Goal: Transaction & Acquisition: Subscribe to service/newsletter

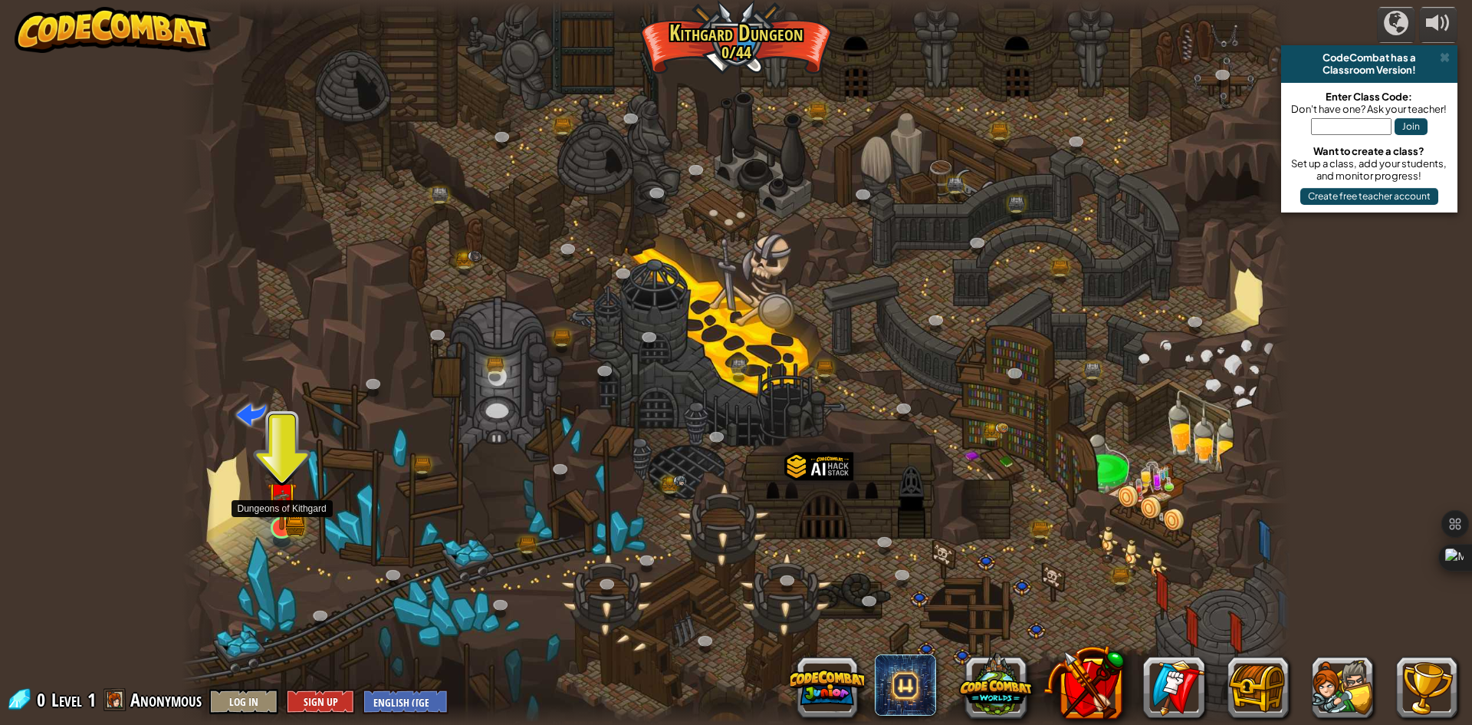
click at [285, 507] on img at bounding box center [282, 498] width 18 height 18
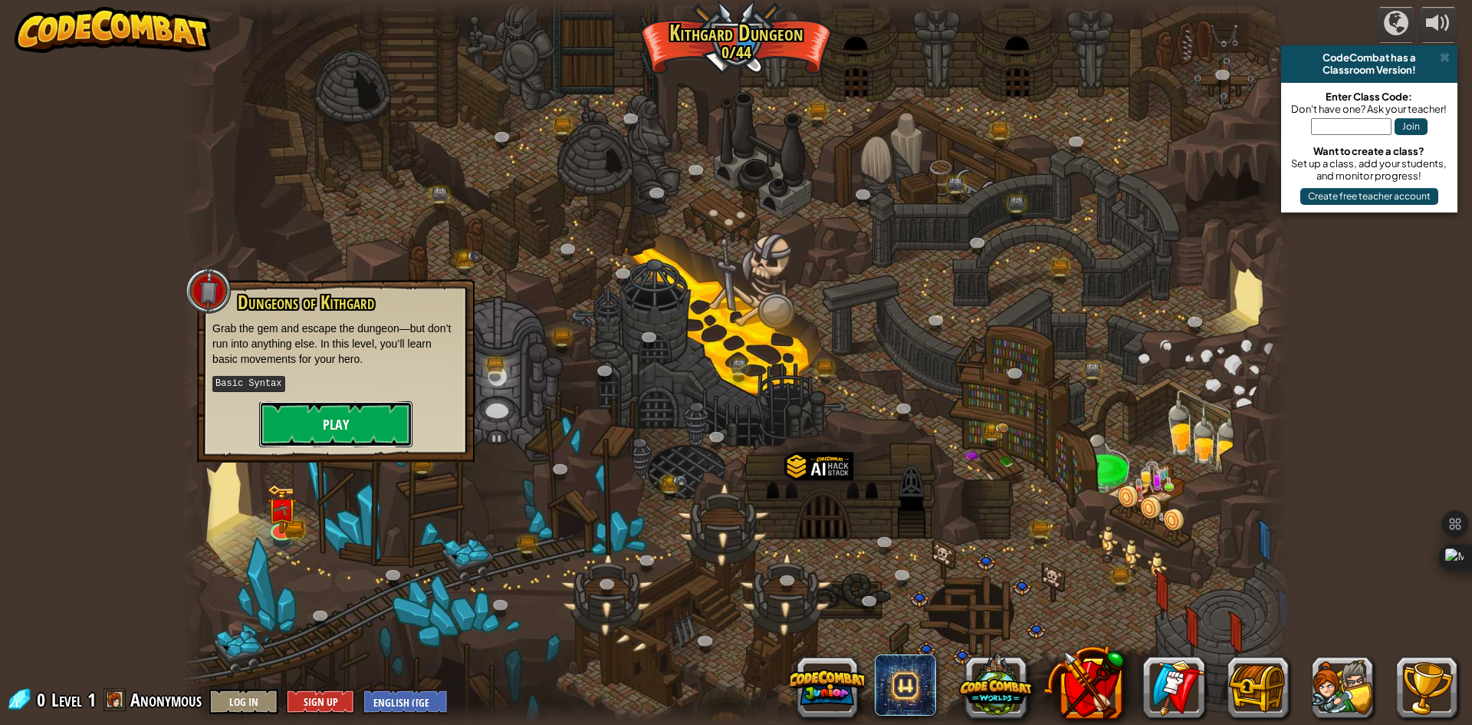
click at [353, 425] on button "Play" at bounding box center [335, 424] width 153 height 46
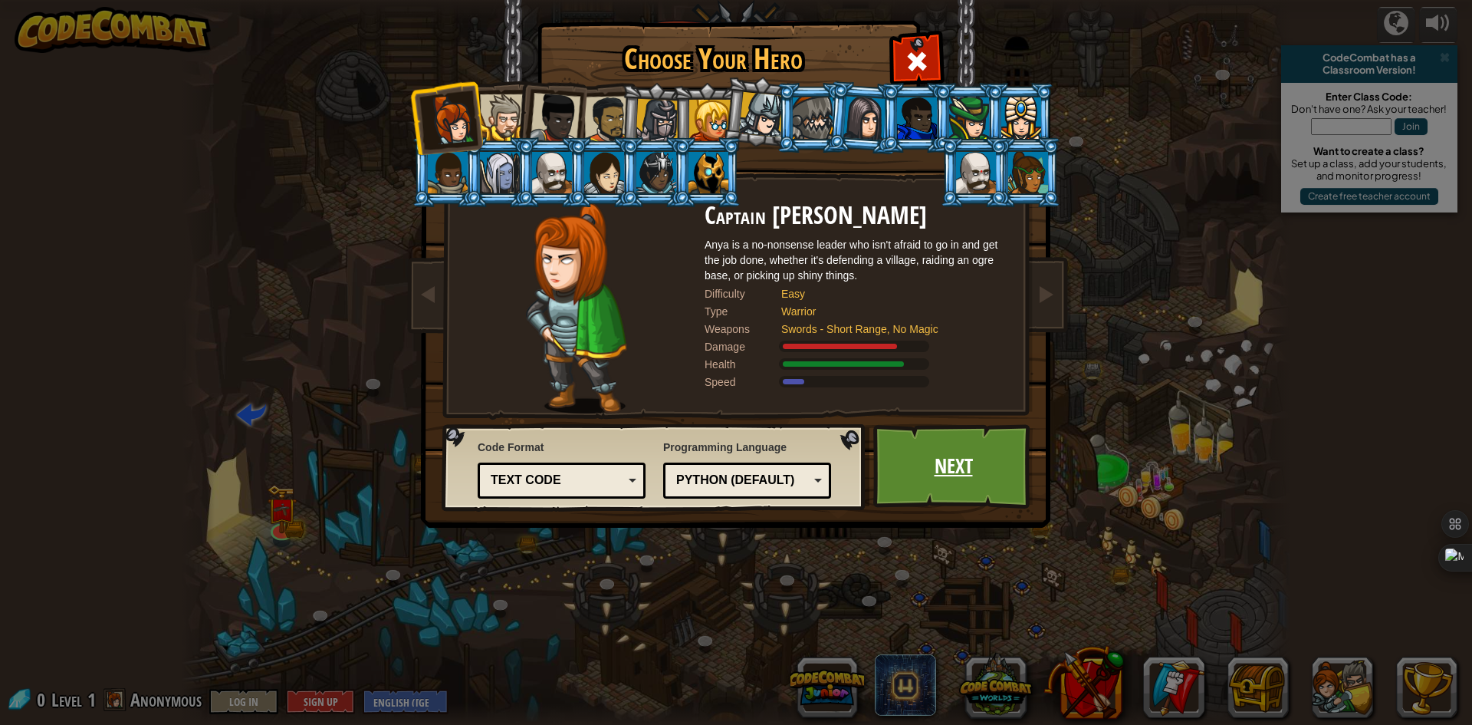
click at [933, 468] on link "Next" at bounding box center [953, 466] width 160 height 84
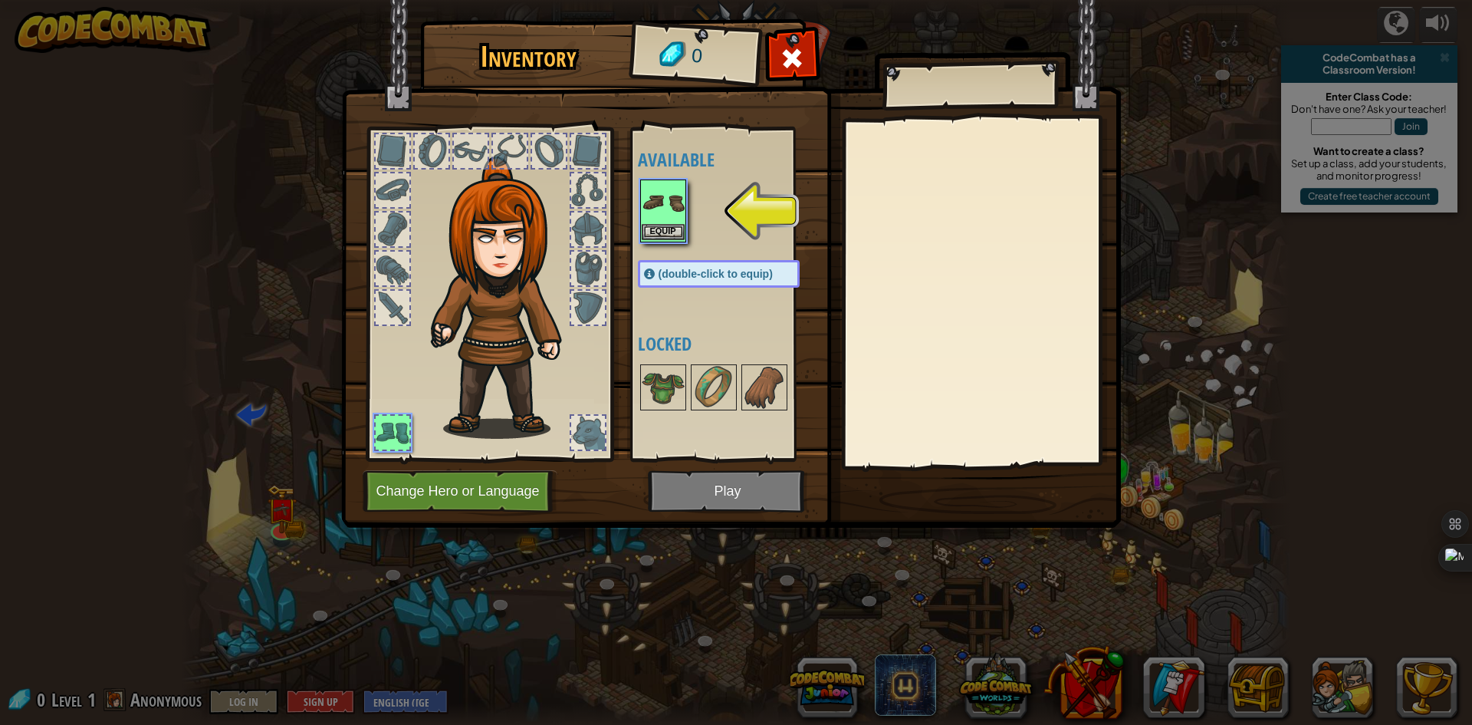
click at [659, 219] on img at bounding box center [663, 202] width 43 height 43
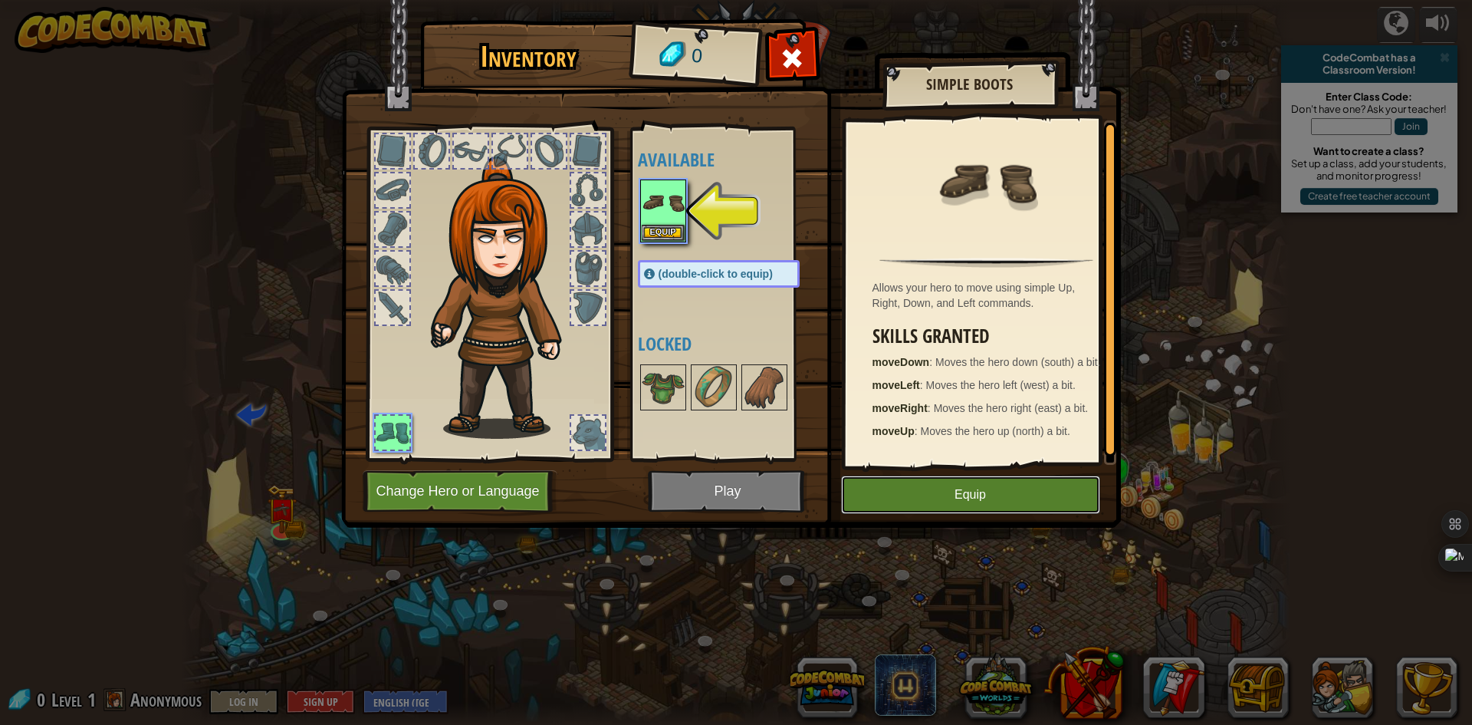
click at [967, 505] on button "Equip" at bounding box center [970, 494] width 259 height 38
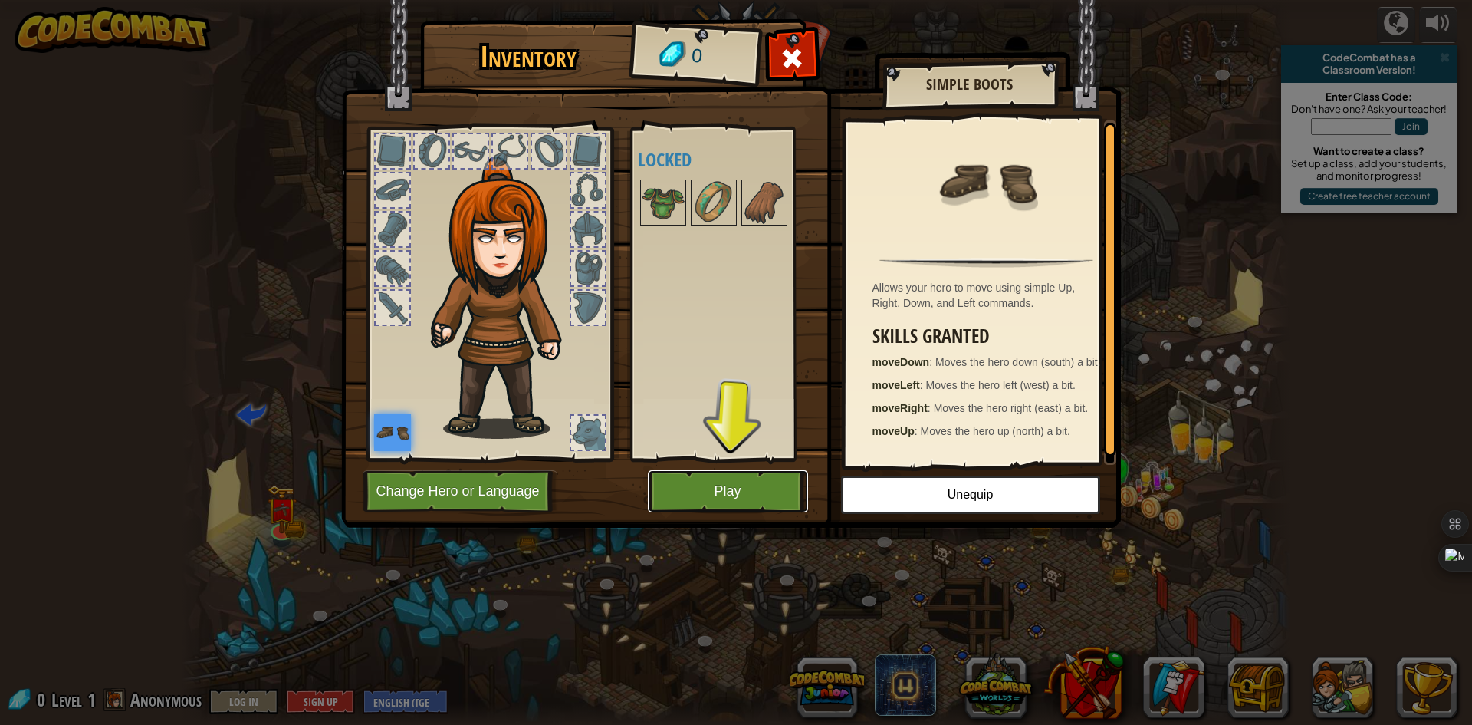
click at [760, 495] on button "Play" at bounding box center [728, 491] width 160 height 42
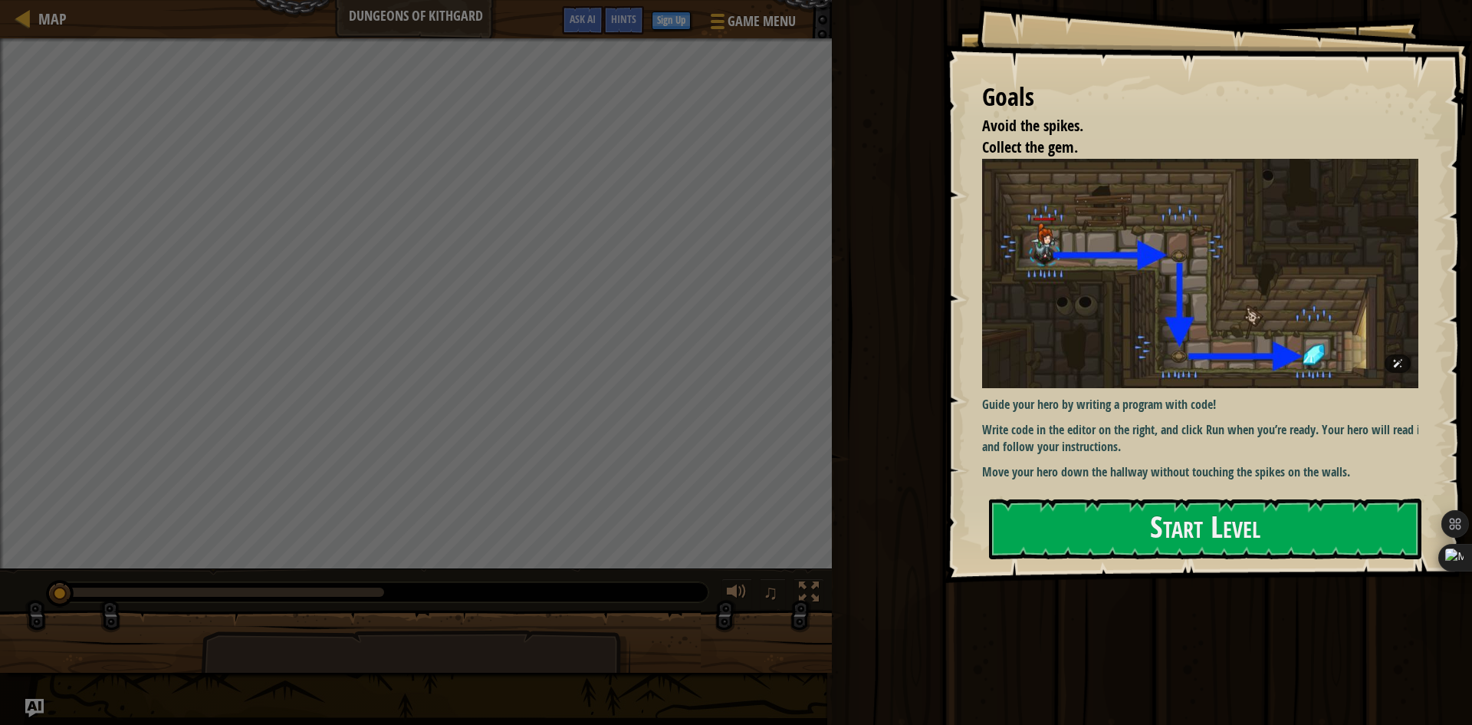
click at [1223, 292] on img at bounding box center [1206, 273] width 448 height 229
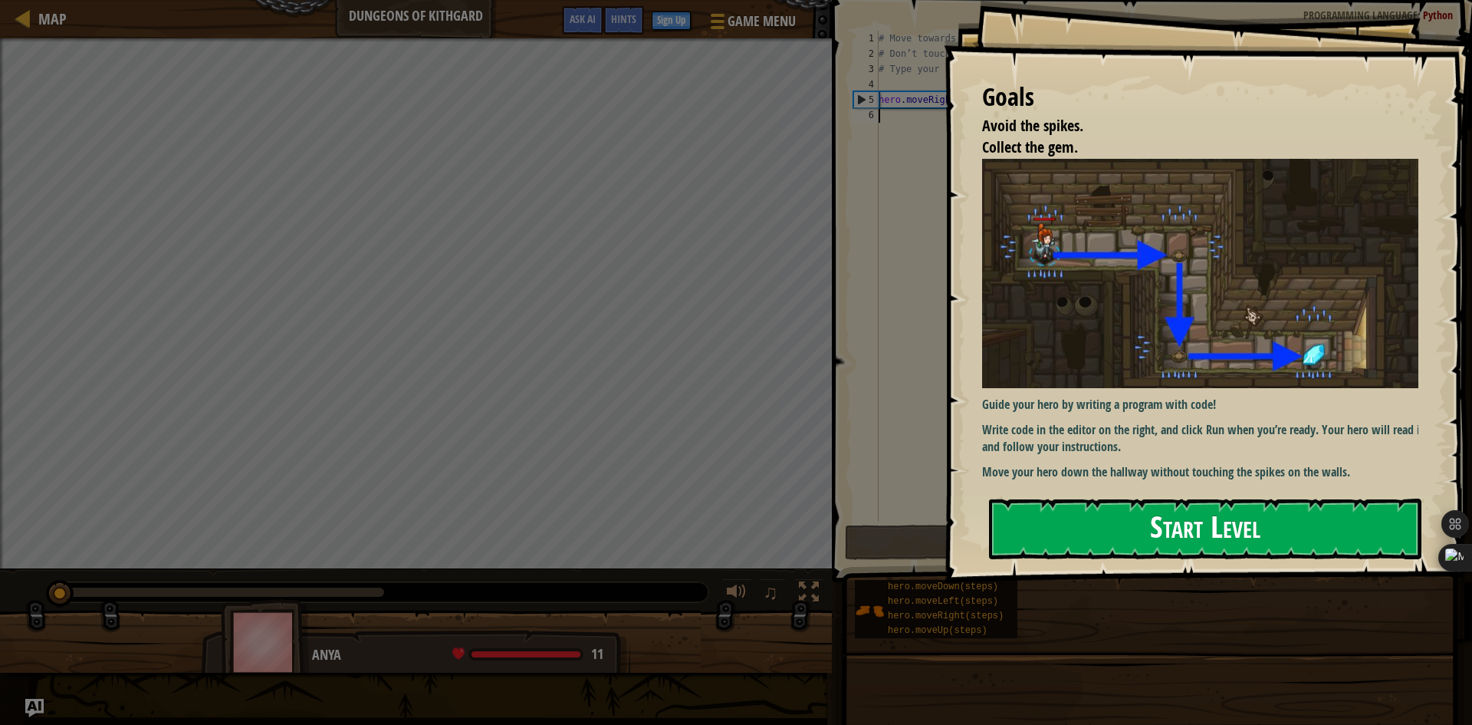
click at [1212, 543] on button "Start Level" at bounding box center [1205, 528] width 432 height 61
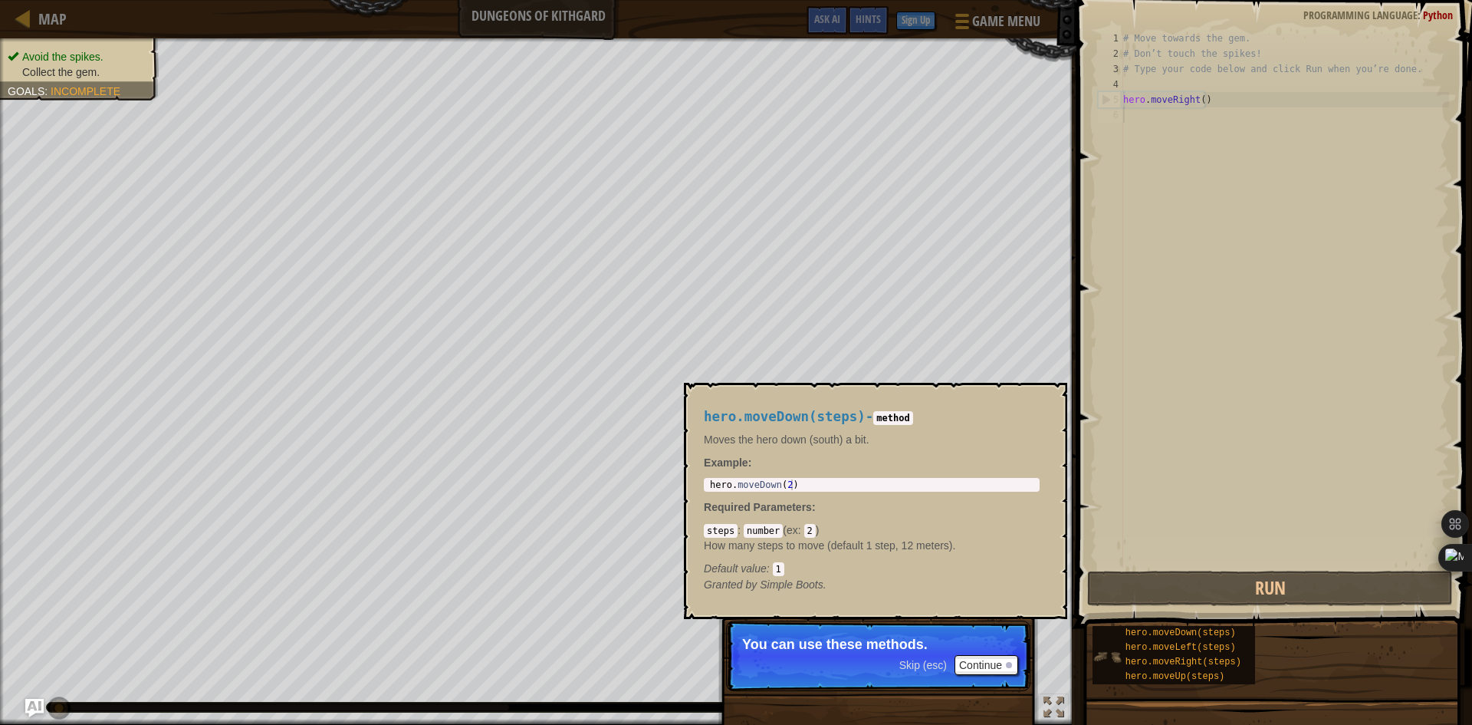
click at [1111, 650] on img at bounding box center [1107, 656] width 29 height 29
click at [1206, 636] on span "hero.moveDown(steps)" at bounding box center [1181, 632] width 110 height 11
click at [1123, 656] on div "hero.moveRight(steps)" at bounding box center [1195, 662] width 147 height 15
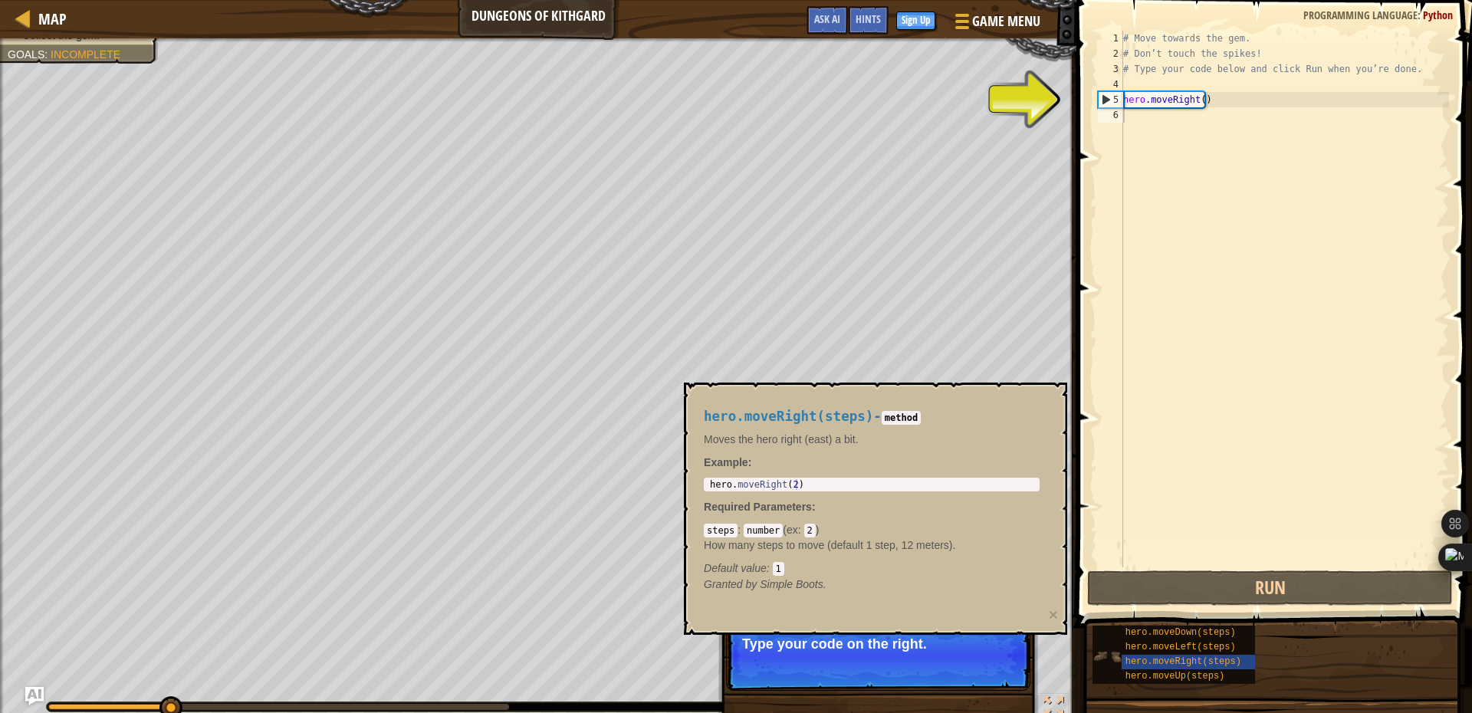
click at [1104, 643] on img at bounding box center [1107, 656] width 29 height 29
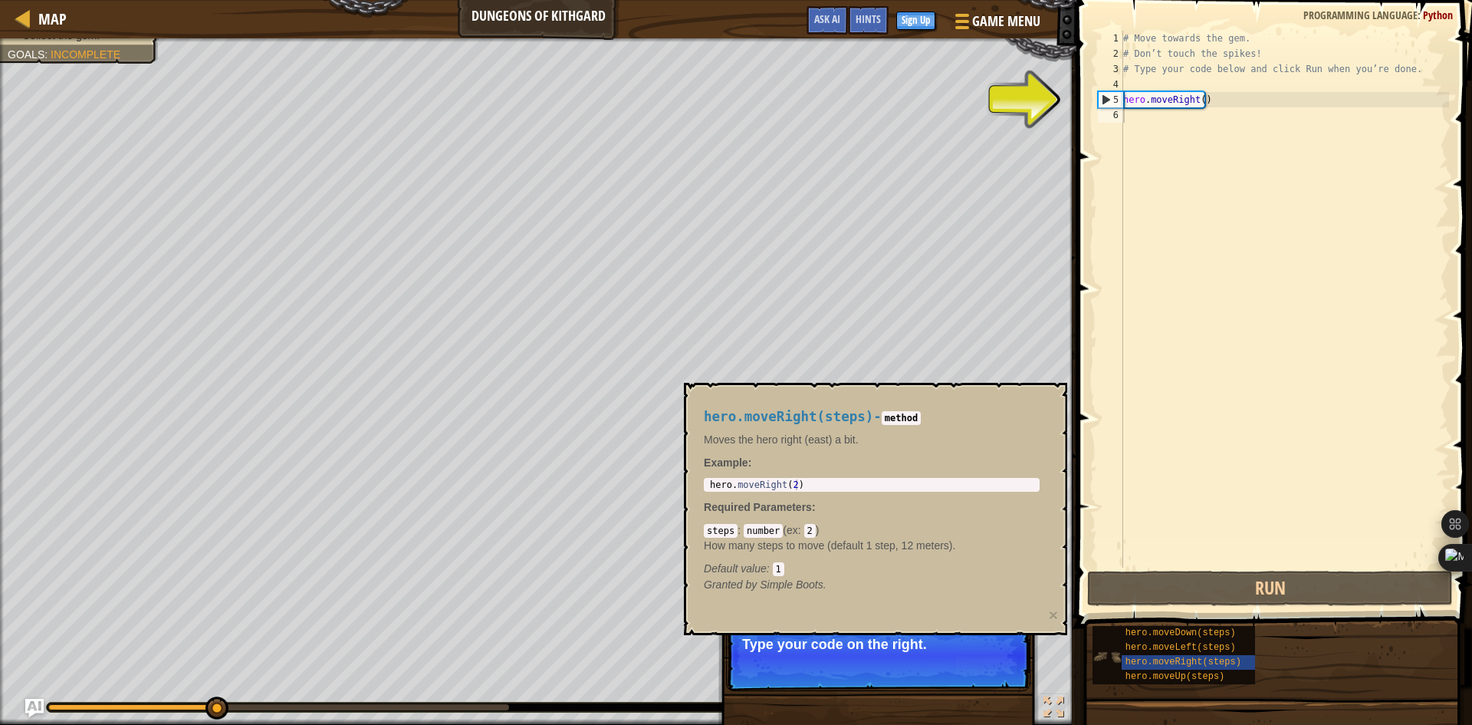
click at [1107, 649] on img at bounding box center [1107, 656] width 29 height 29
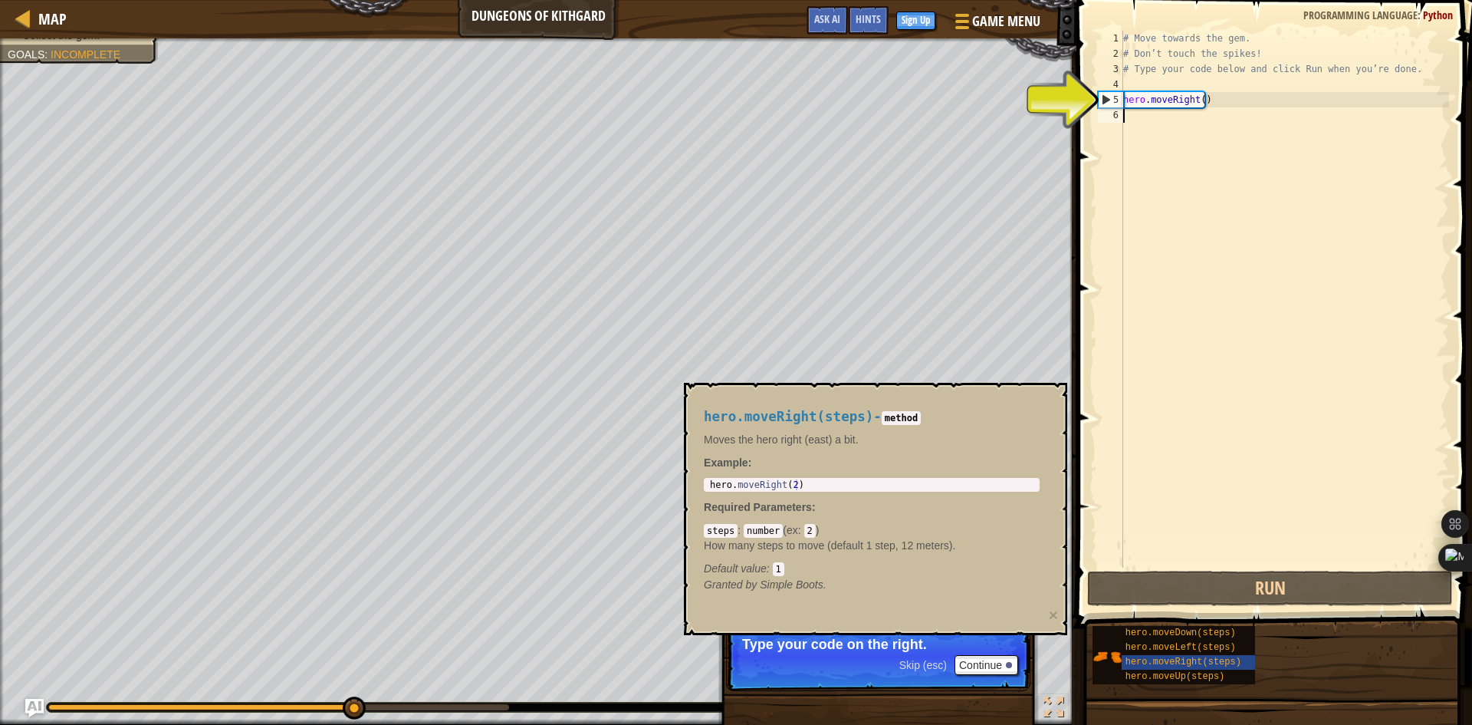
click at [1162, 104] on div "# Move towards the gem. # Don’t touch the spikes! # Type your code below and cl…" at bounding box center [1284, 314] width 329 height 567
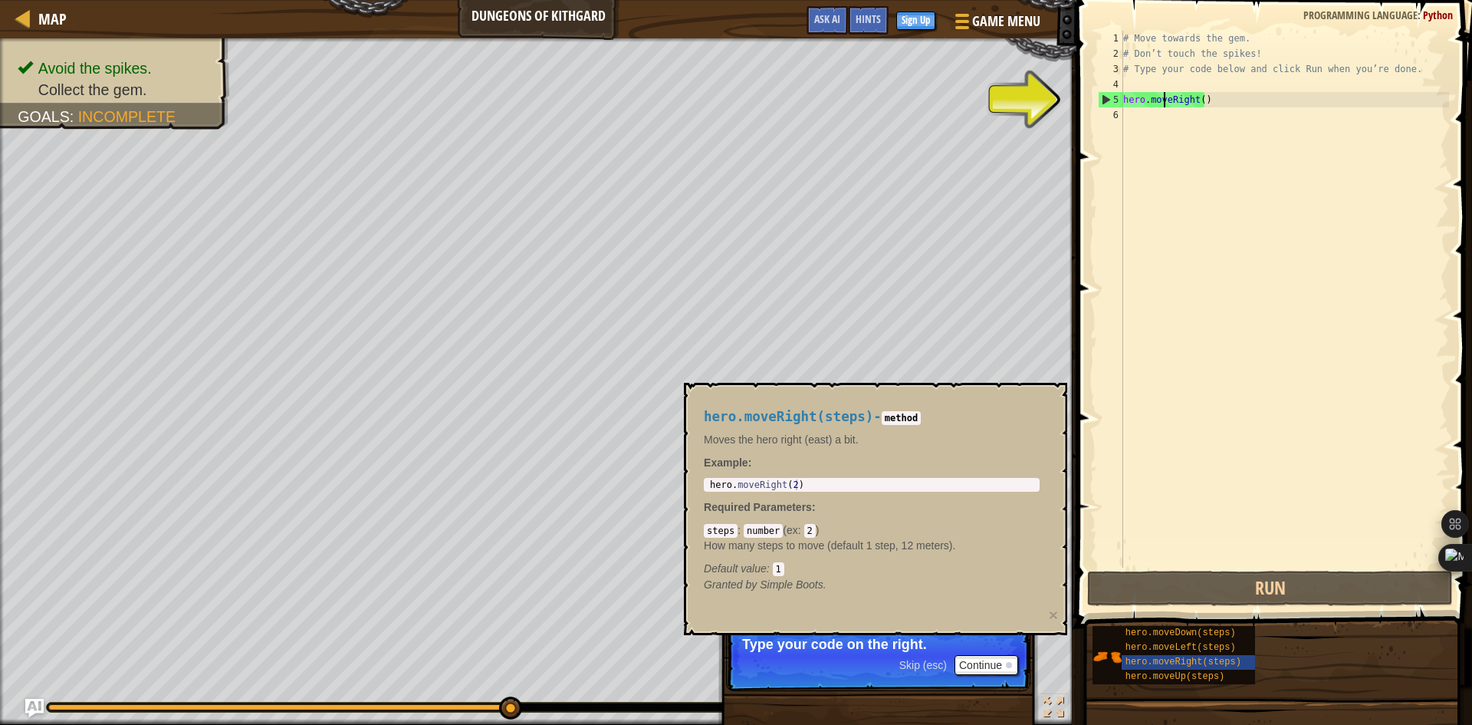
click at [1101, 102] on div "5" at bounding box center [1111, 99] width 25 height 15
type textarea "hero.moveRight()"
click at [1103, 102] on div "5" at bounding box center [1111, 99] width 25 height 15
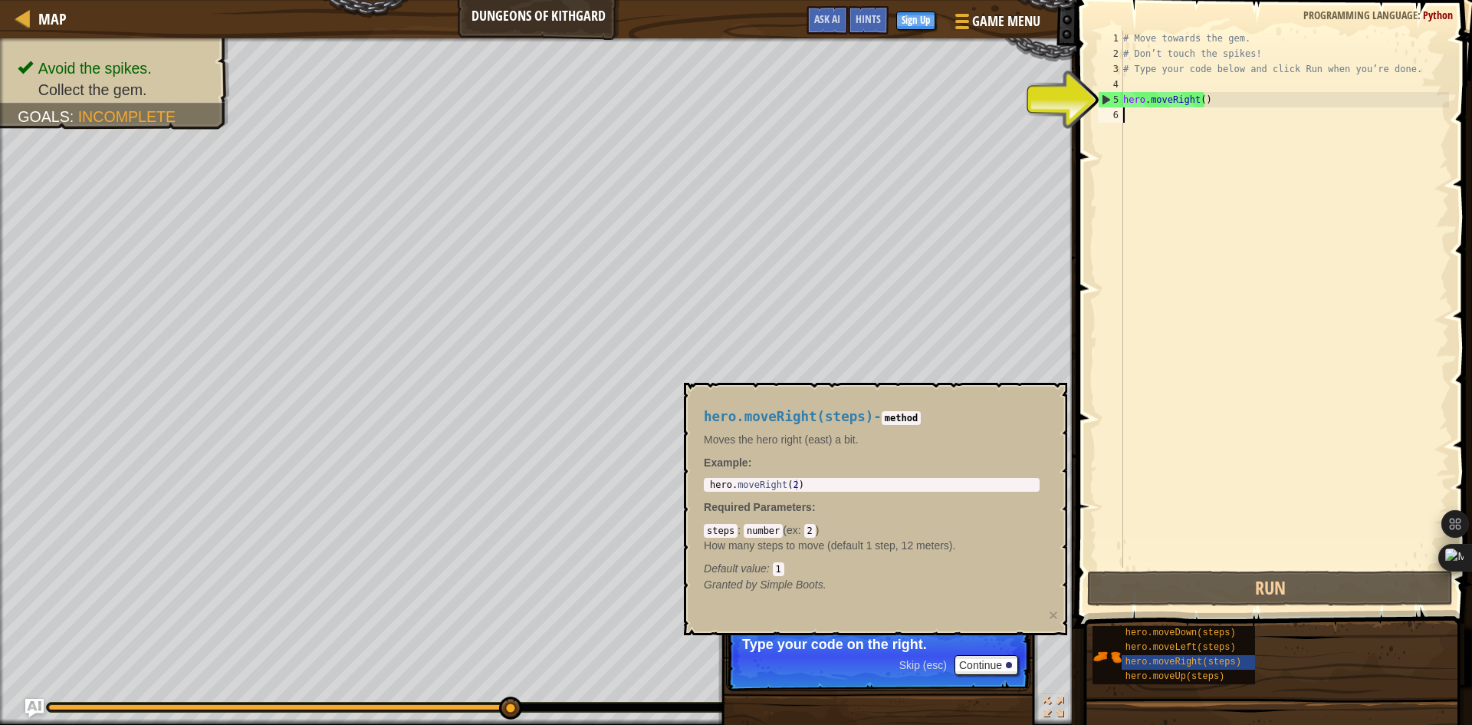
click at [1103, 102] on div "5" at bounding box center [1111, 99] width 25 height 15
type textarea "hero.moveRight()"
click at [1008, 669] on button "Continue" at bounding box center [987, 665] width 64 height 20
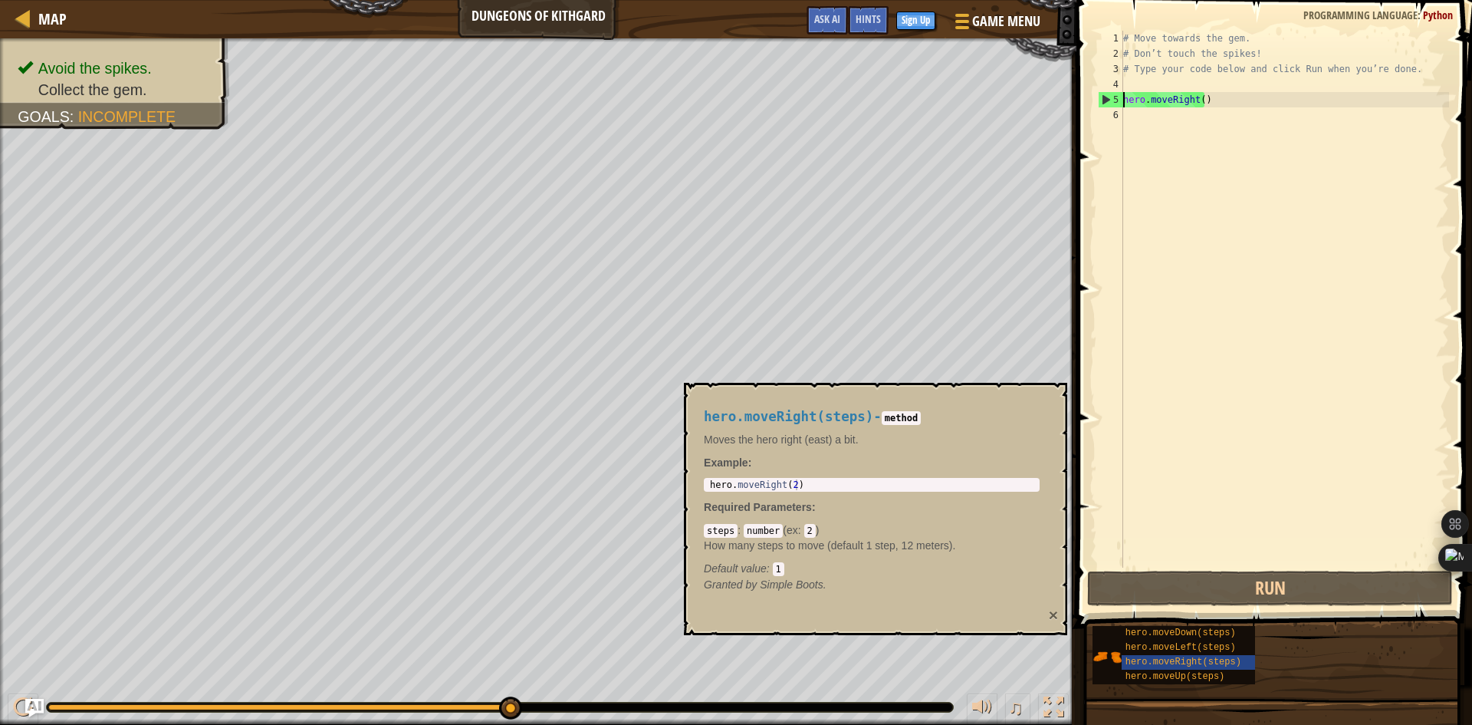
click at [1050, 614] on button "×" at bounding box center [1053, 615] width 9 height 16
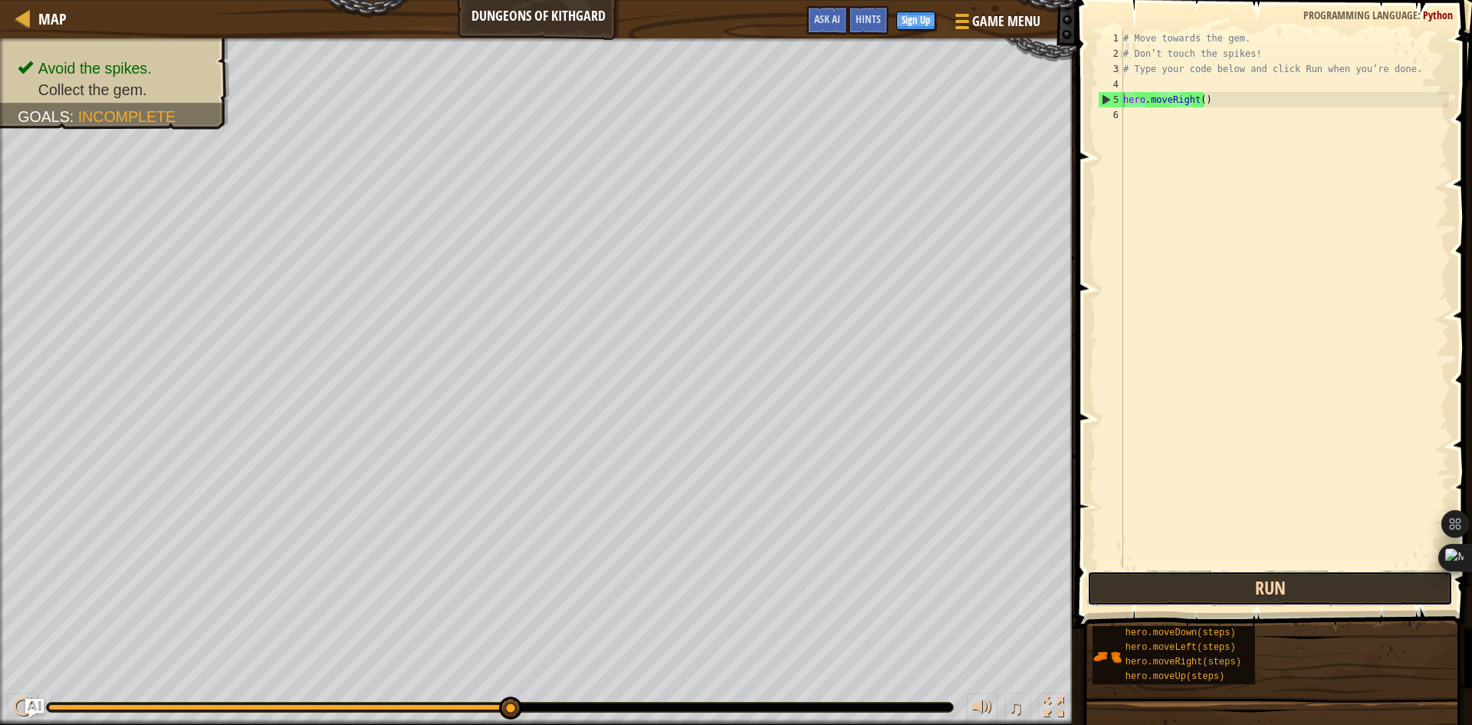
click at [1135, 595] on button "Run" at bounding box center [1270, 588] width 366 height 35
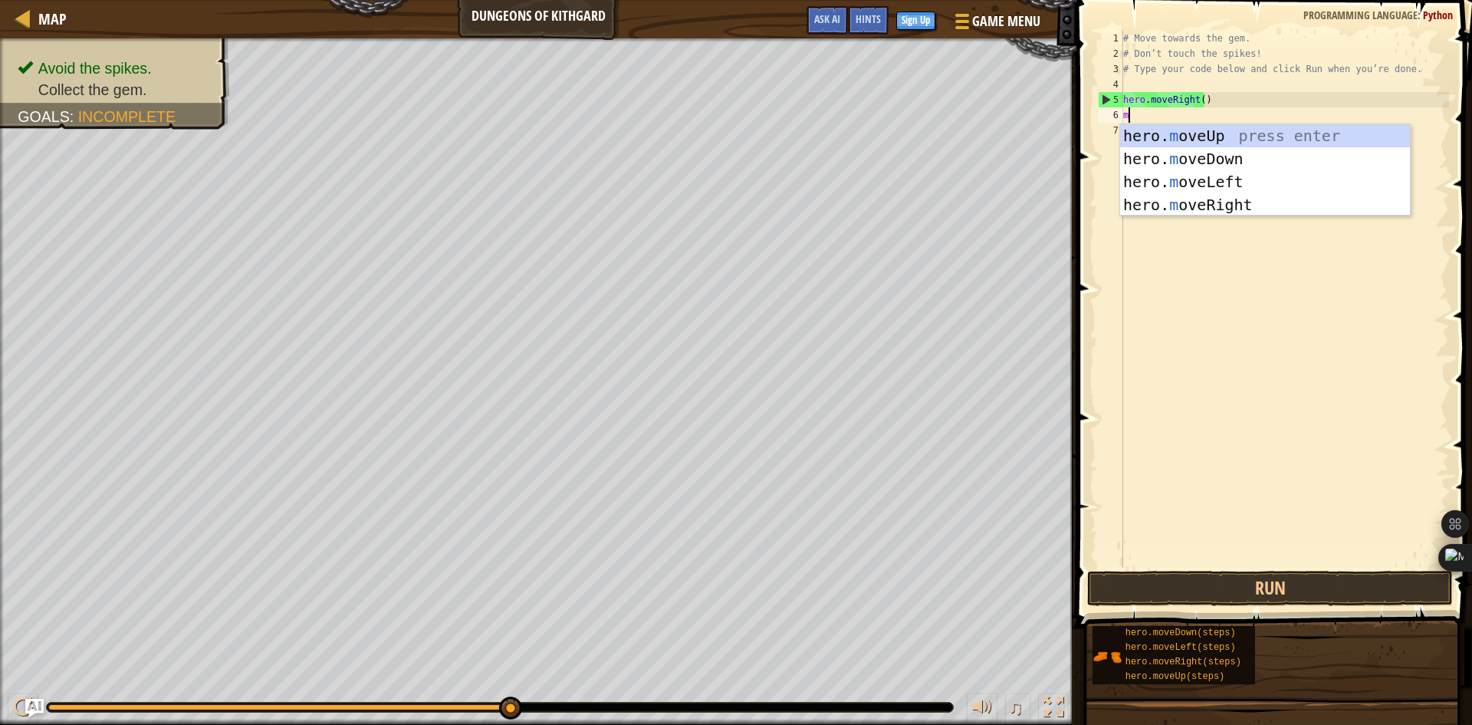
type textarea "mo"
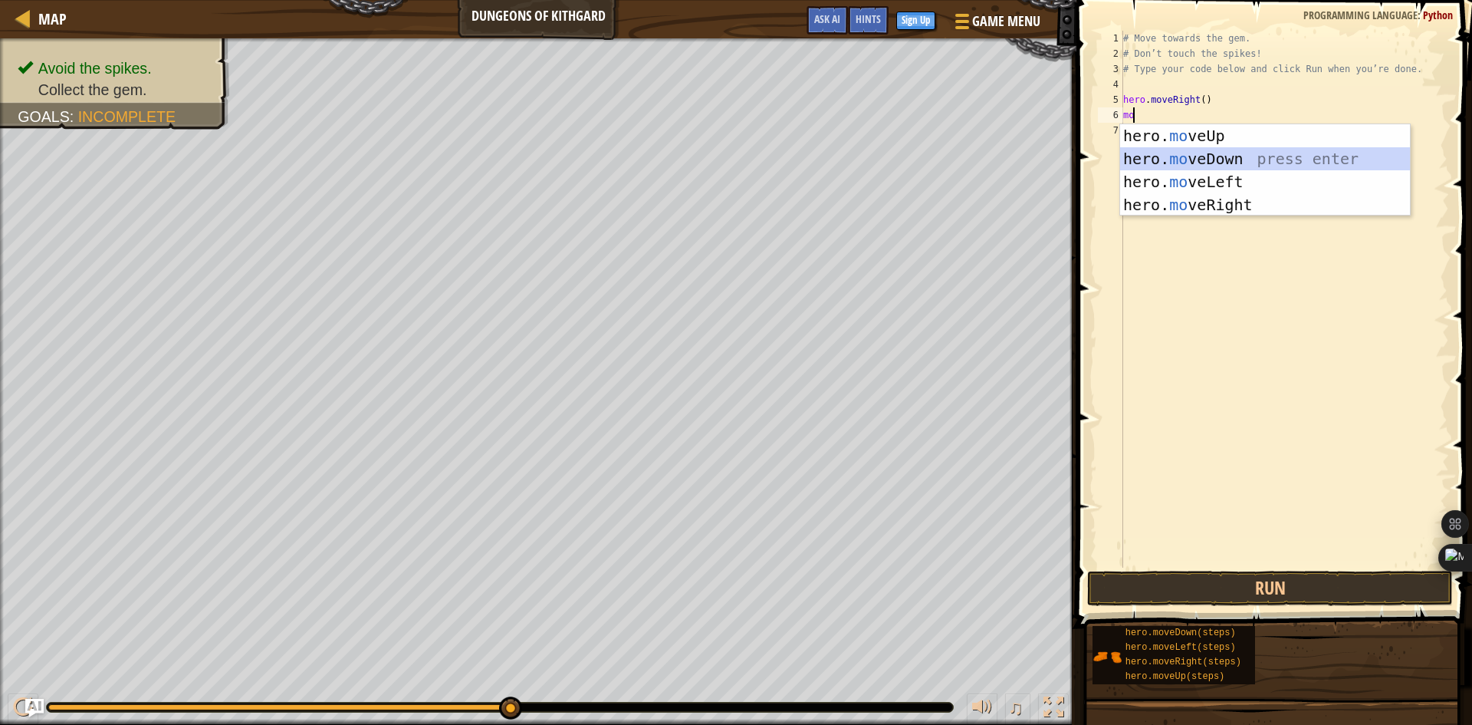
click at [1205, 162] on div "hero. mo veUp press enter hero. mo veDown press enter hero. mo veLeft press ent…" at bounding box center [1265, 193] width 290 height 138
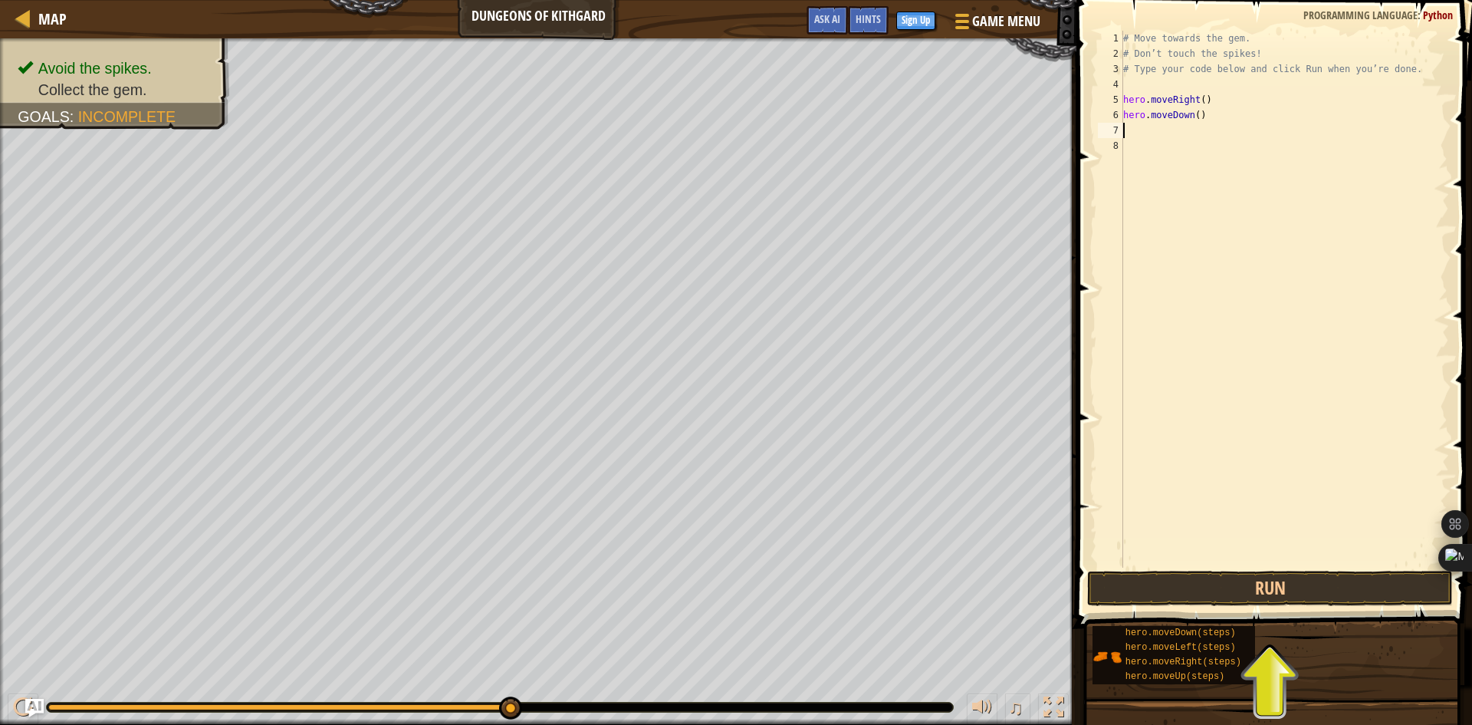
type textarea "mo"
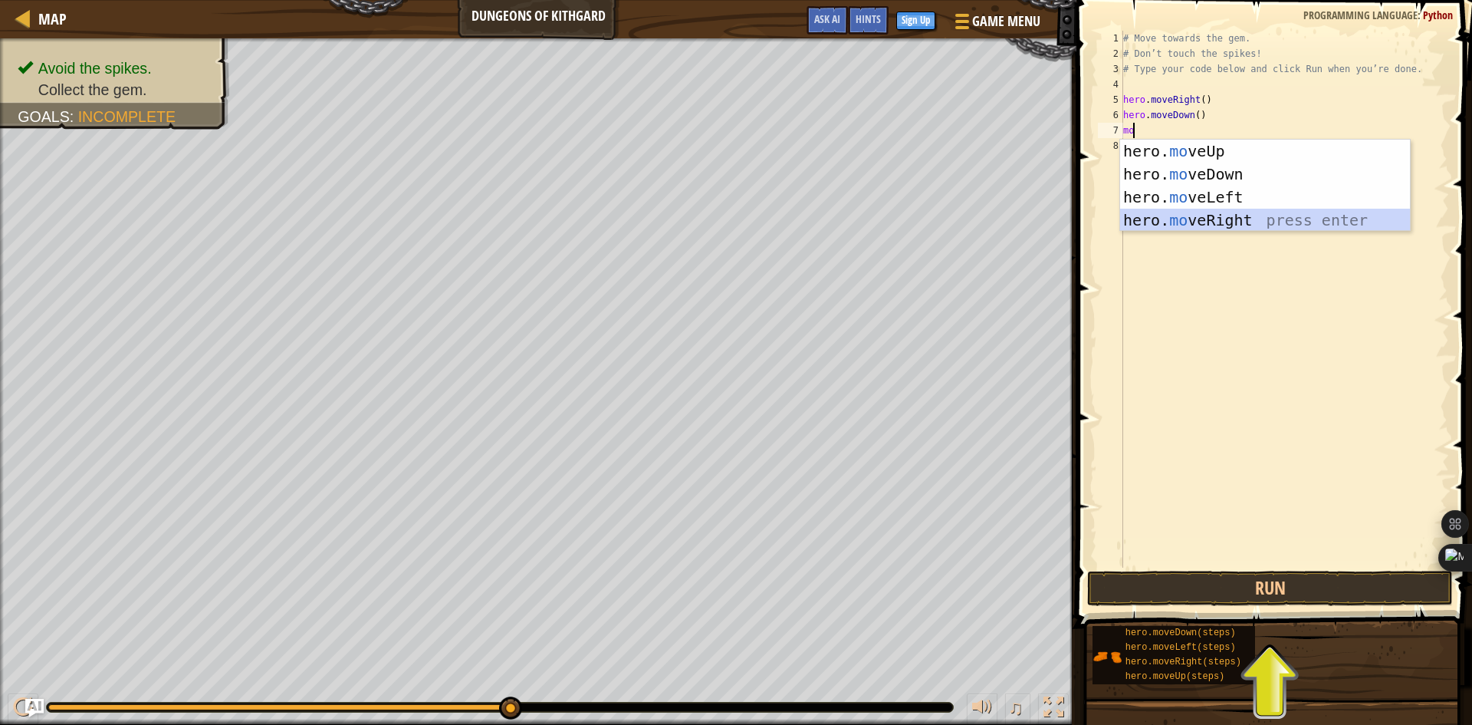
click at [1212, 225] on div "hero. mo veUp press enter hero. mo veDown press enter hero. mo veLeft press ent…" at bounding box center [1265, 209] width 290 height 138
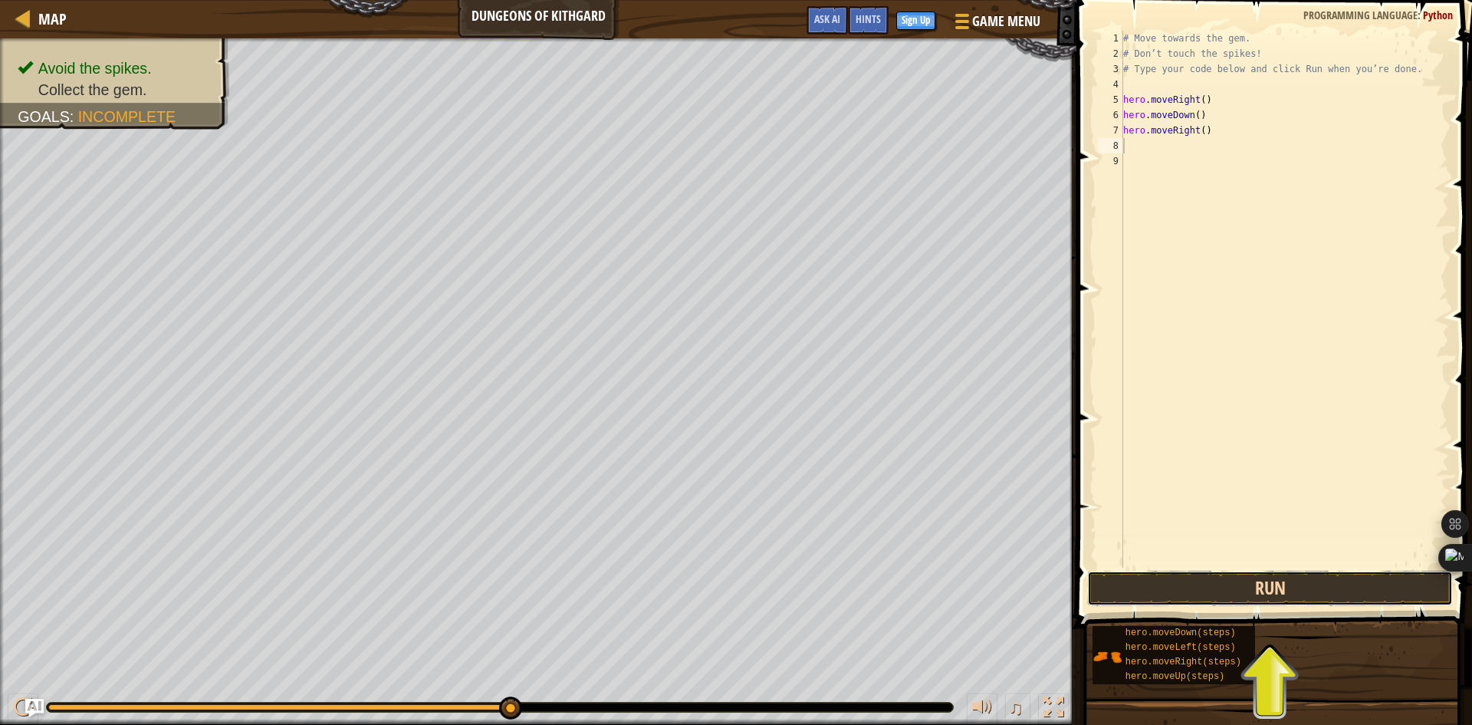
click at [1167, 588] on button "Run" at bounding box center [1270, 588] width 366 height 35
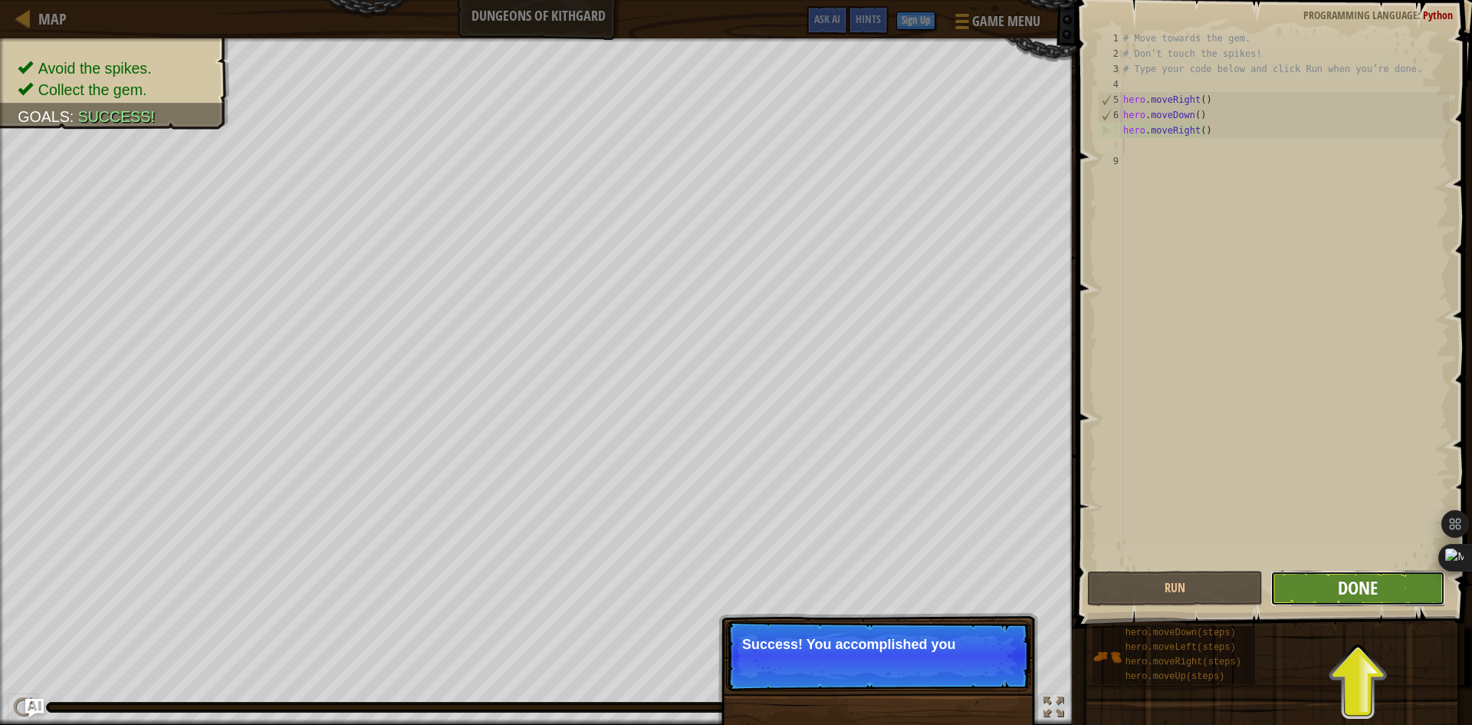
click at [1365, 587] on span "Done" at bounding box center [1358, 587] width 40 height 25
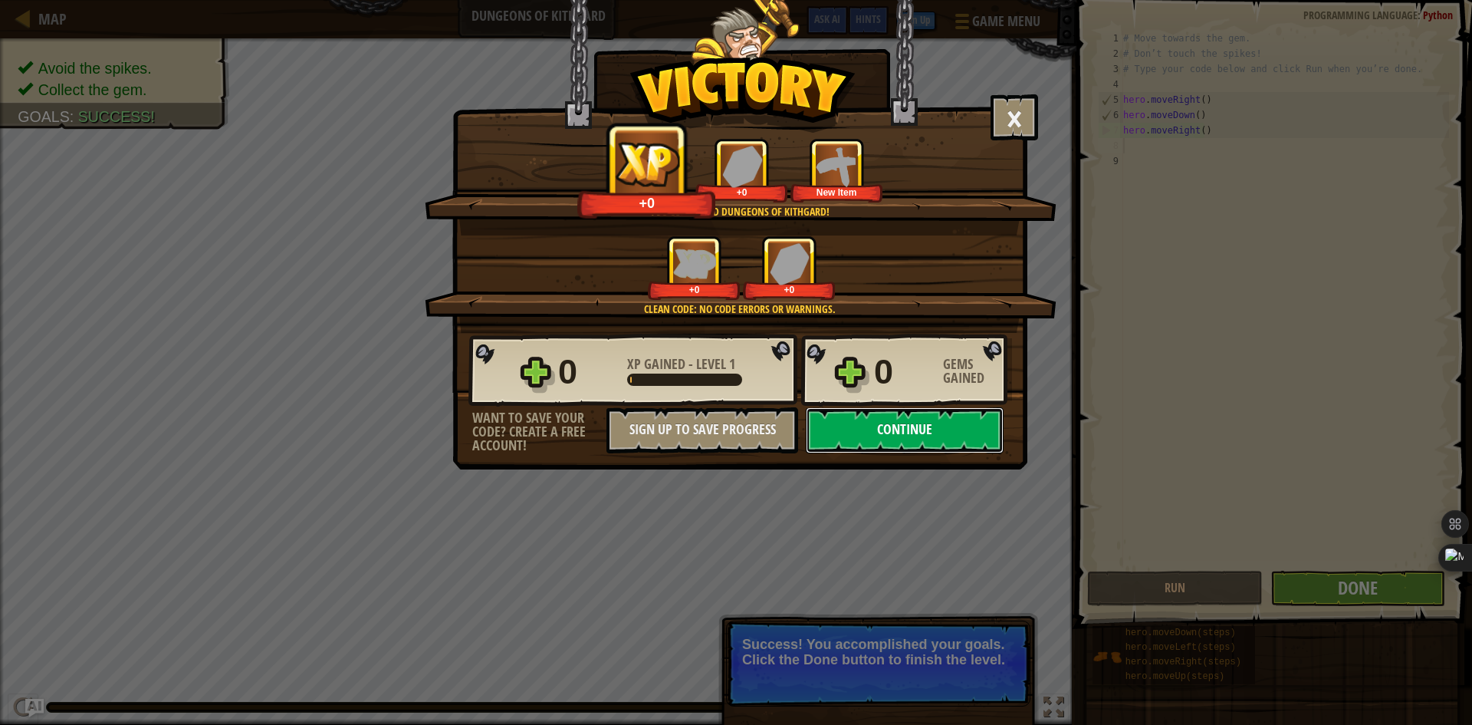
click at [868, 423] on button "Continue" at bounding box center [905, 430] width 198 height 46
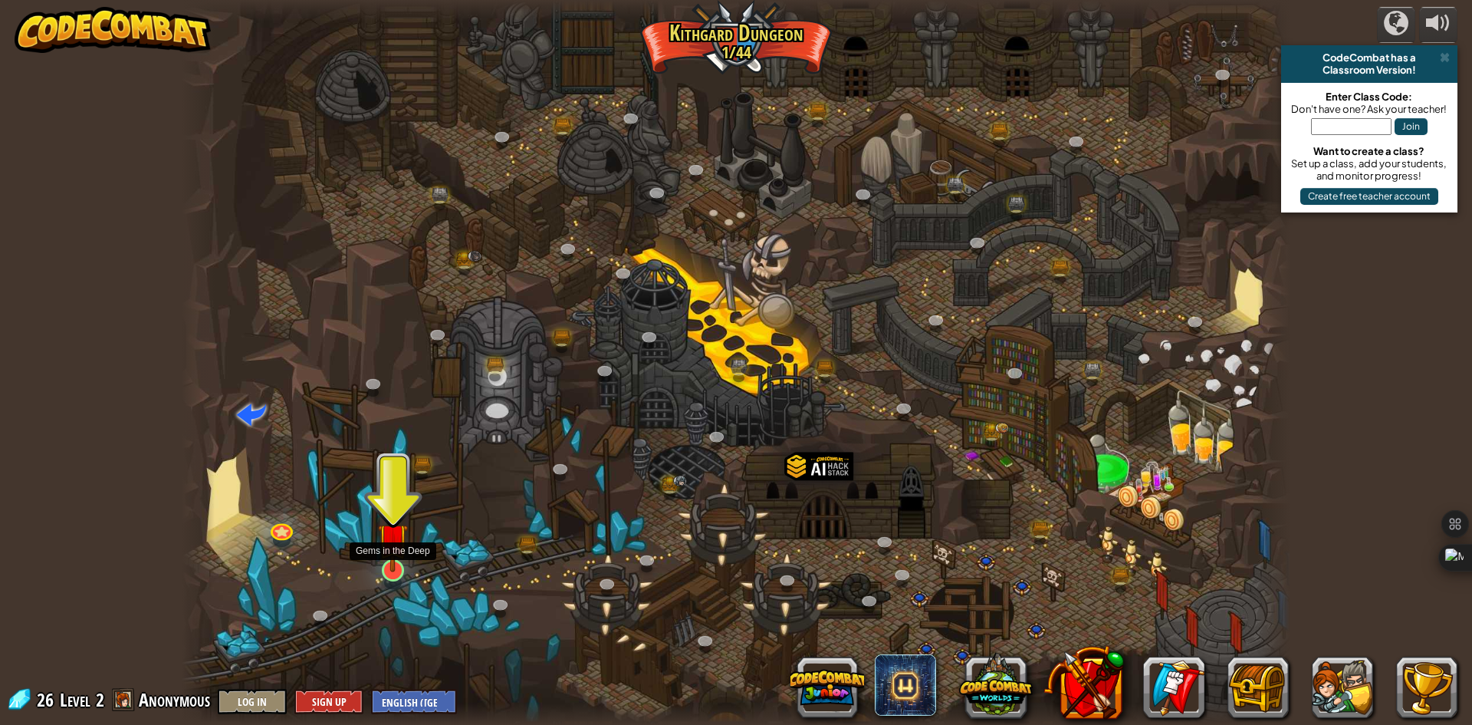
click at [390, 558] on img at bounding box center [393, 538] width 30 height 68
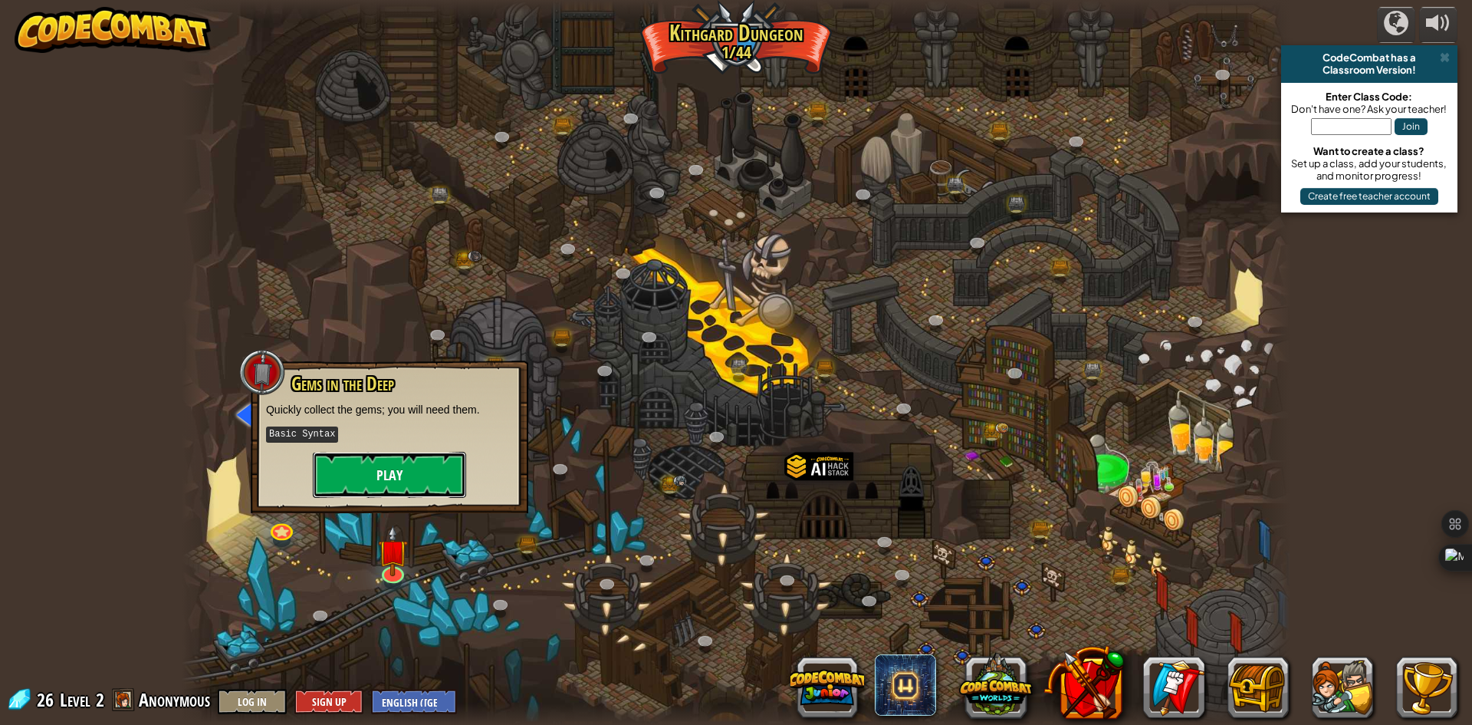
click at [391, 467] on button "Play" at bounding box center [389, 475] width 153 height 46
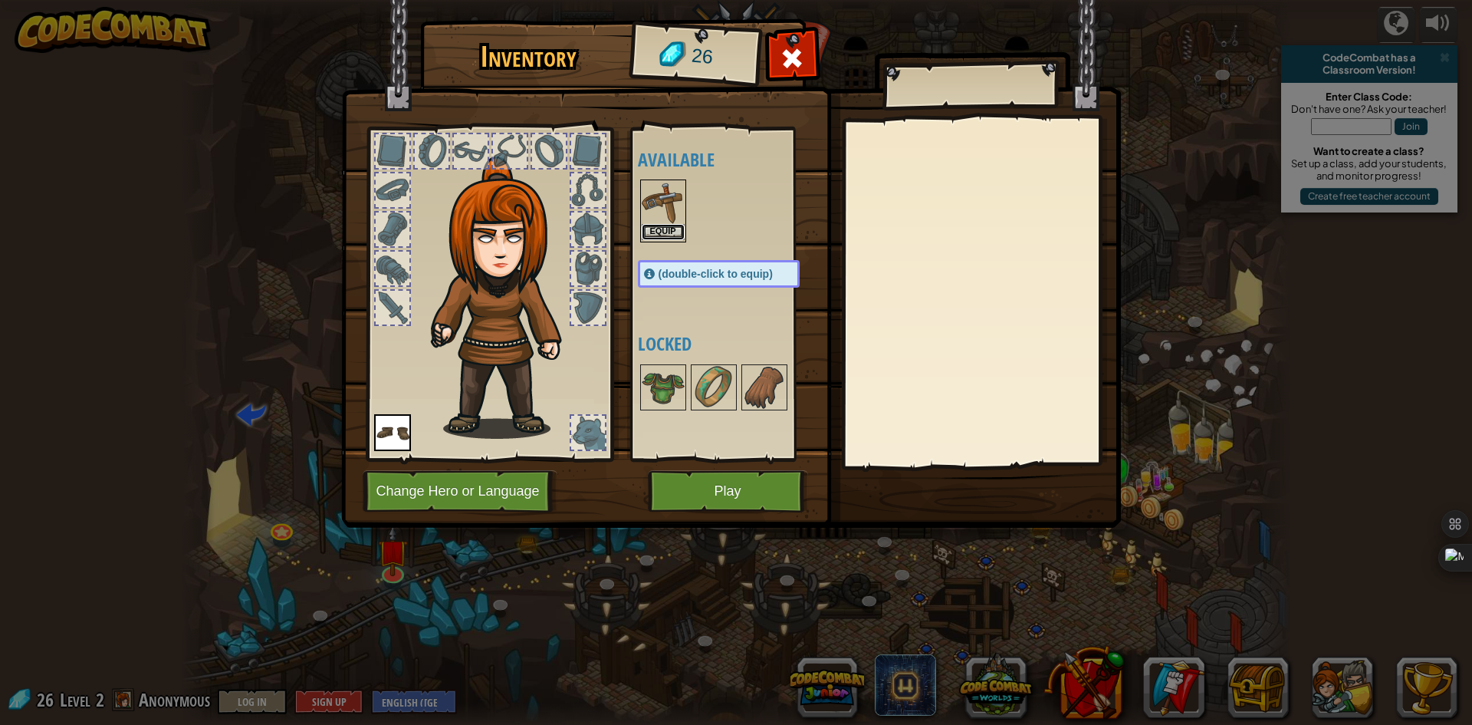
click at [670, 229] on button "Equip" at bounding box center [663, 232] width 43 height 16
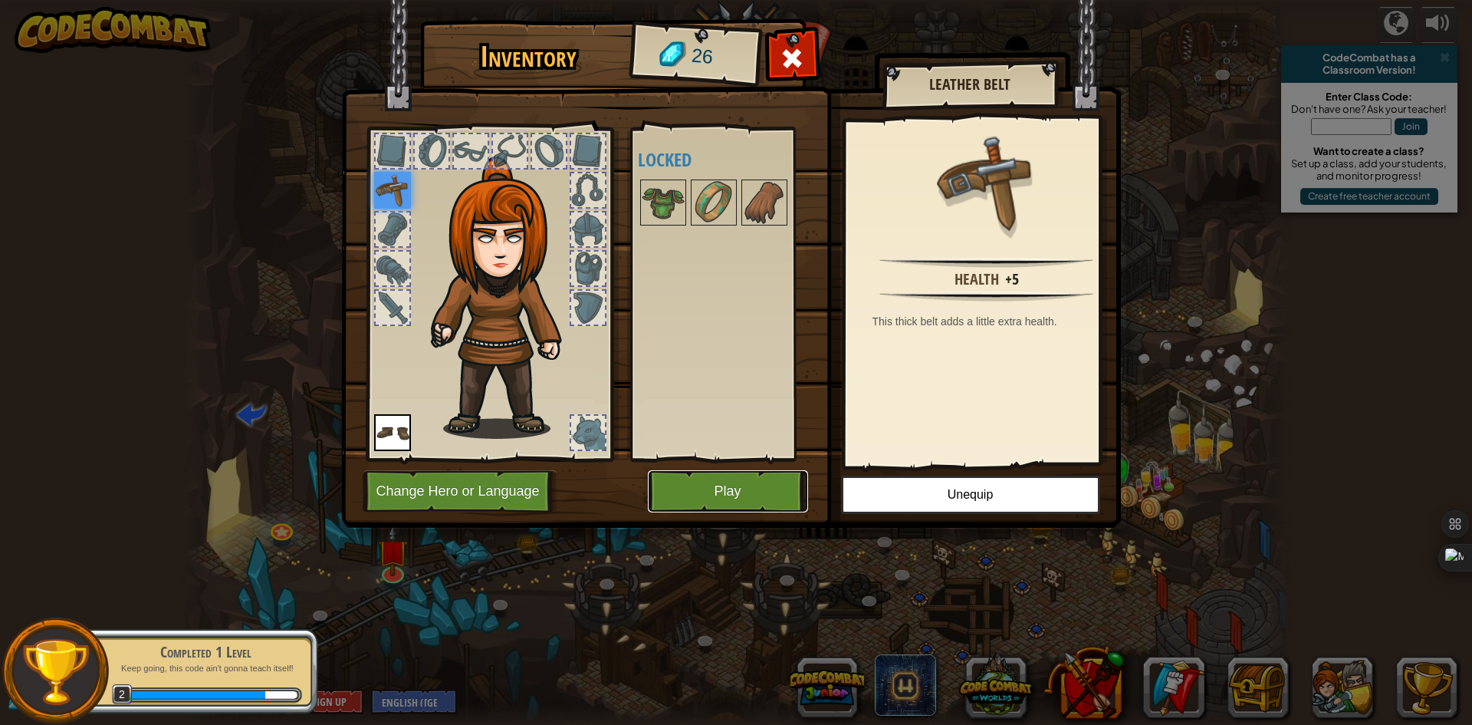
click at [731, 487] on button "Play" at bounding box center [728, 491] width 160 height 42
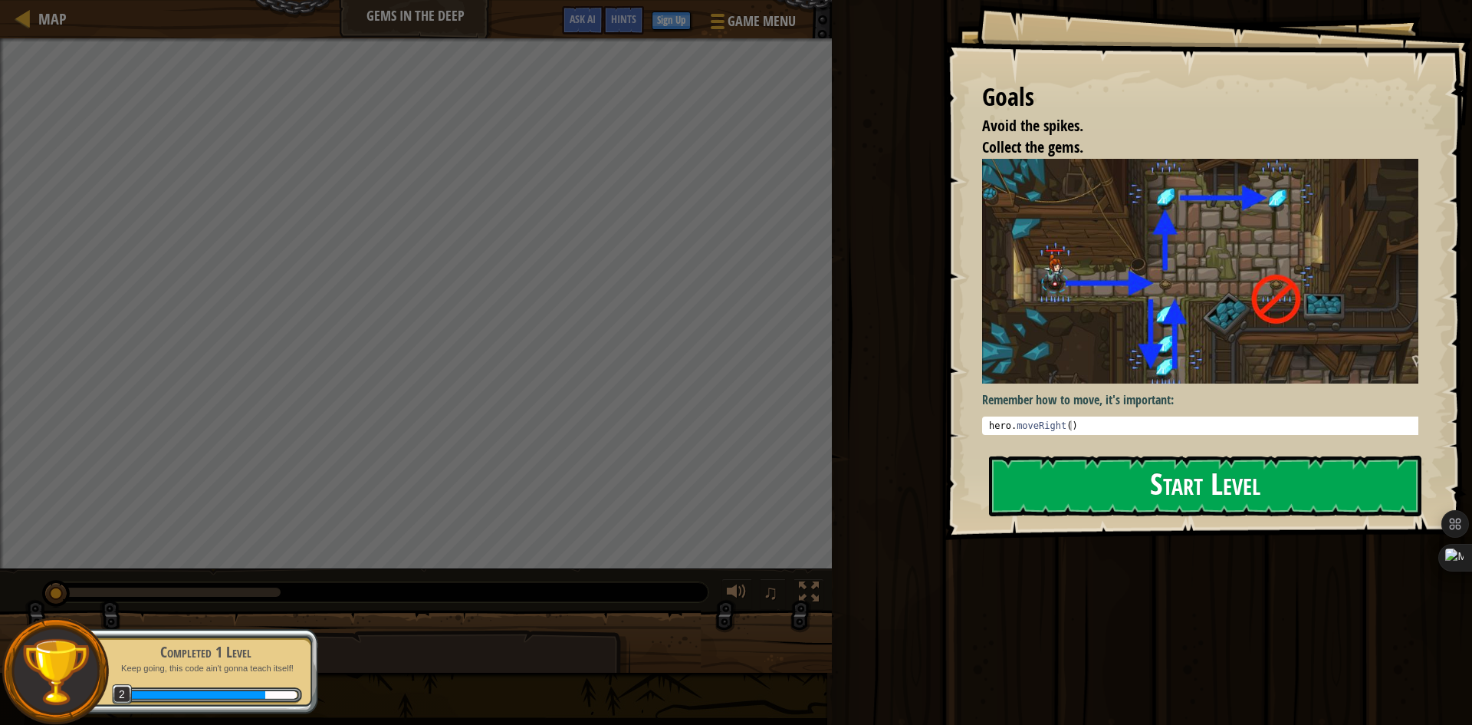
click at [1245, 455] on button "Start Level" at bounding box center [1205, 485] width 432 height 61
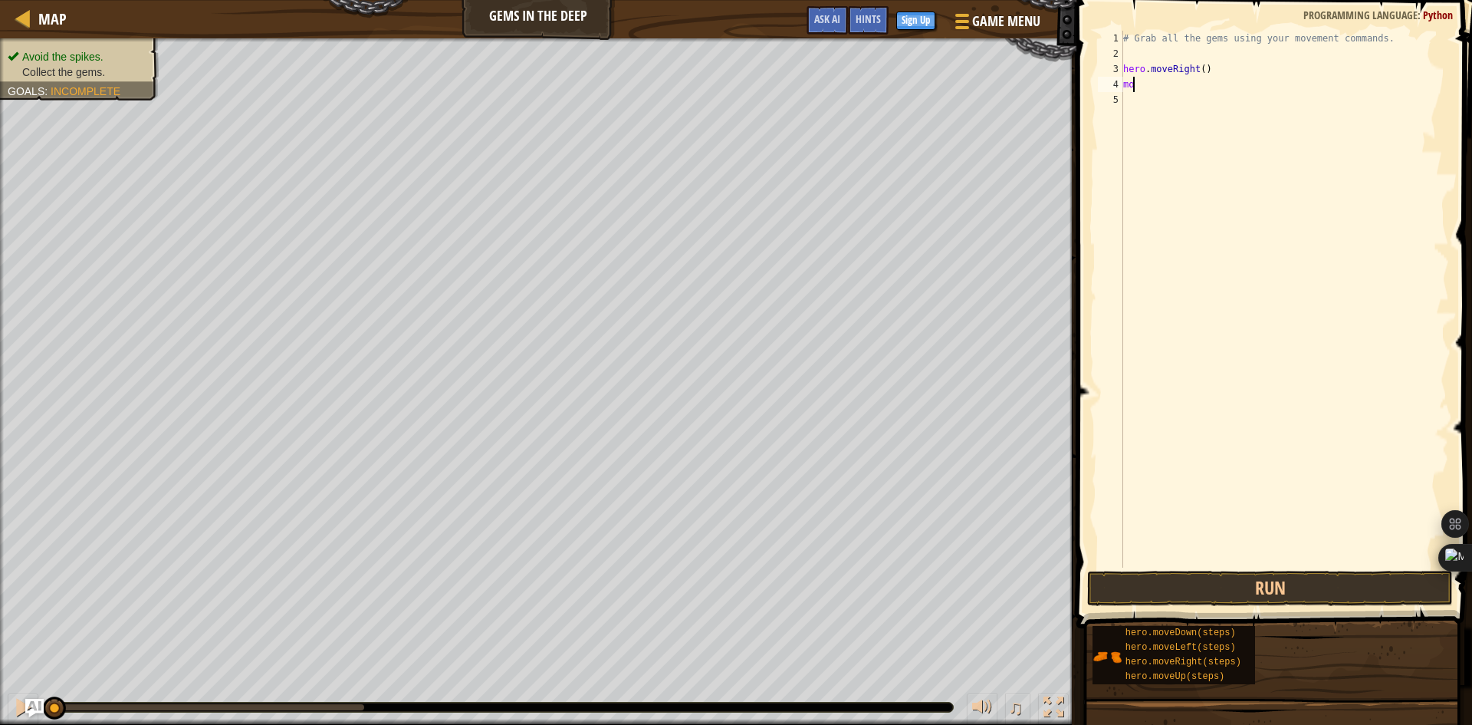
scroll to position [7, 0]
type textarea "m"
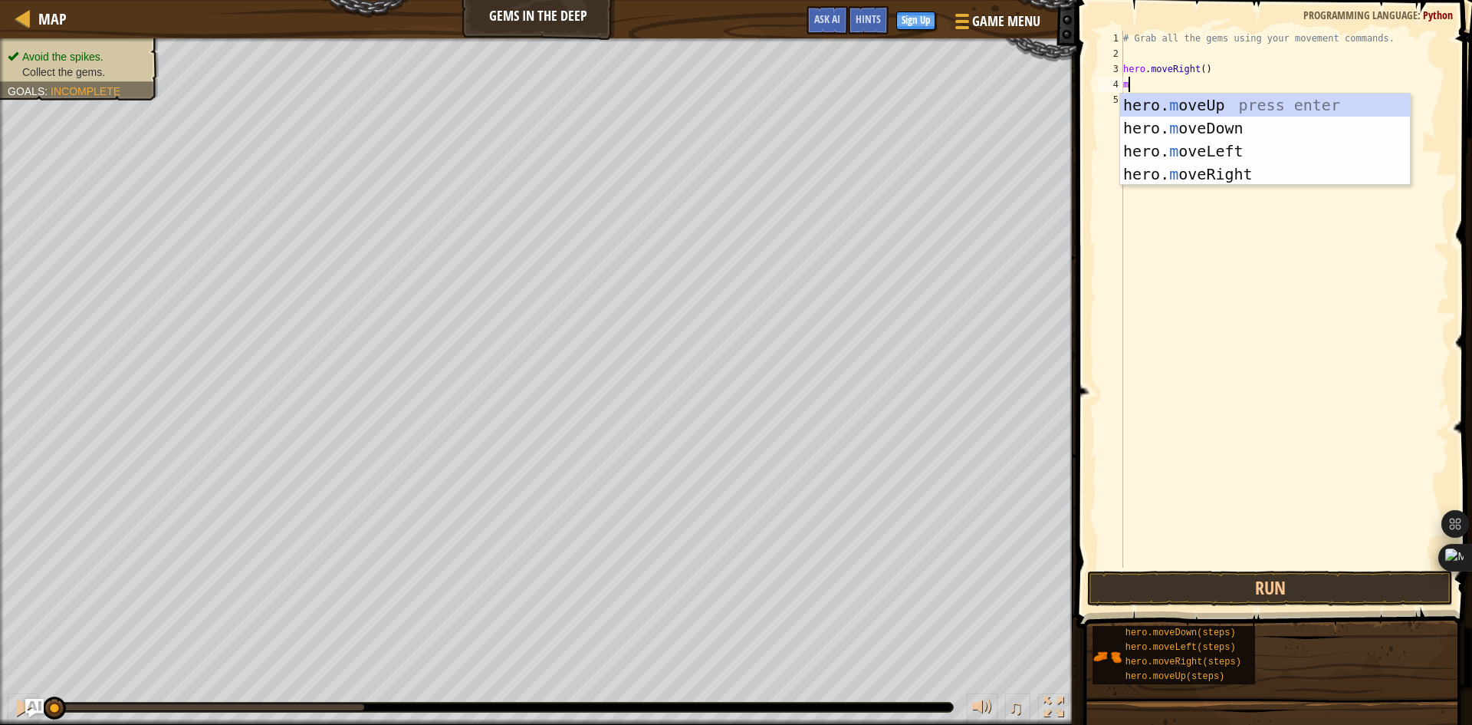
type textarea "mo"
click at [1208, 124] on div "hero. mo veUp press enter hero. mo veDown press enter hero. mo veLeft press ent…" at bounding box center [1265, 163] width 290 height 138
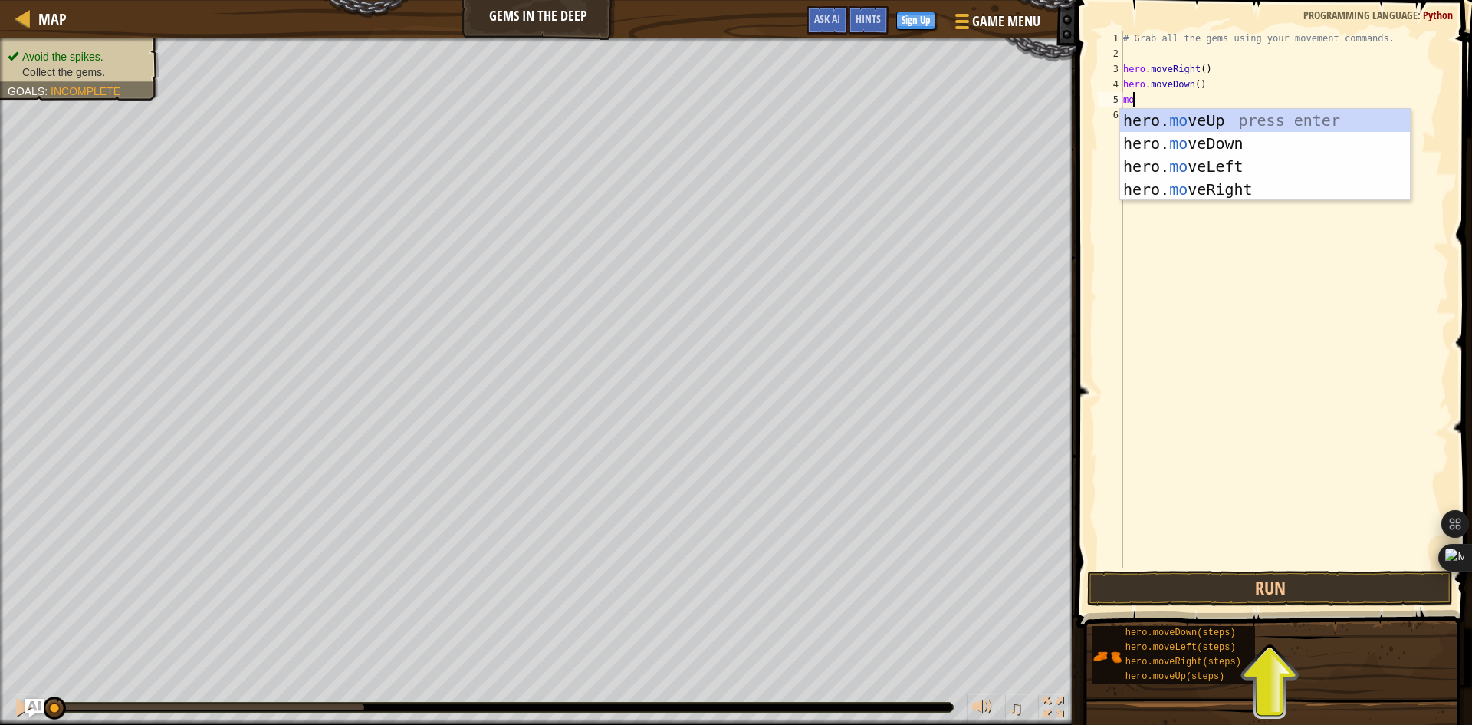
type textarea "mov"
click at [1226, 113] on div "hero. mov eUp press enter hero. mov eDown press enter hero. mov eLeft press ent…" at bounding box center [1265, 178] width 290 height 138
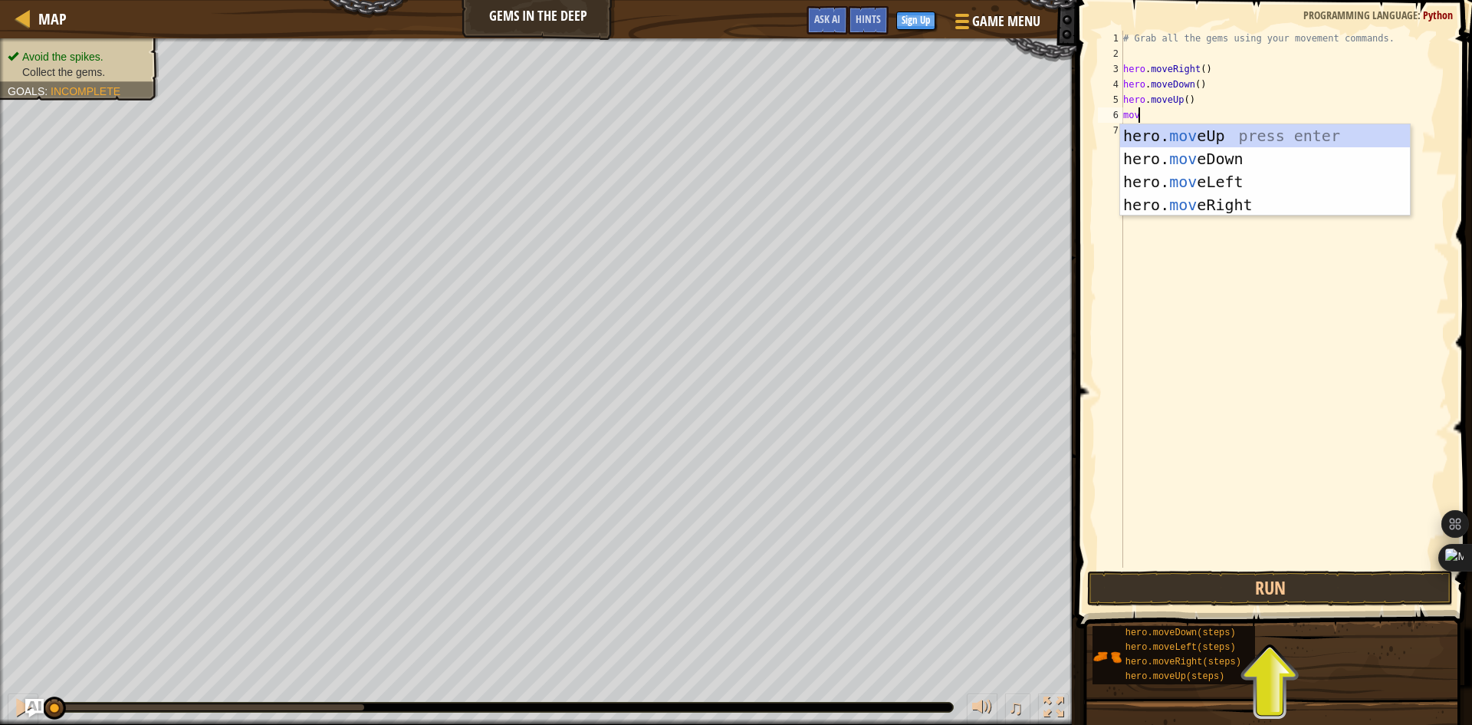
type textarea "move"
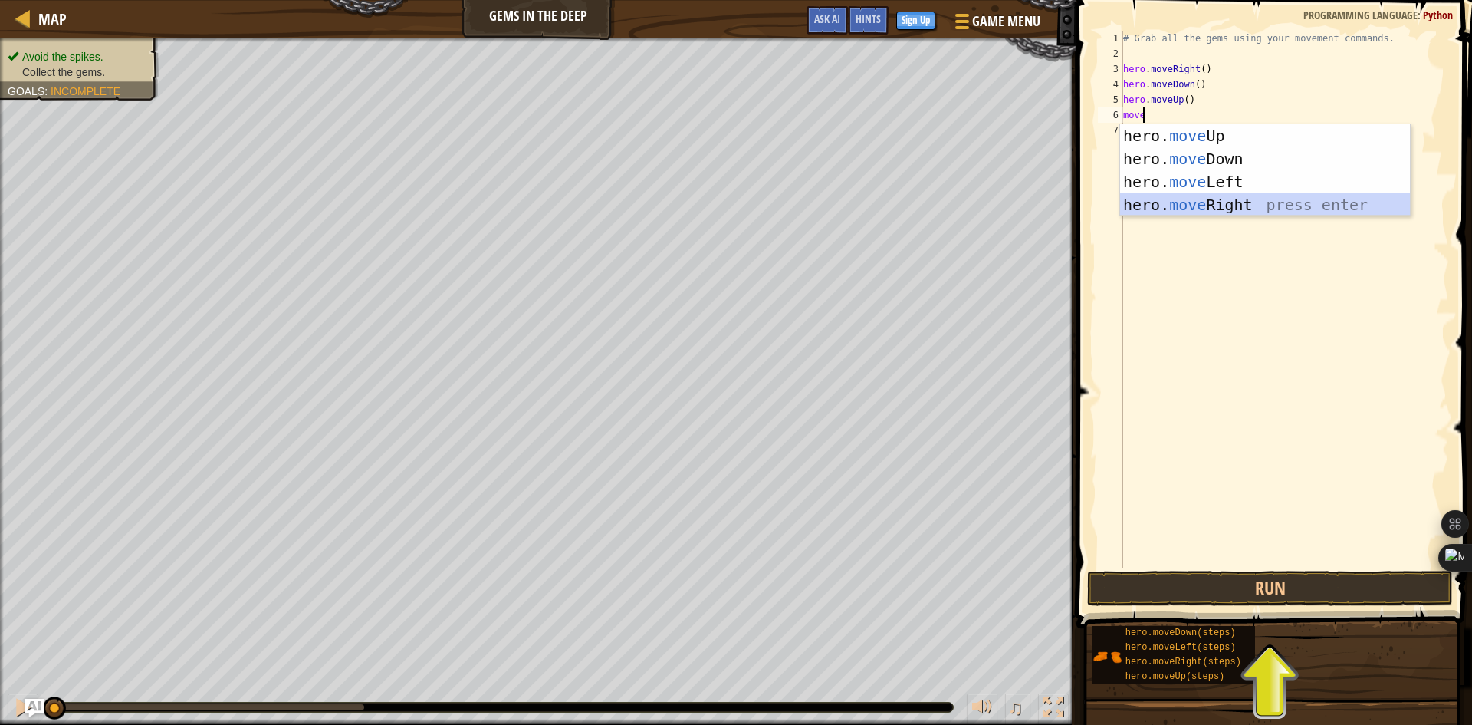
click at [1214, 202] on div "hero. move Up press enter hero. move Down press enter hero. move Left press ent…" at bounding box center [1265, 193] width 290 height 138
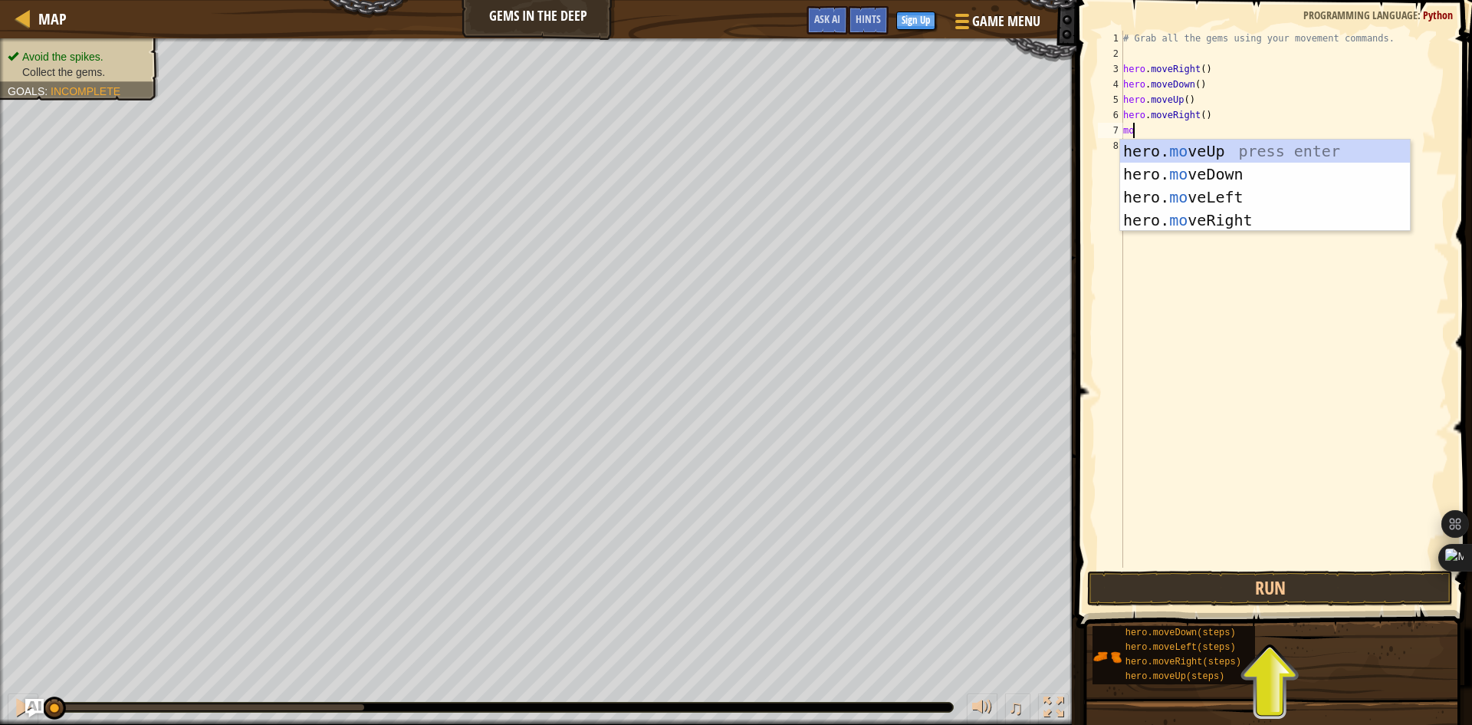
type textarea "mov"
click at [1211, 218] on div "hero. mov eUp press enter hero. mov eDown press enter hero. mov eLeft press ent…" at bounding box center [1265, 209] width 290 height 138
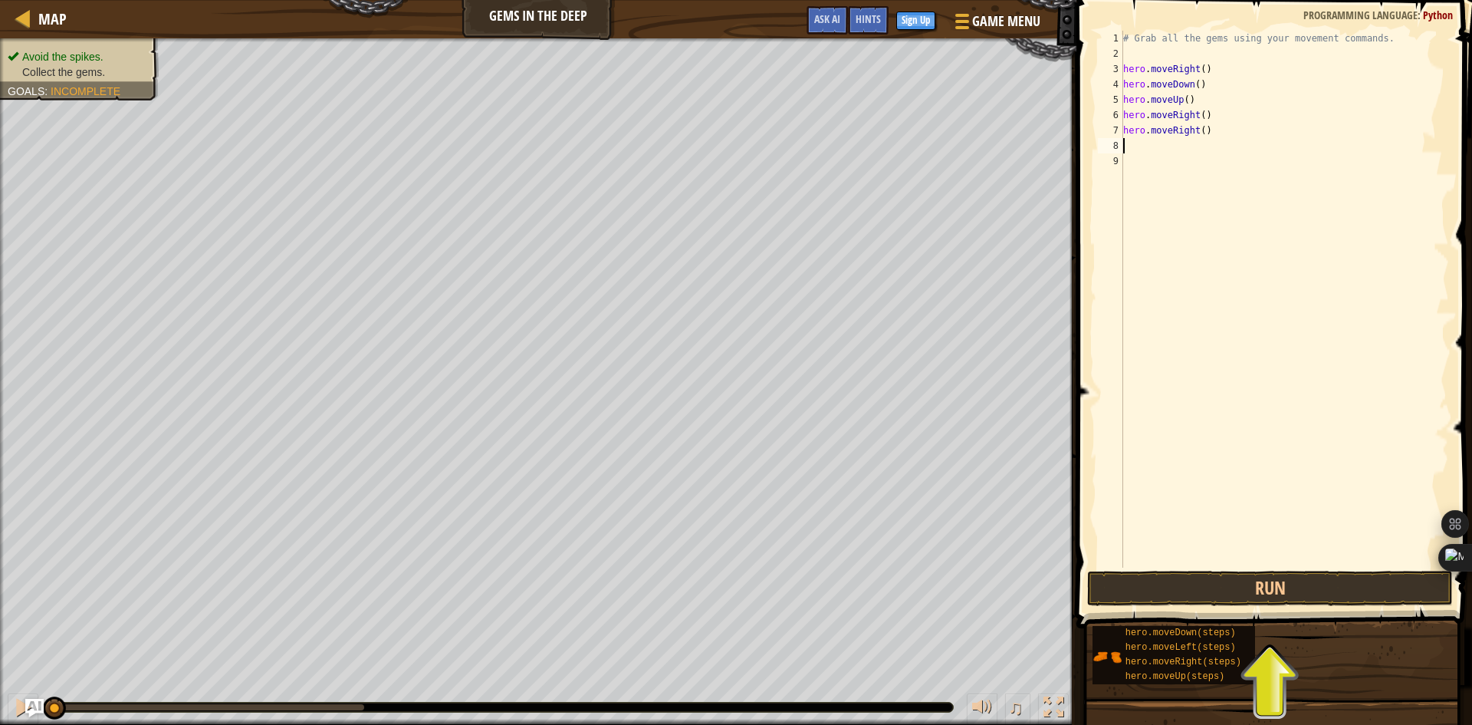
scroll to position [7, 0]
click at [1208, 127] on div "# Grab all the gems using your movement commands. hero . moveRight ( ) hero . m…" at bounding box center [1284, 314] width 329 height 567
type textarea "hero.moved"
click at [1217, 155] on div "hero.moveD own press enter" at bounding box center [1265, 174] width 290 height 69
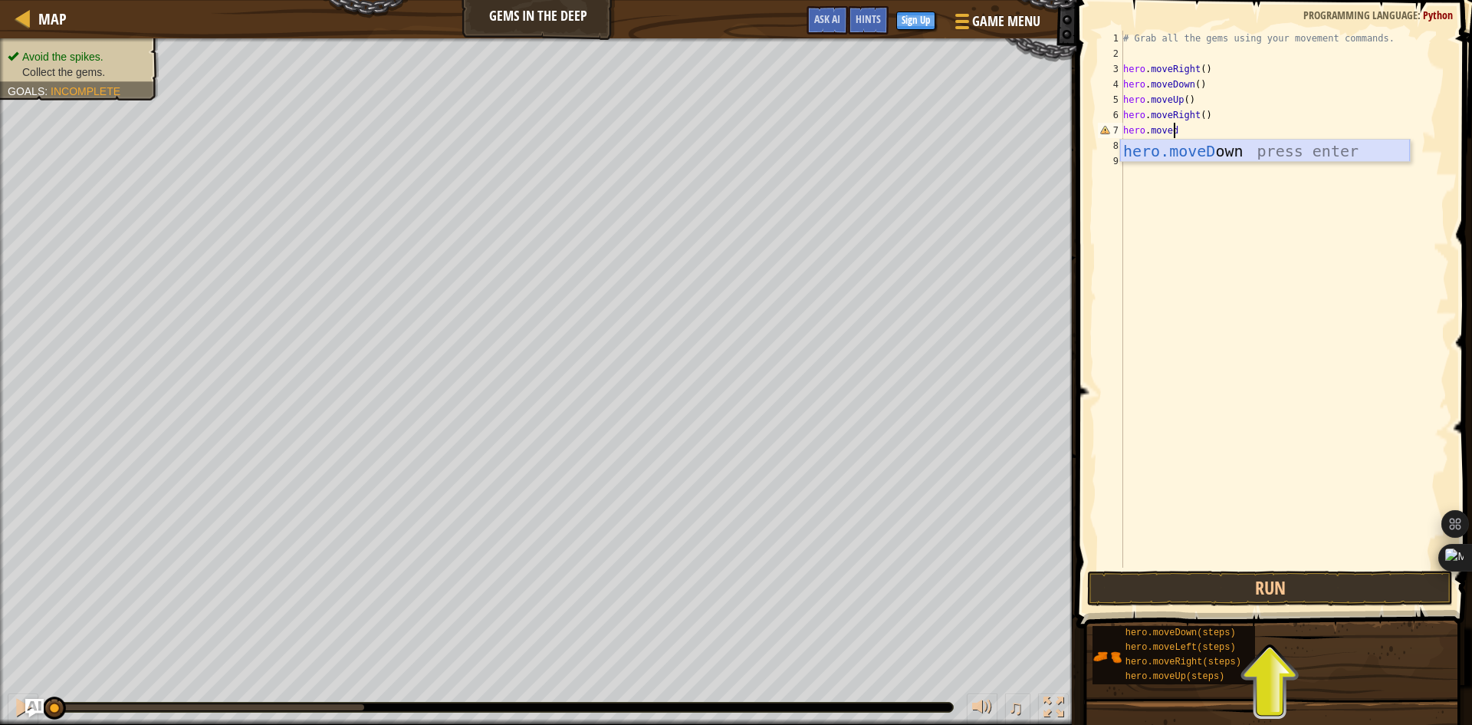
scroll to position [7, 0]
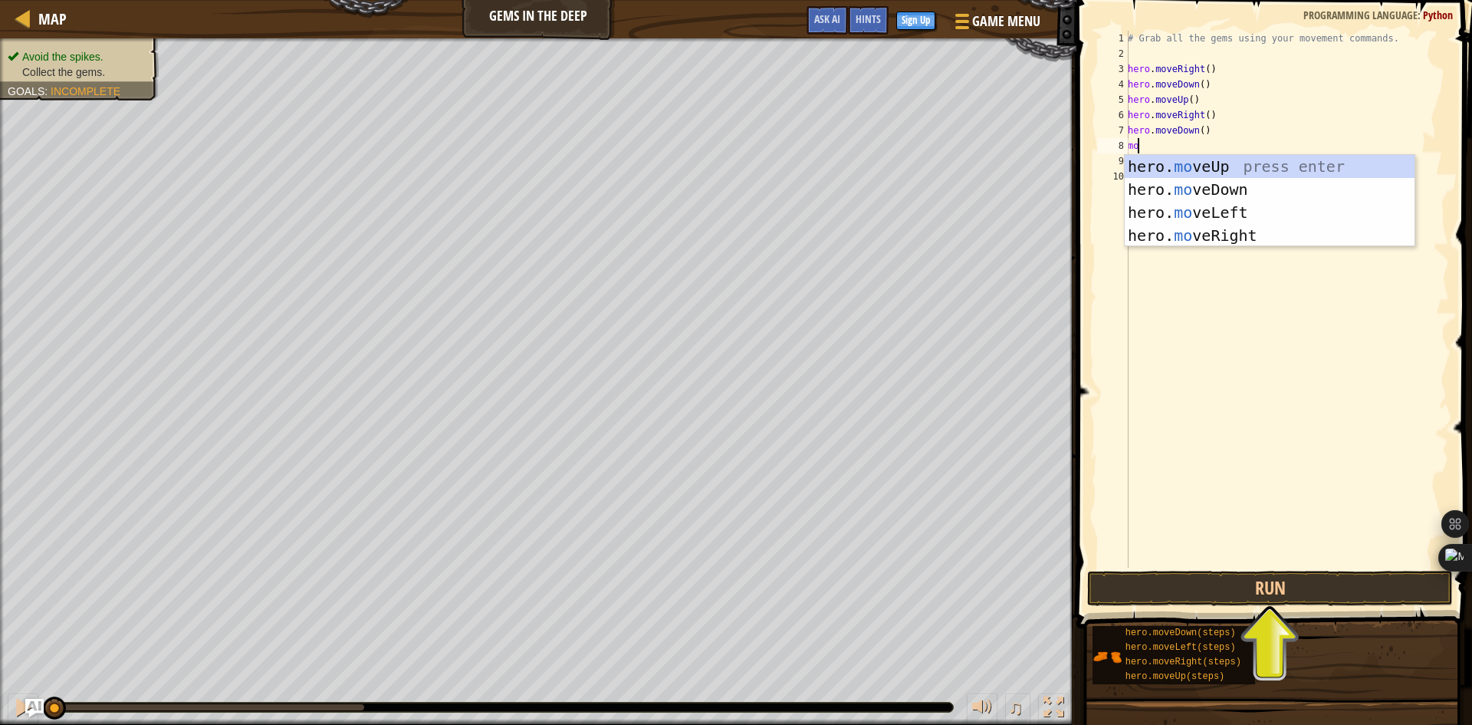
type textarea "mov"
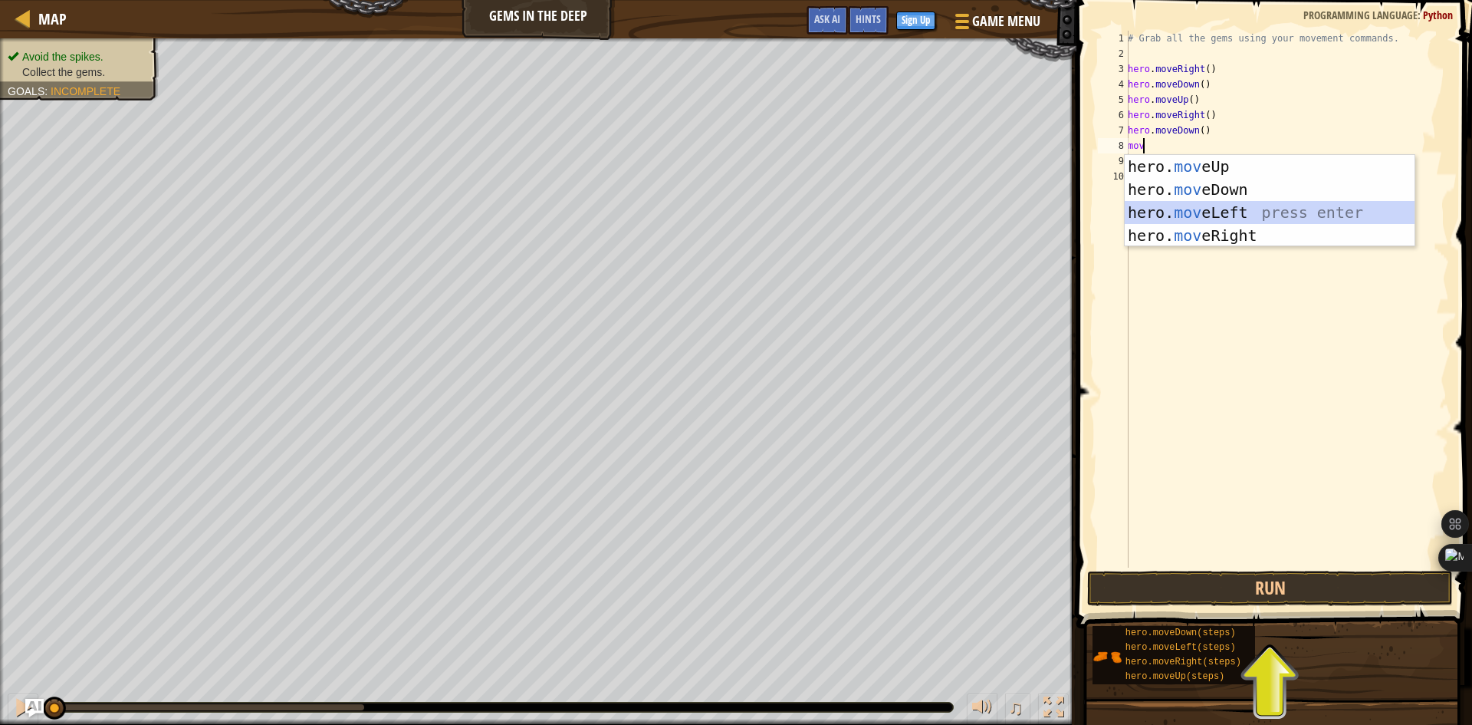
click at [1162, 212] on div "hero. mov eUp press enter hero. mov eDown press enter hero. mov eLeft press ent…" at bounding box center [1270, 224] width 290 height 138
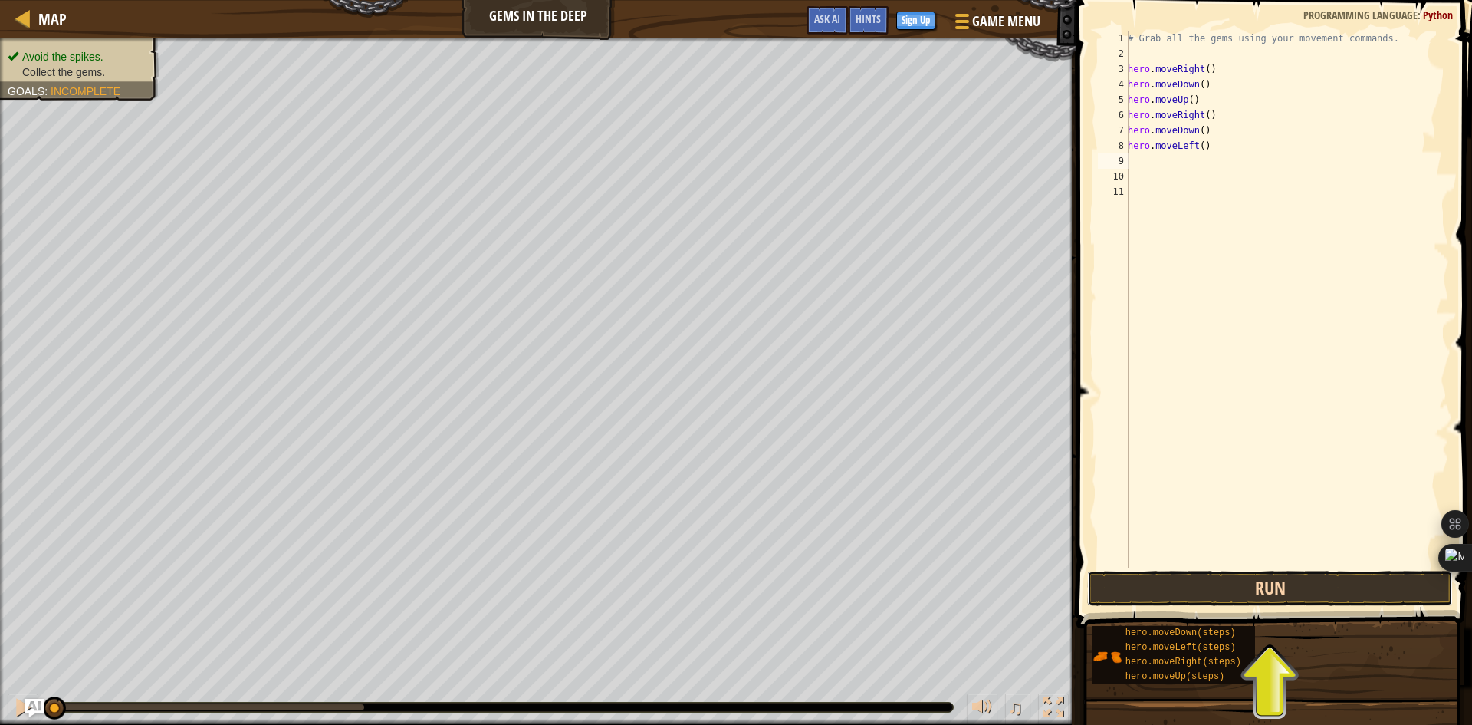
click at [1231, 592] on button "Run" at bounding box center [1270, 588] width 366 height 35
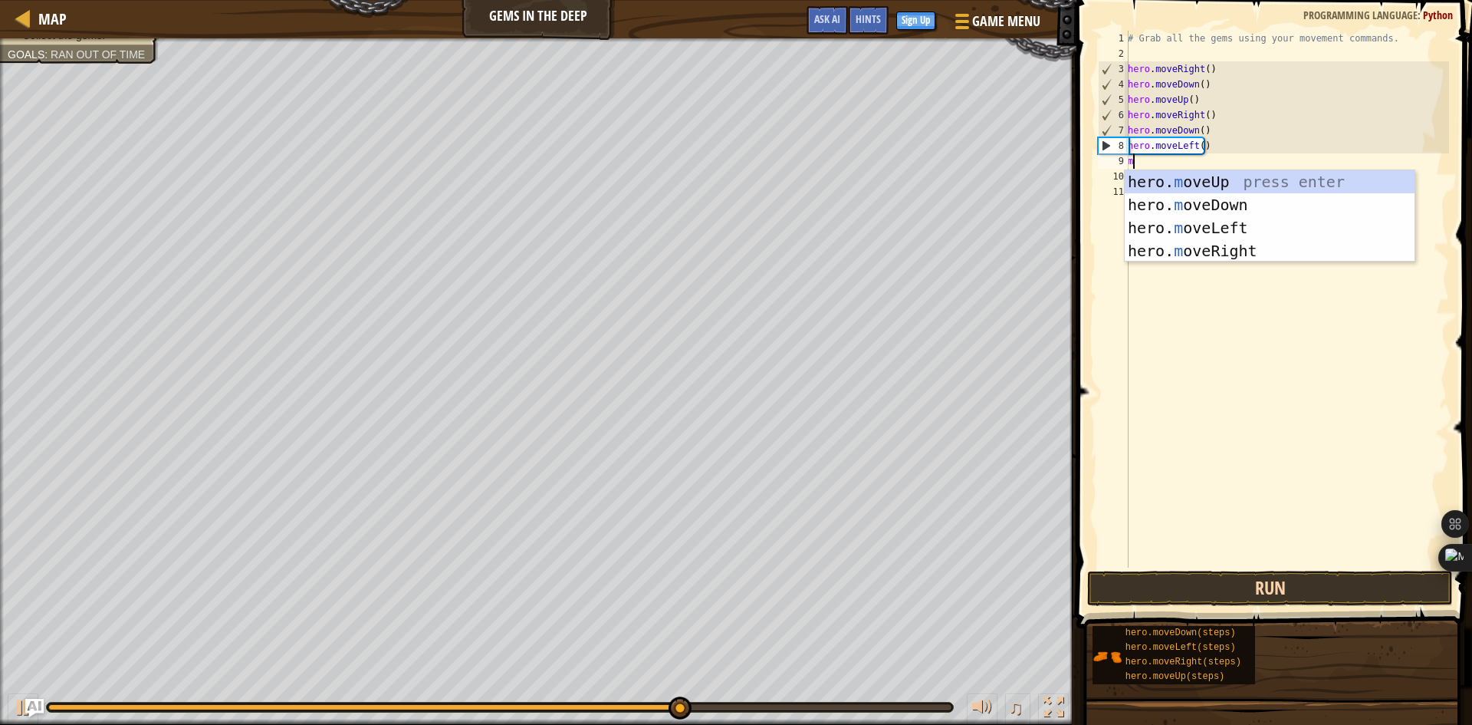
type textarea "mo"
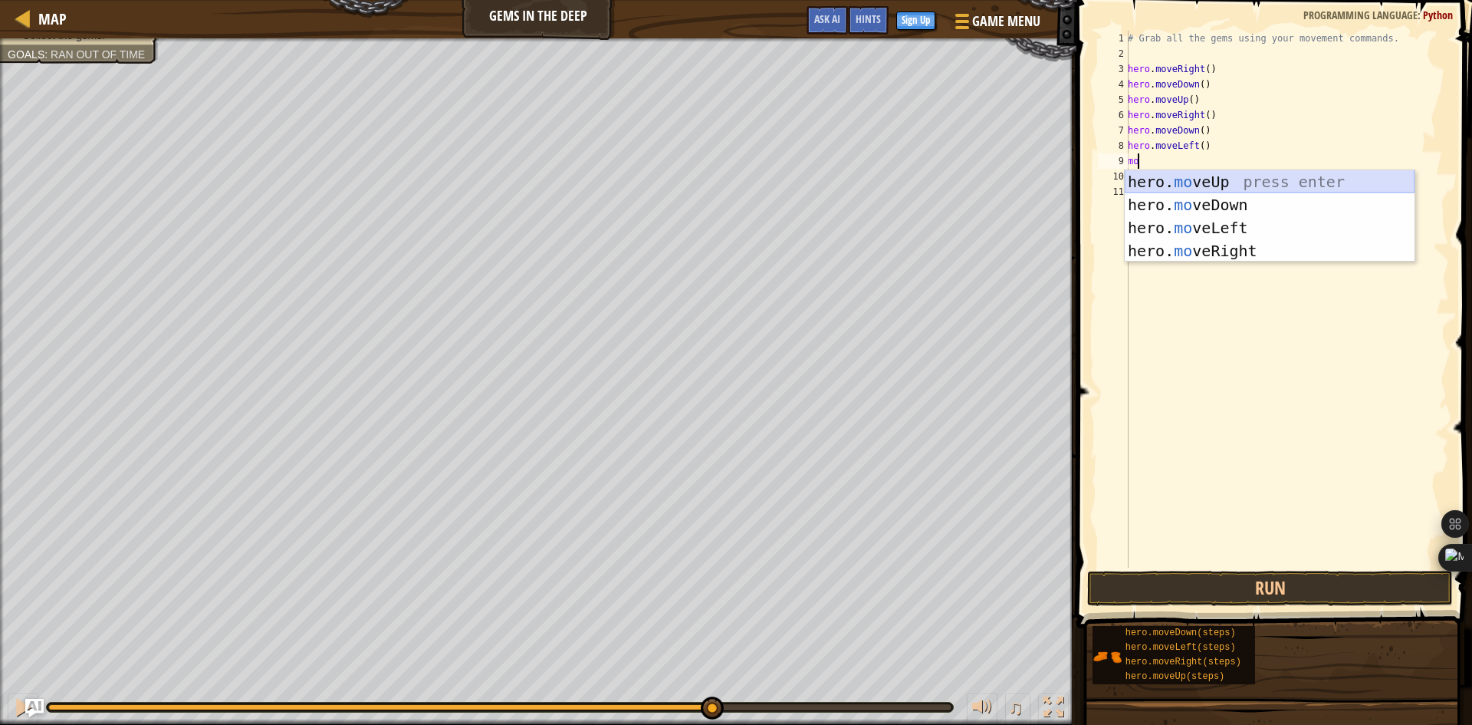
click at [1156, 179] on div "hero. mo veUp press enter hero. mo veDown press enter hero. mo veLeft press ent…" at bounding box center [1270, 239] width 290 height 138
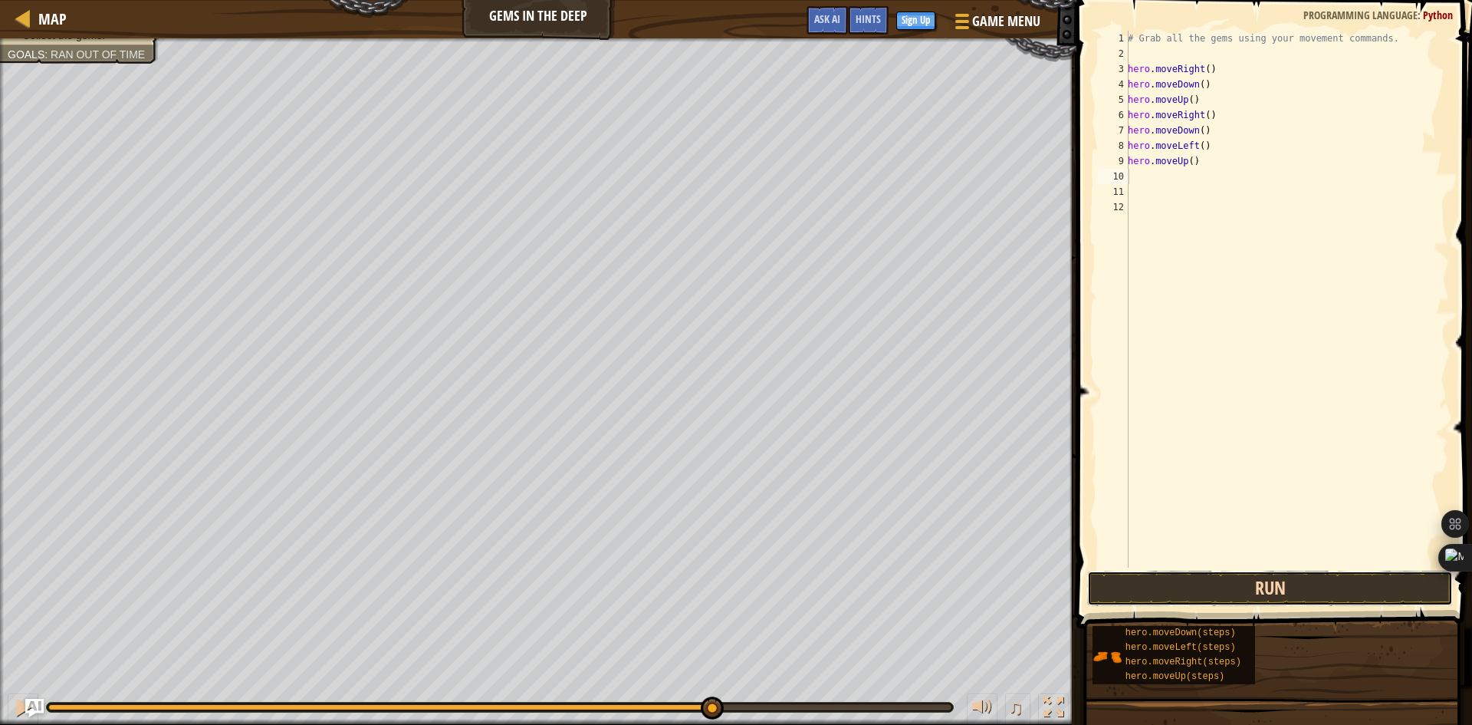
click at [1260, 590] on button "Run" at bounding box center [1270, 588] width 366 height 35
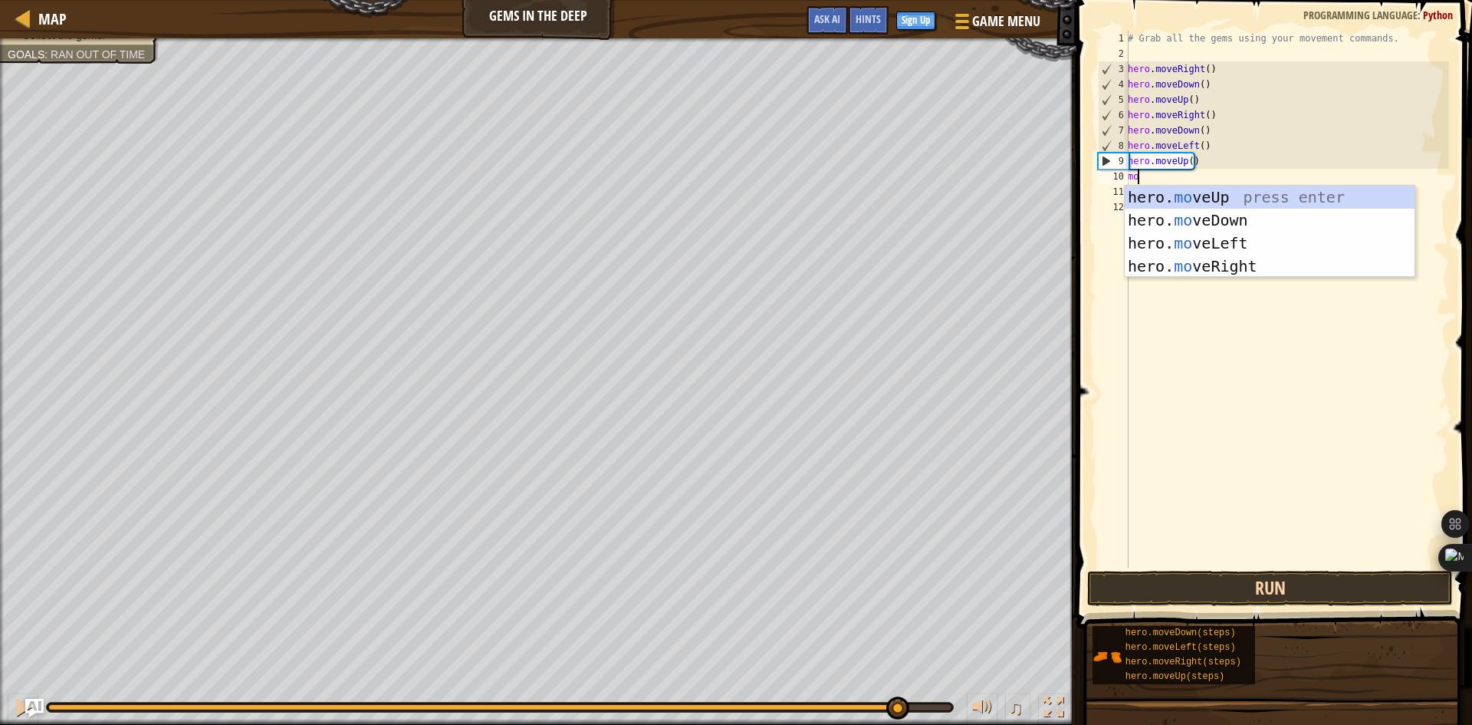
scroll to position [7, 1]
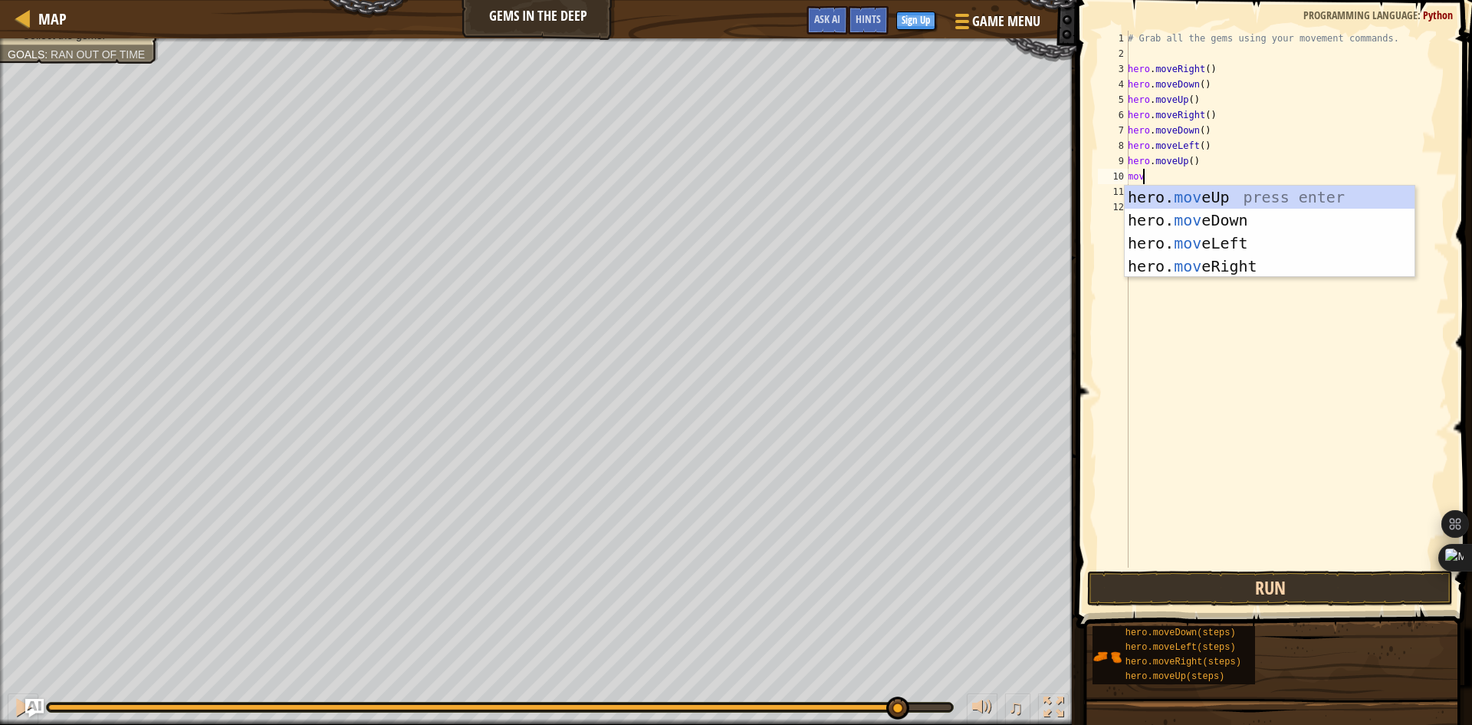
type textarea "move"
click at [1246, 267] on div "hero. move Up press enter hero. move Down press enter hero. move Left press ent…" at bounding box center [1270, 255] width 290 height 138
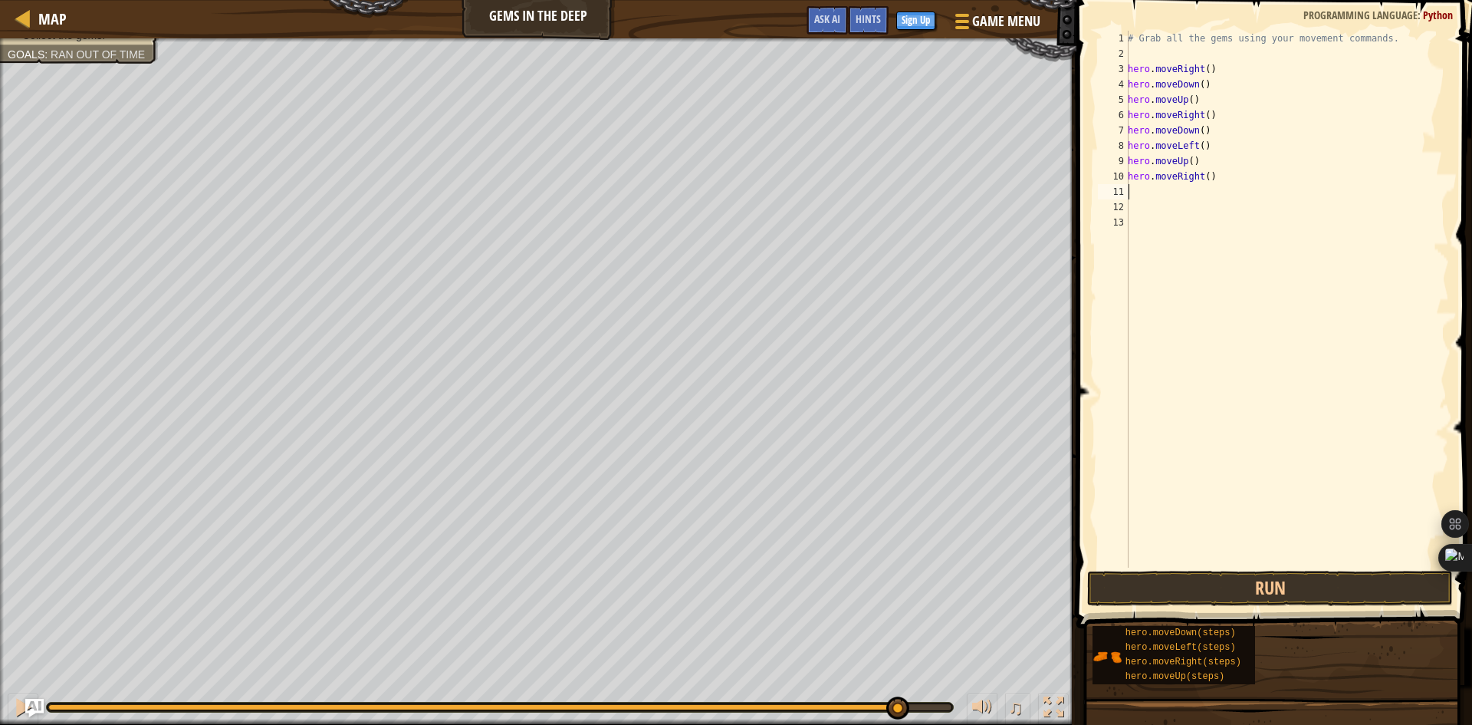
scroll to position [7, 0]
click at [1258, 590] on button "Run" at bounding box center [1270, 588] width 366 height 35
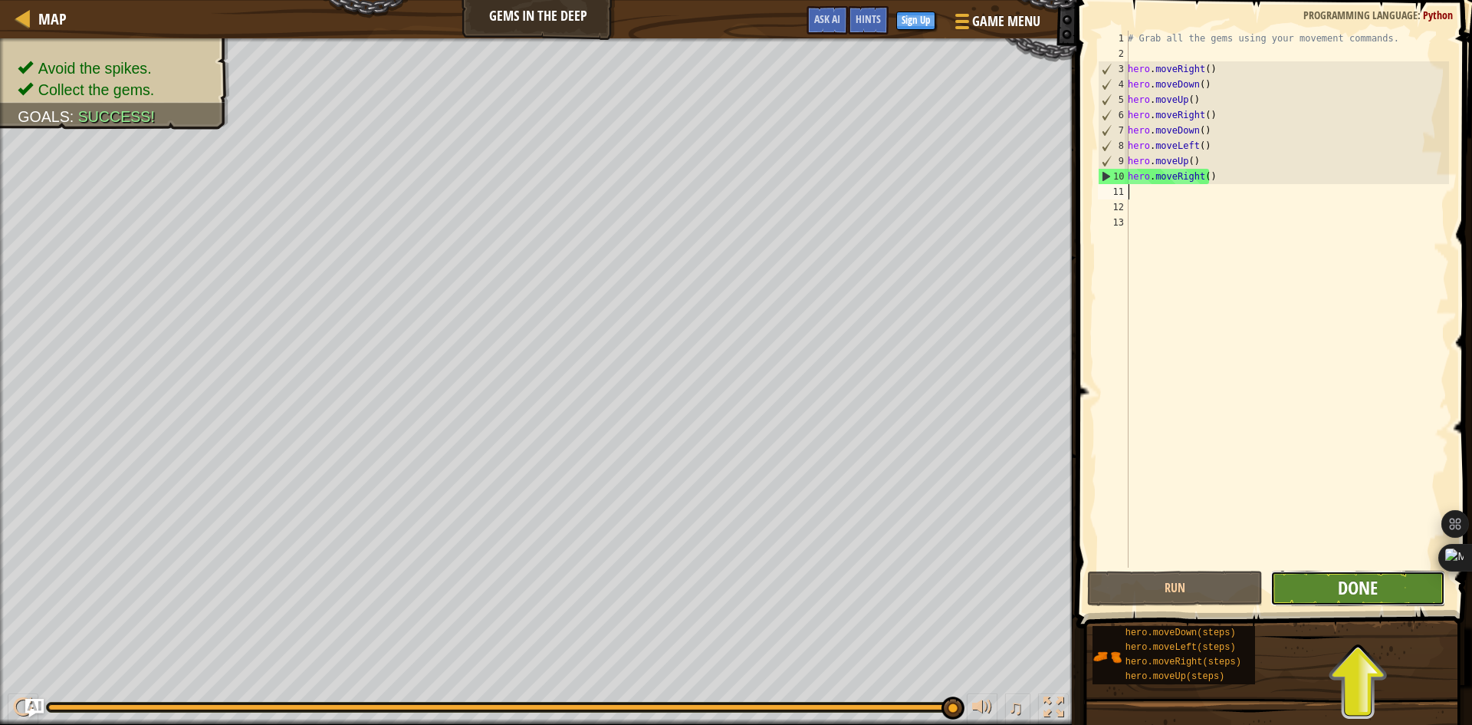
click at [1343, 578] on span "Done" at bounding box center [1358, 587] width 40 height 25
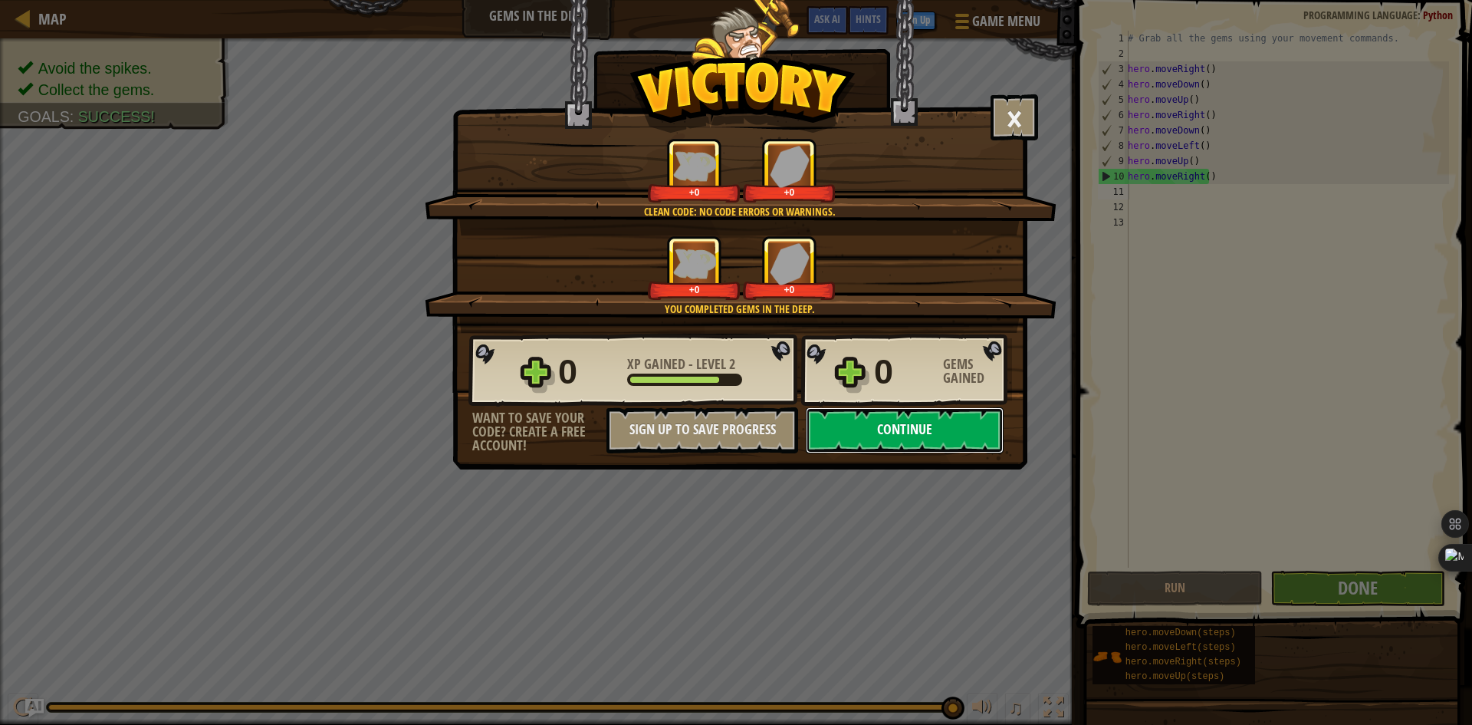
click at [961, 432] on button "Continue" at bounding box center [905, 430] width 198 height 46
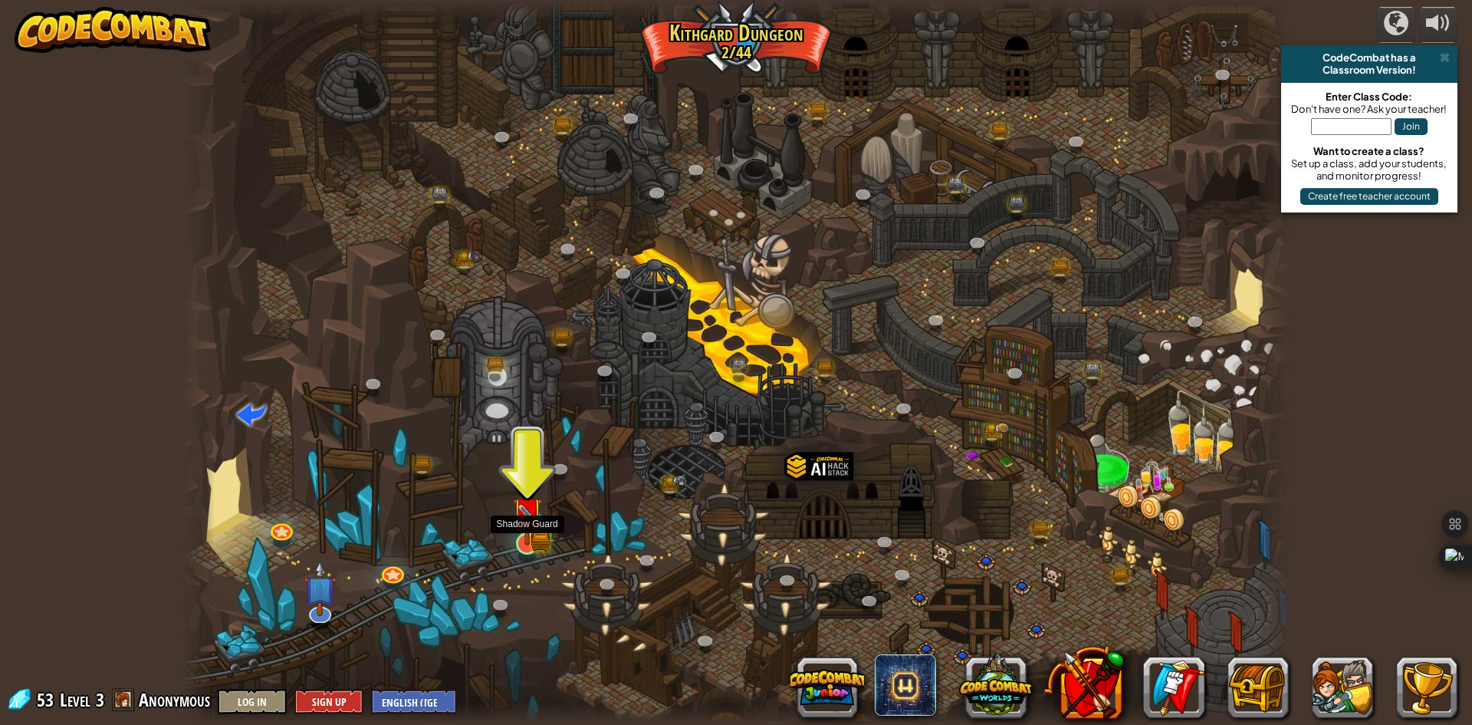
click at [543, 540] on img at bounding box center [541, 539] width 20 height 22
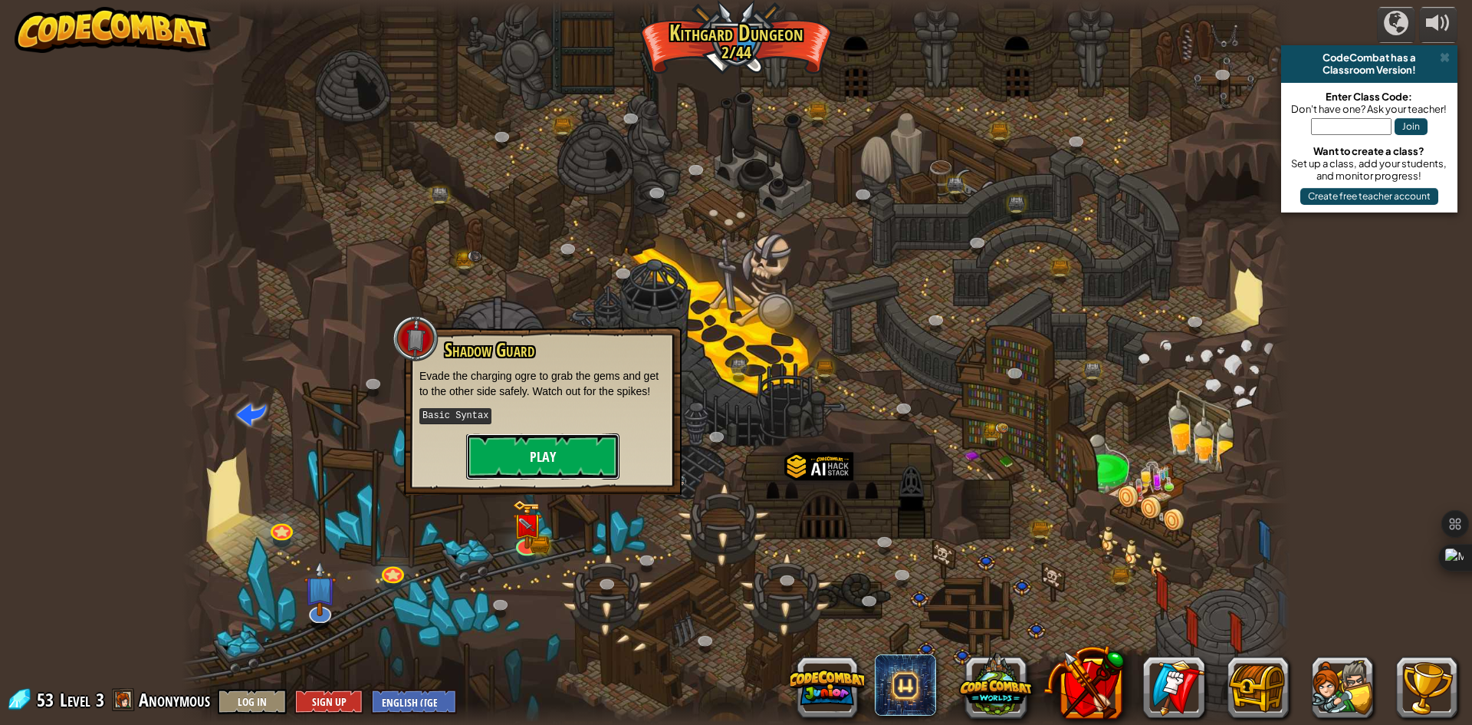
click at [555, 469] on button "Play" at bounding box center [542, 456] width 153 height 46
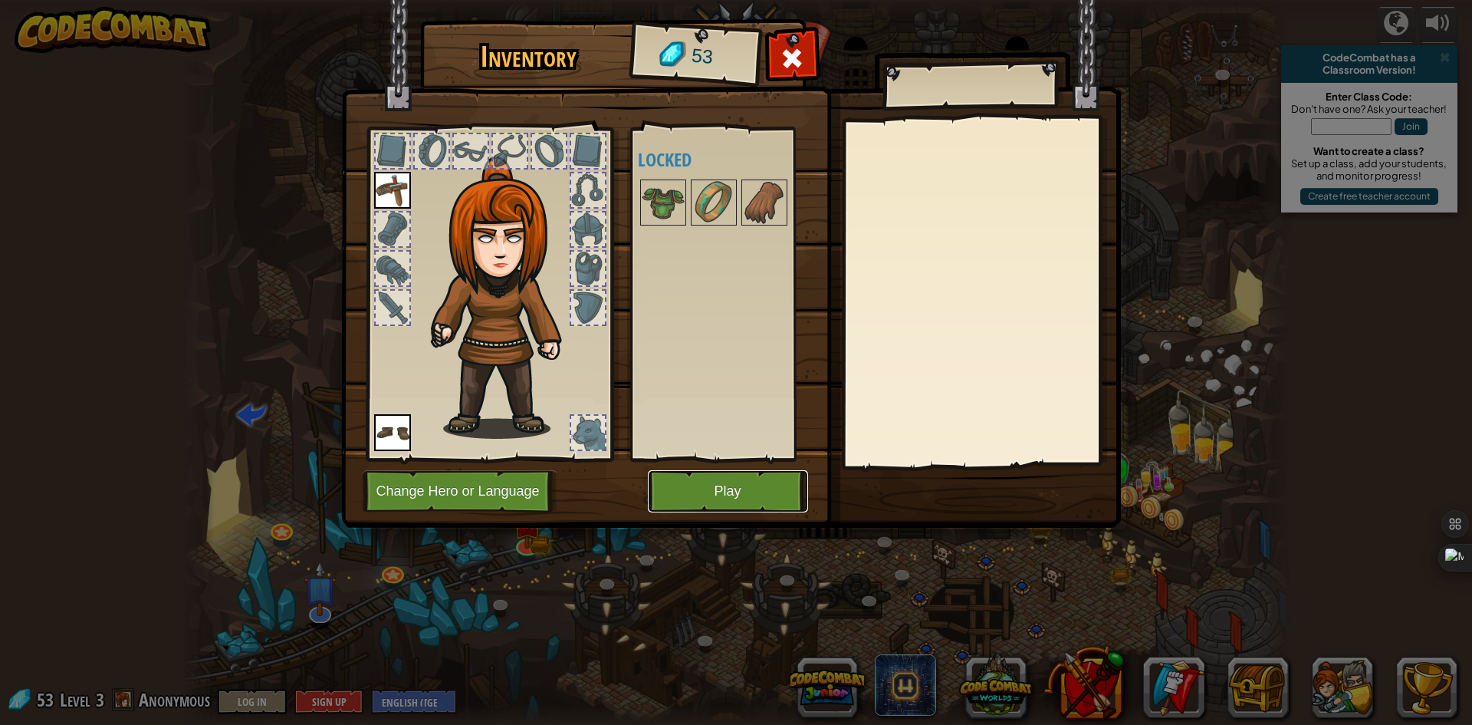
click at [728, 482] on button "Play" at bounding box center [728, 491] width 160 height 42
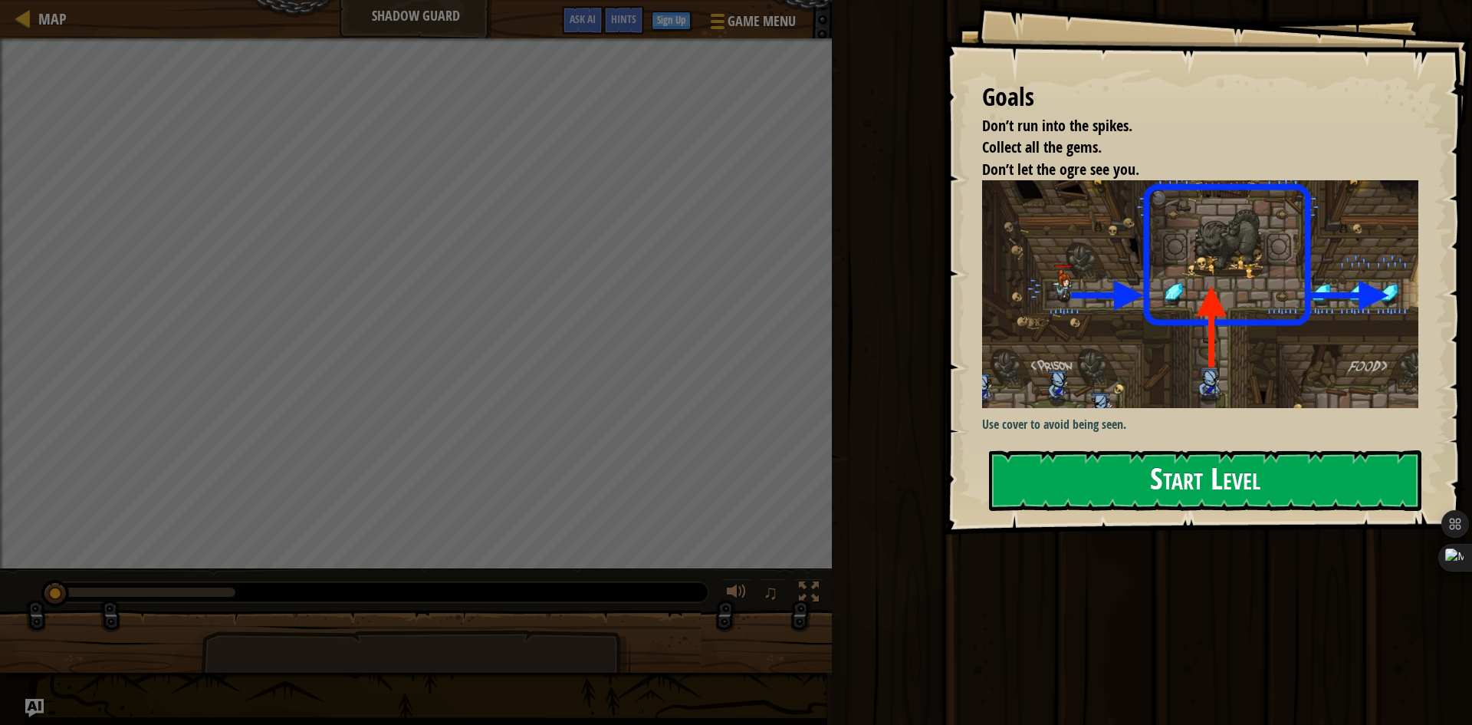
click at [1233, 479] on button "Start Level" at bounding box center [1205, 480] width 432 height 61
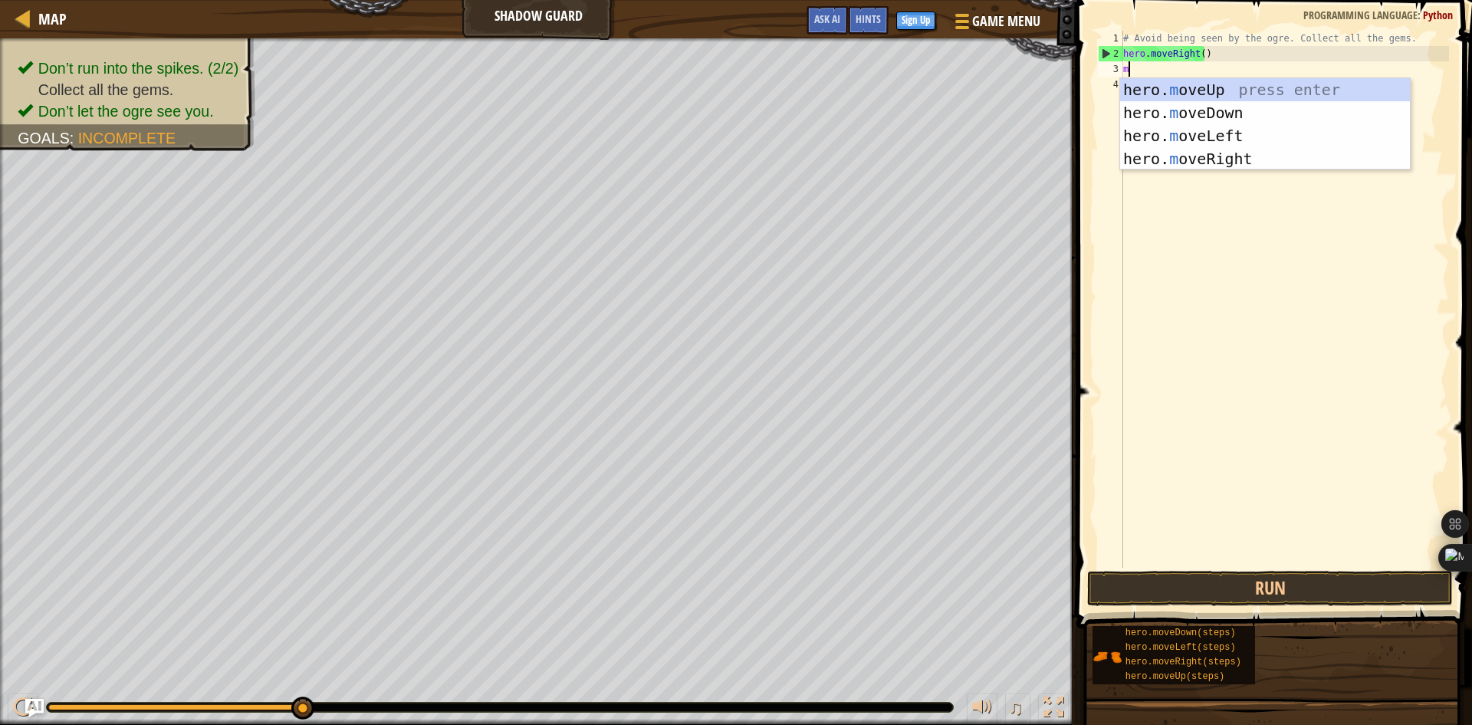
scroll to position [7, 0]
type textarea "mov"
click at [1229, 90] on div "hero. mov eUp press enter hero. mov eDown press enter hero. mov eLeft press ent…" at bounding box center [1265, 147] width 290 height 138
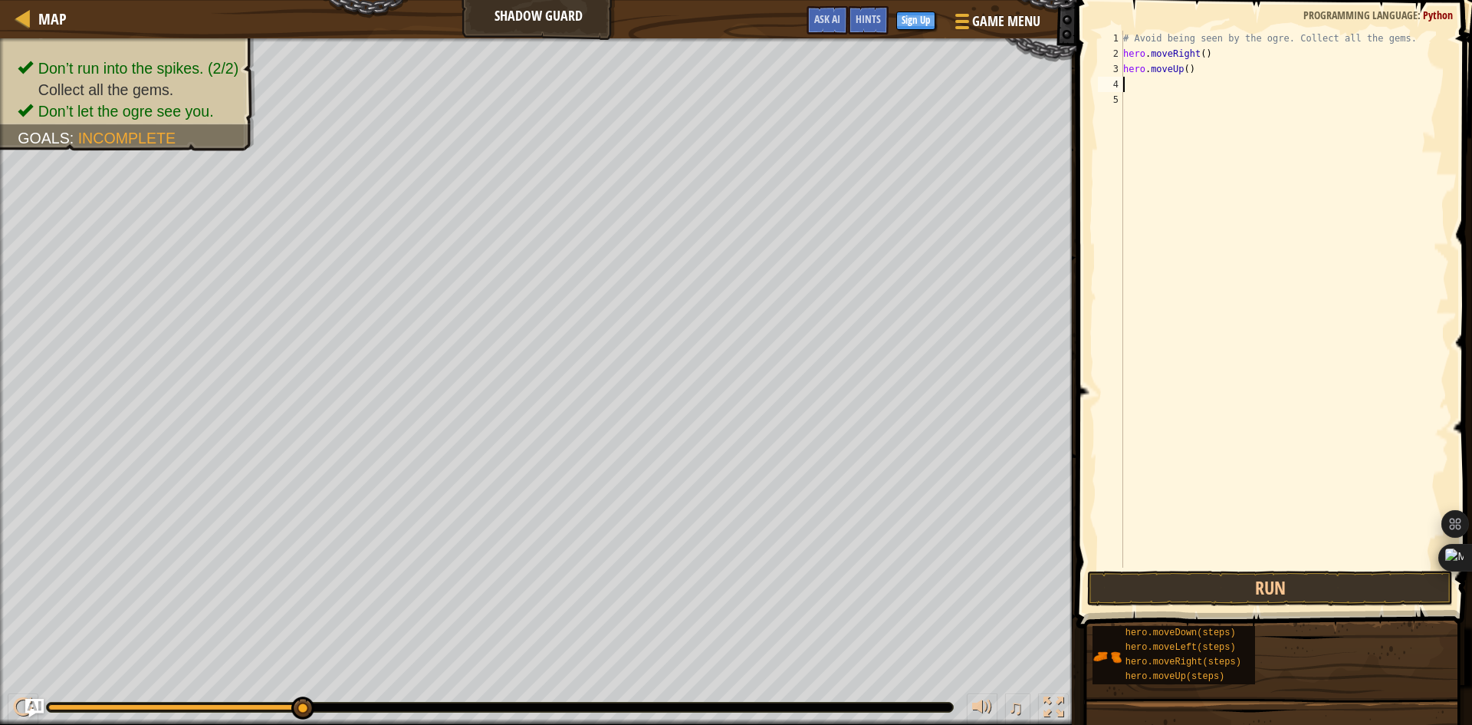
scroll to position [7, 0]
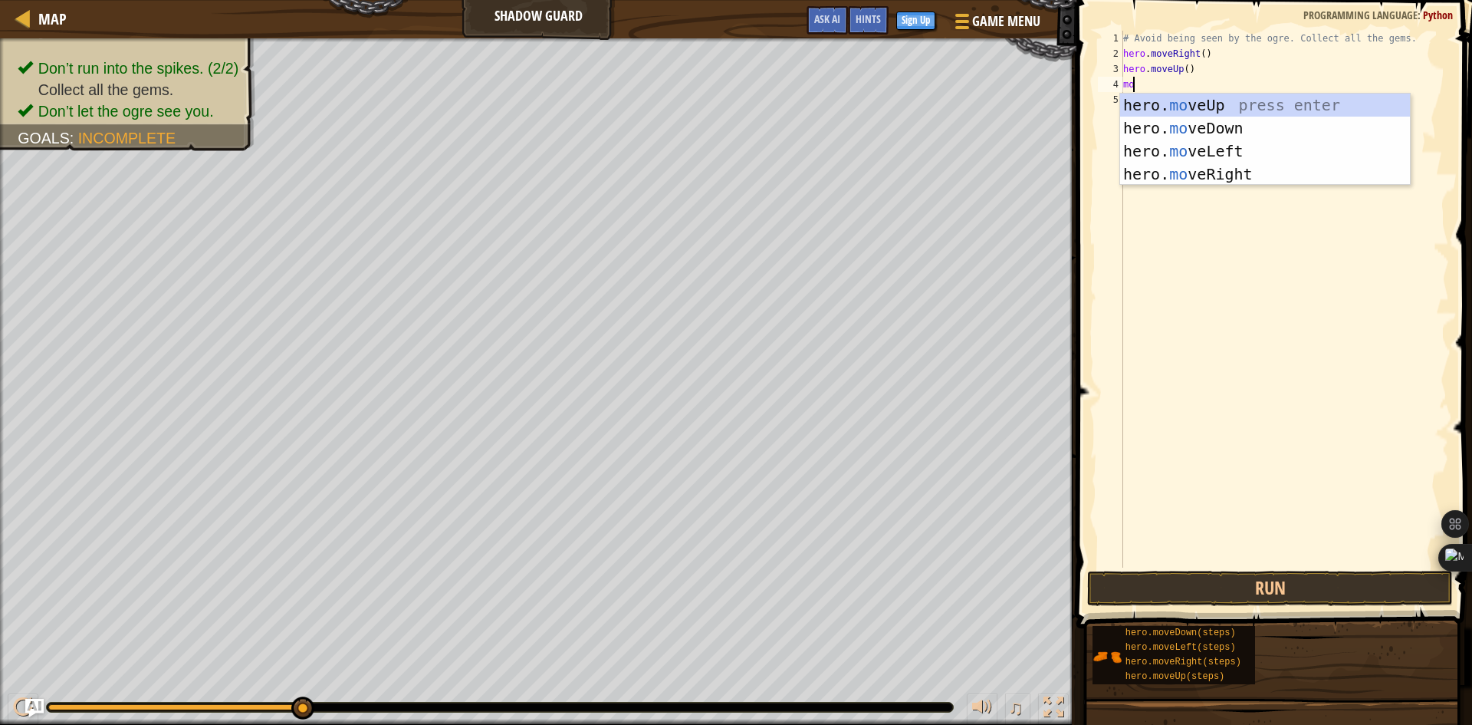
type textarea "mov"
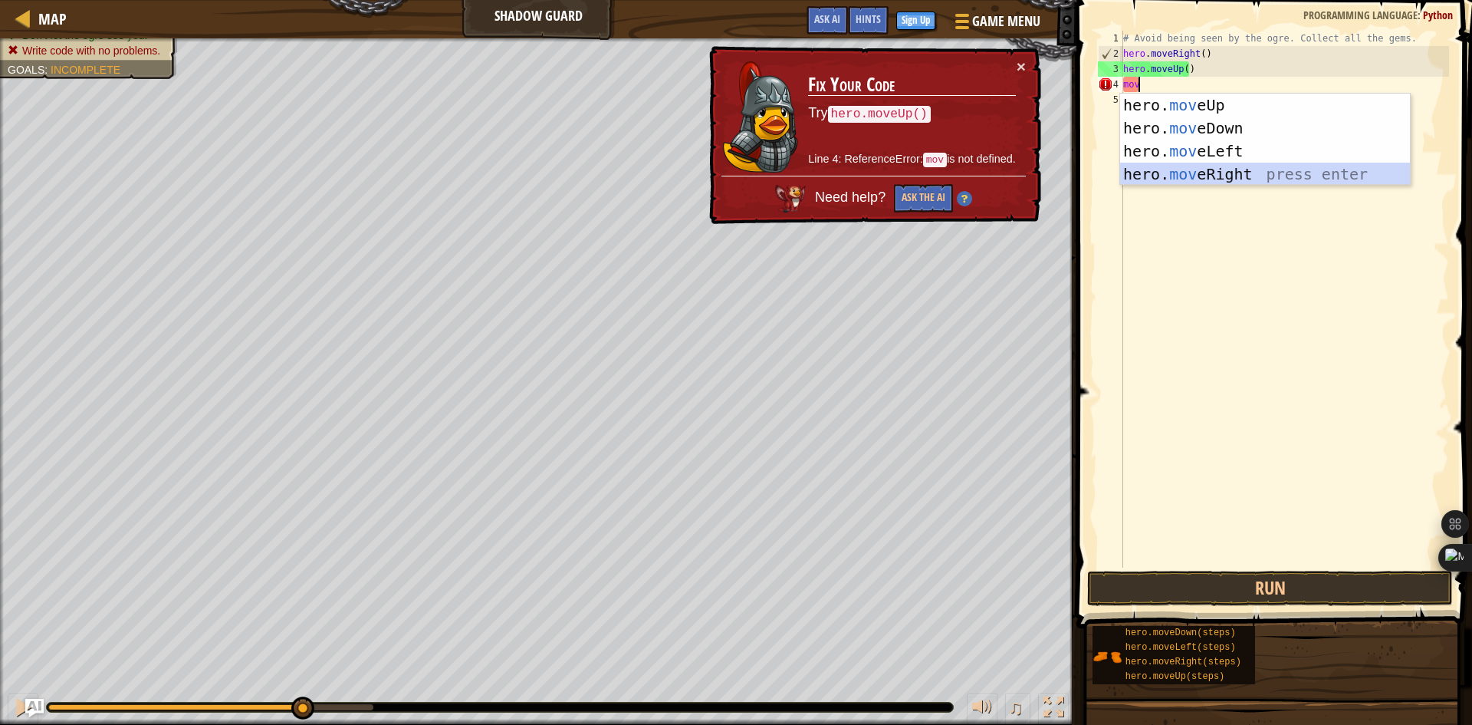
click at [1225, 169] on div "hero. mov eUp press enter hero. mov eDown press enter hero. mov eLeft press ent…" at bounding box center [1265, 163] width 290 height 138
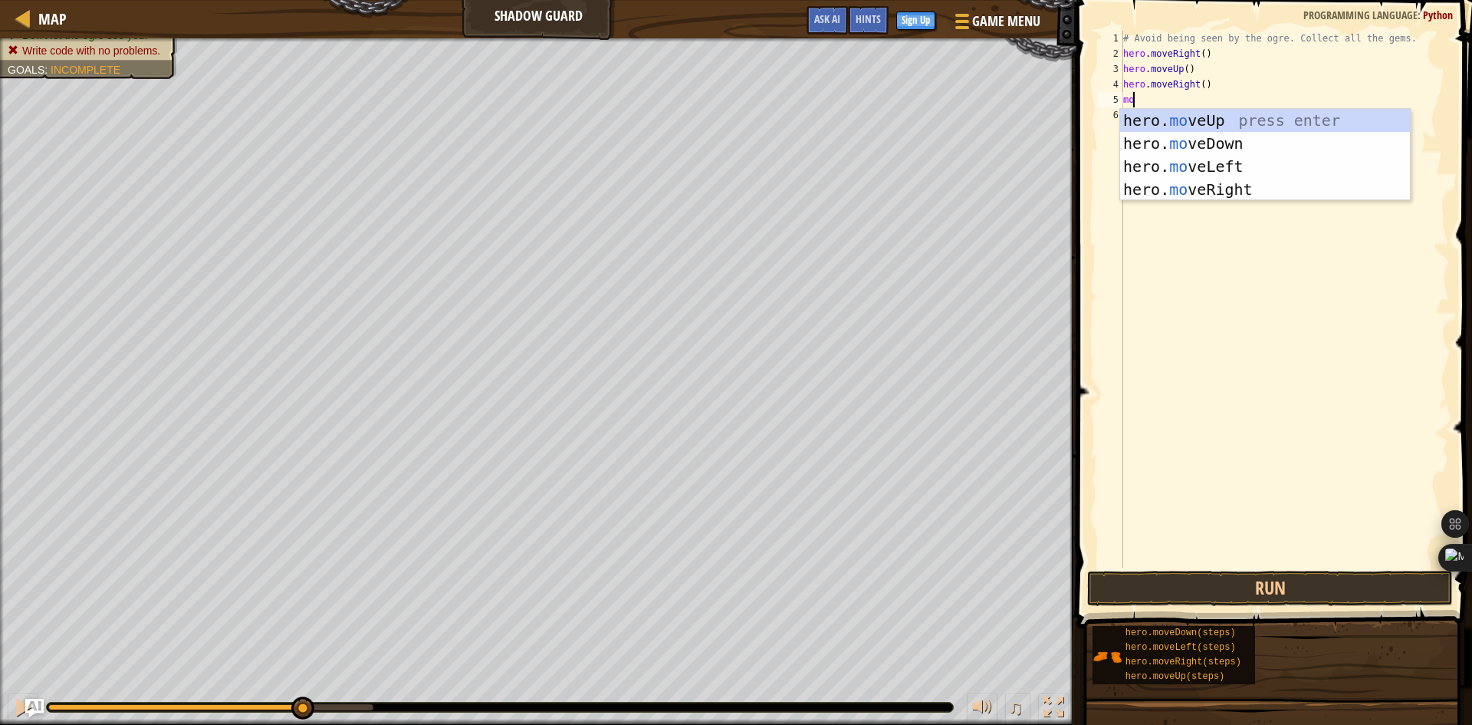
type textarea "mov"
click at [1214, 137] on div "hero. mov eUp press enter hero. mov eDown press enter hero. mov eLeft press ent…" at bounding box center [1265, 178] width 290 height 138
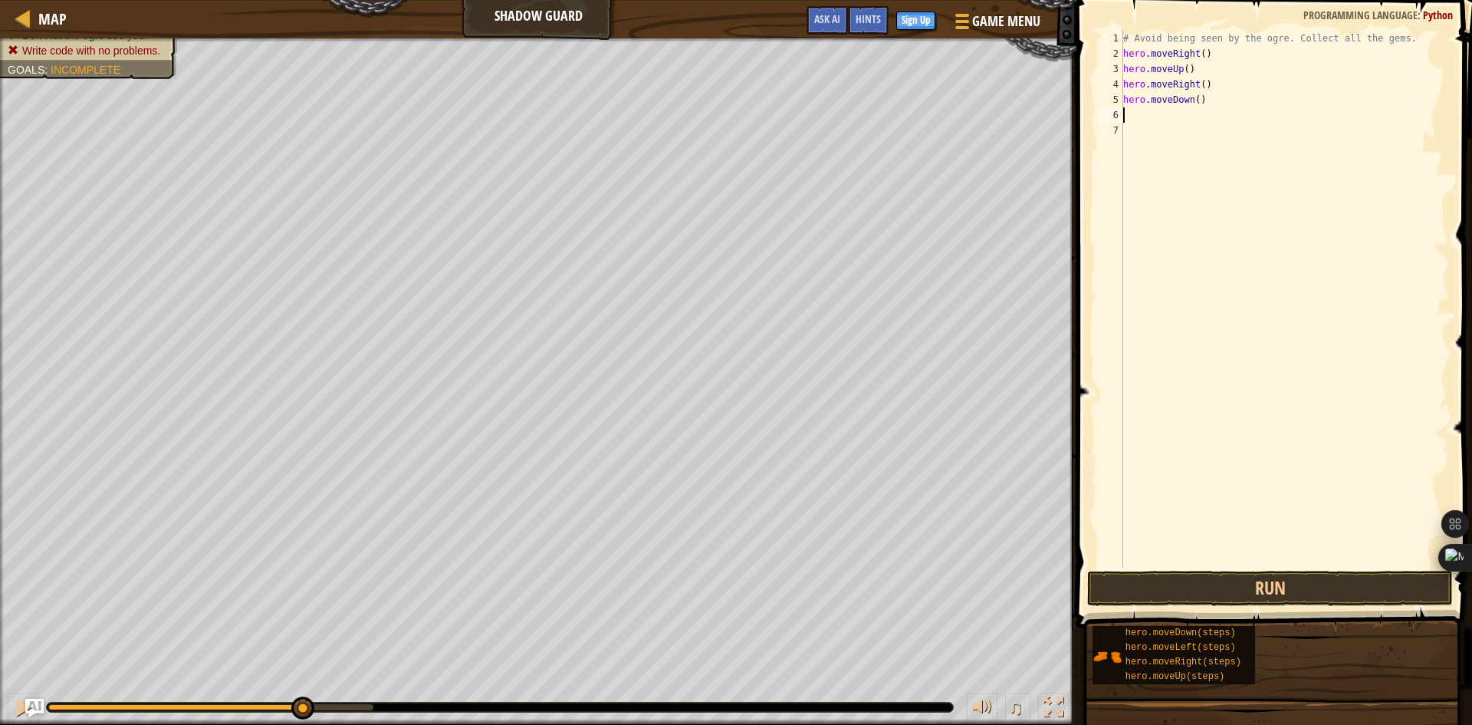
scroll to position [7, 0]
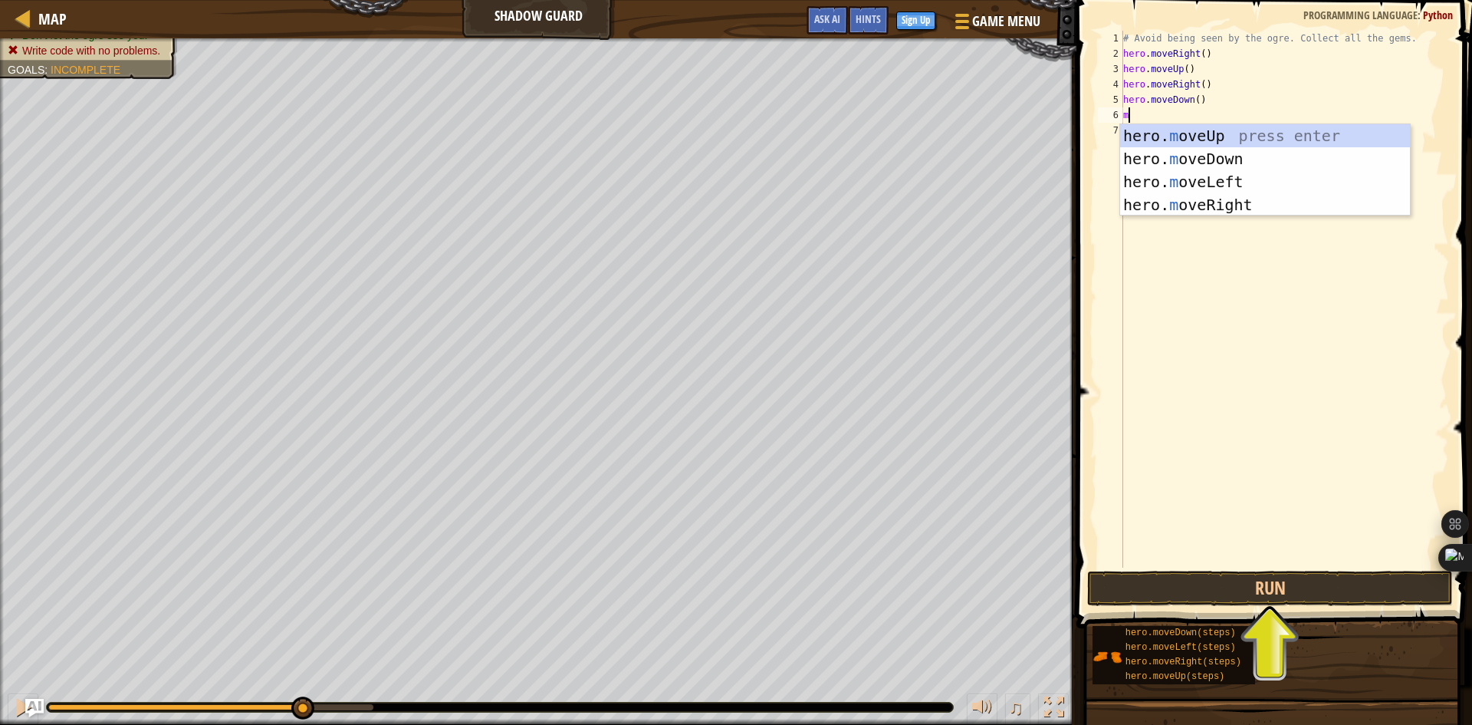
type textarea "mo"
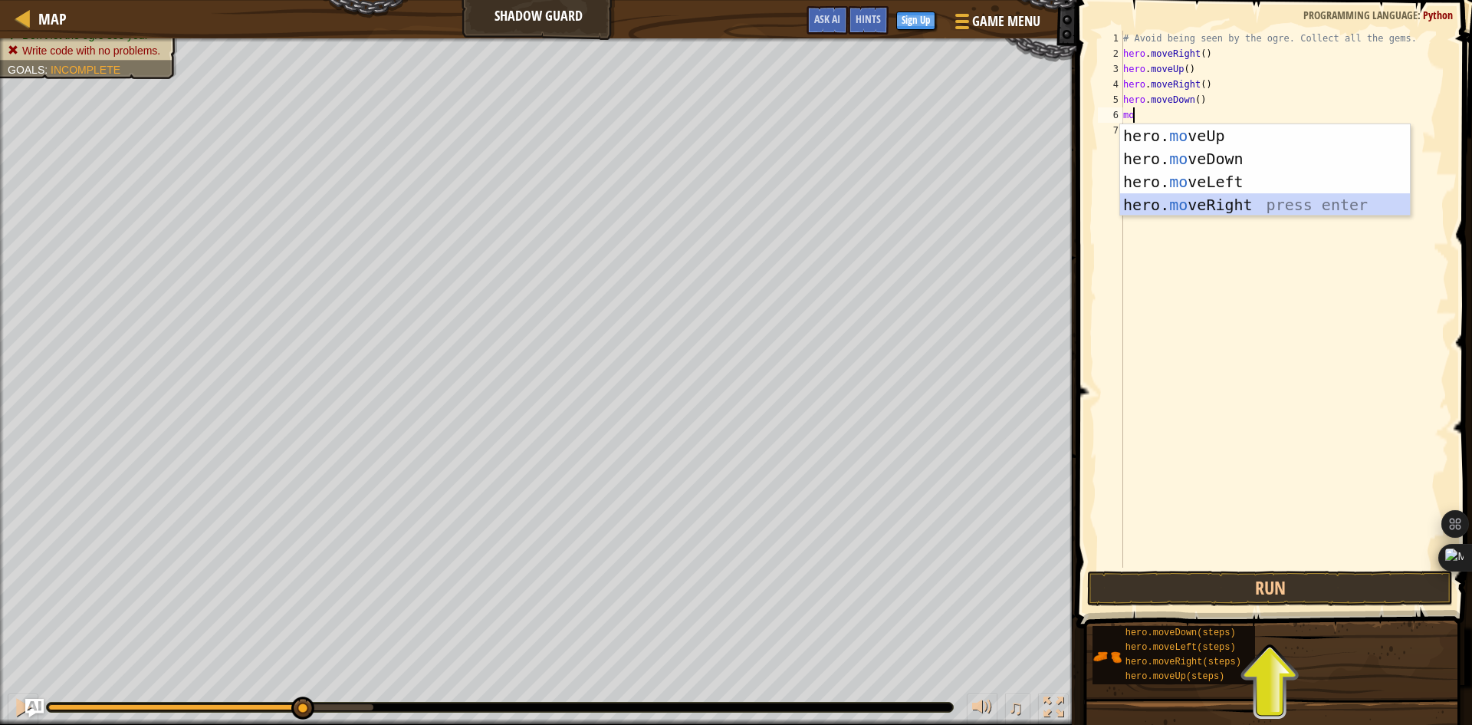
click at [1221, 196] on div "hero. mo veUp press enter hero. mo veDown press enter hero. mo veLeft press ent…" at bounding box center [1265, 193] width 290 height 138
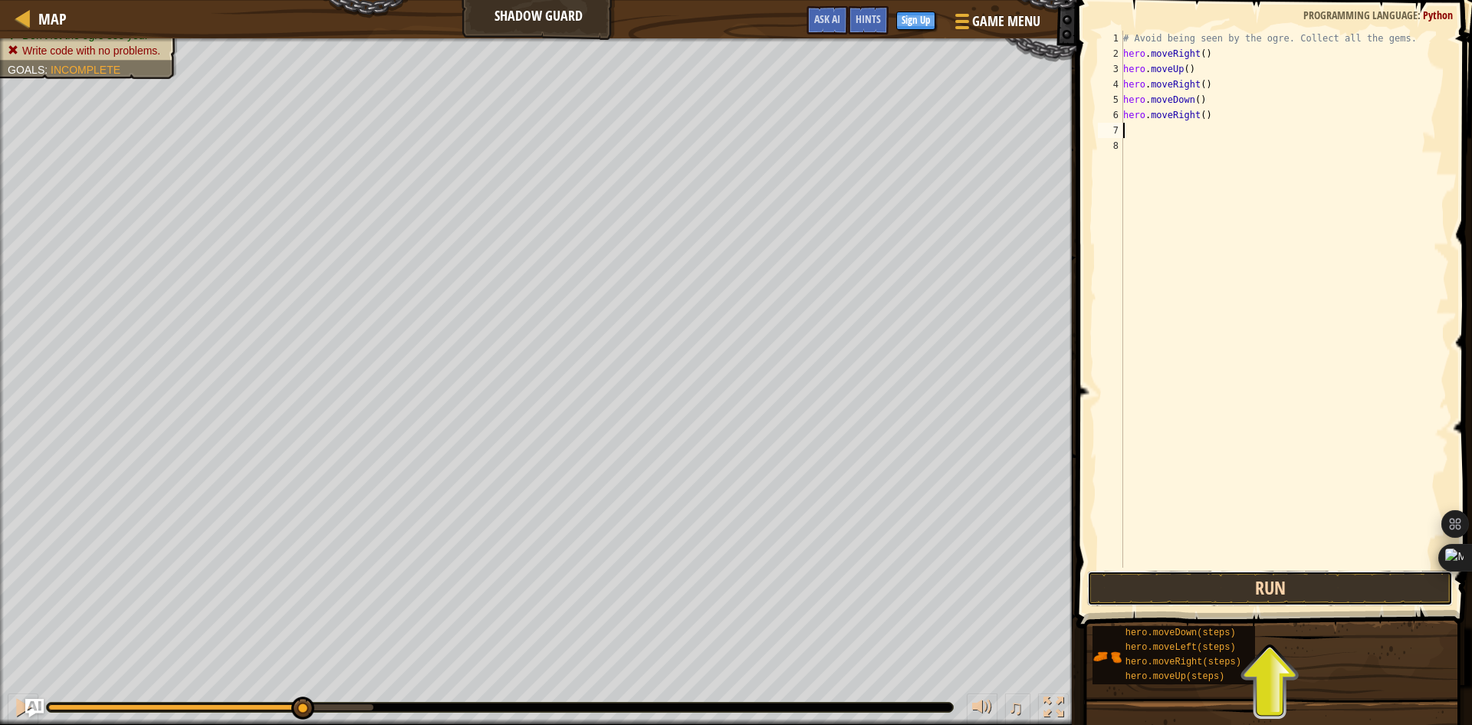
click at [1226, 580] on button "Run" at bounding box center [1270, 588] width 366 height 35
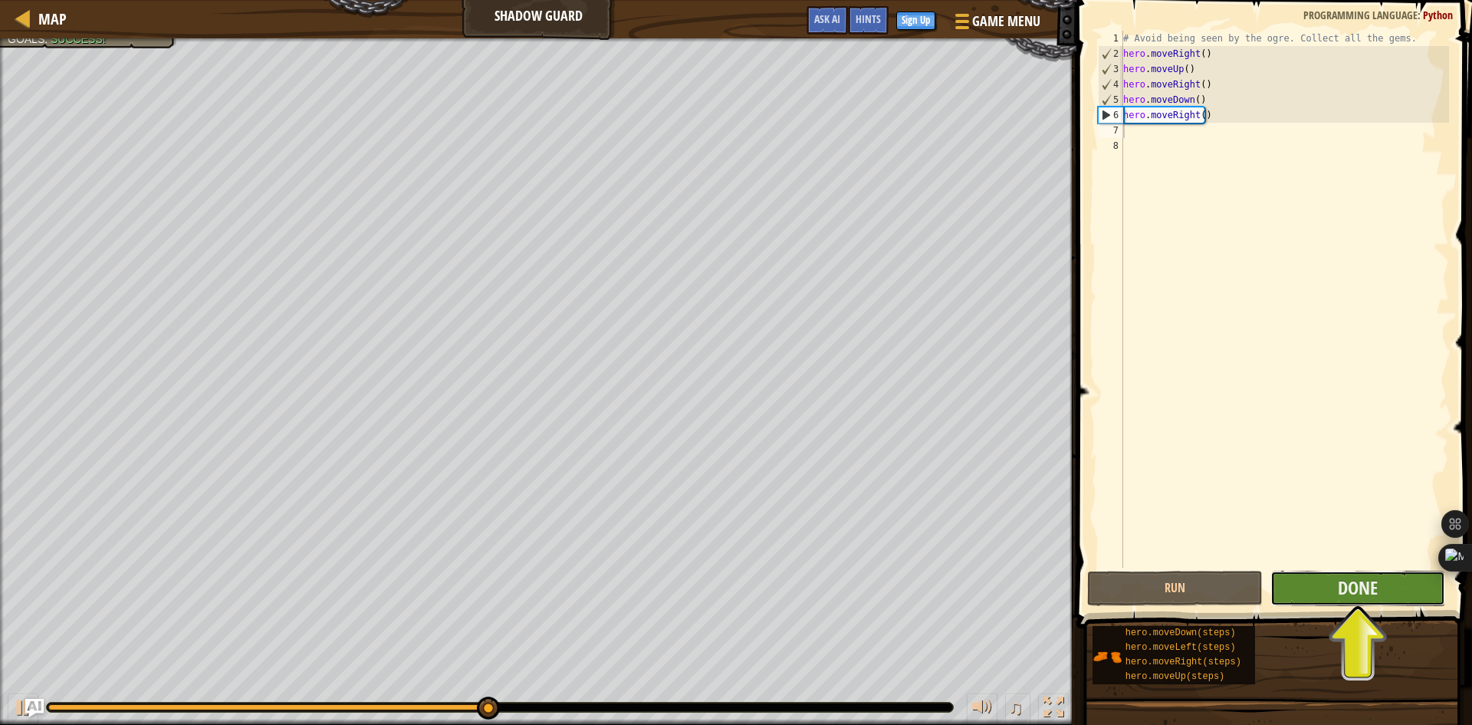
click at [1327, 592] on button "Done" at bounding box center [1359, 588] width 176 height 35
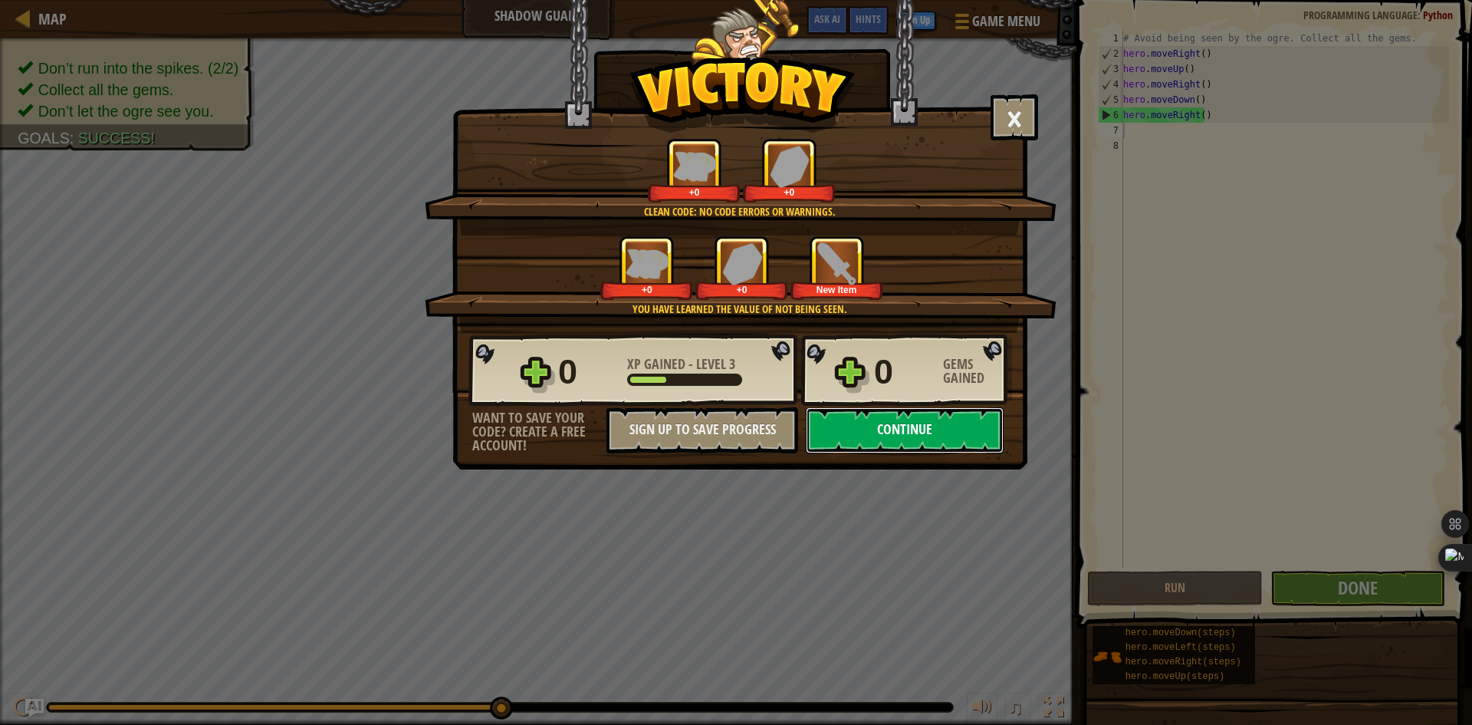
click at [849, 422] on button "Continue" at bounding box center [905, 430] width 198 height 46
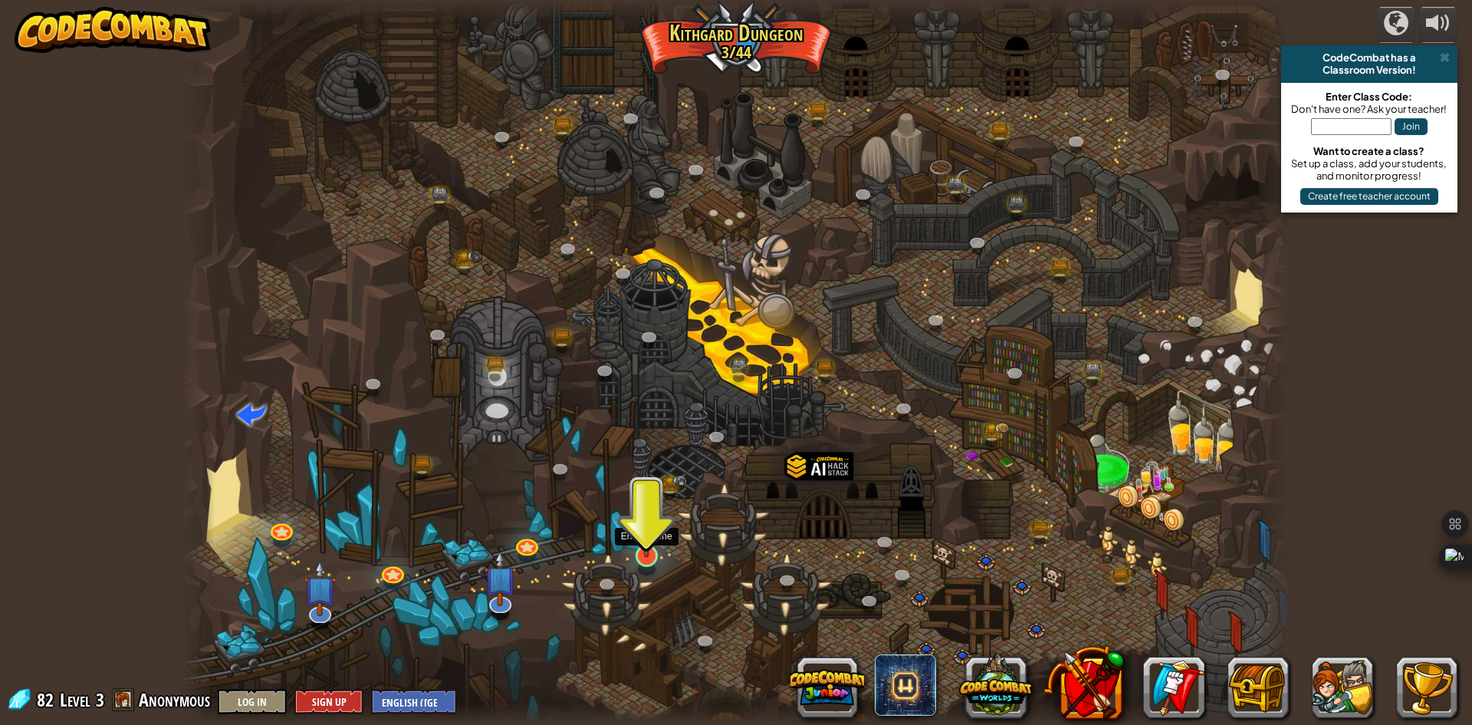
click at [645, 557] on img at bounding box center [647, 523] width 30 height 68
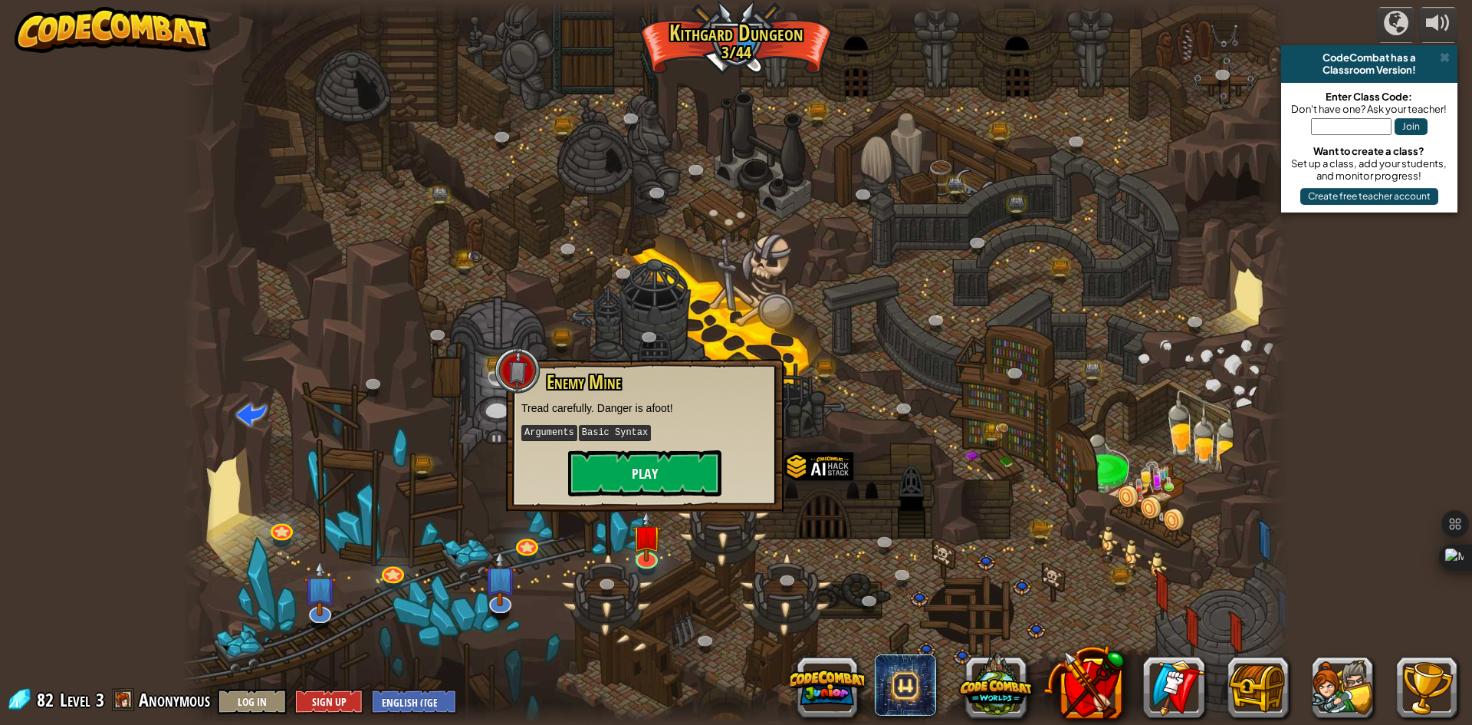
drag, startPoint x: 653, startPoint y: 448, endPoint x: 652, endPoint y: 458, distance: 10.1
click at [652, 458] on div "Enemy Mine Tread carefully. Danger is afoot! Arguments Basic Syntax Play" at bounding box center [644, 434] width 247 height 124
click at [652, 458] on button "Play" at bounding box center [644, 473] width 153 height 46
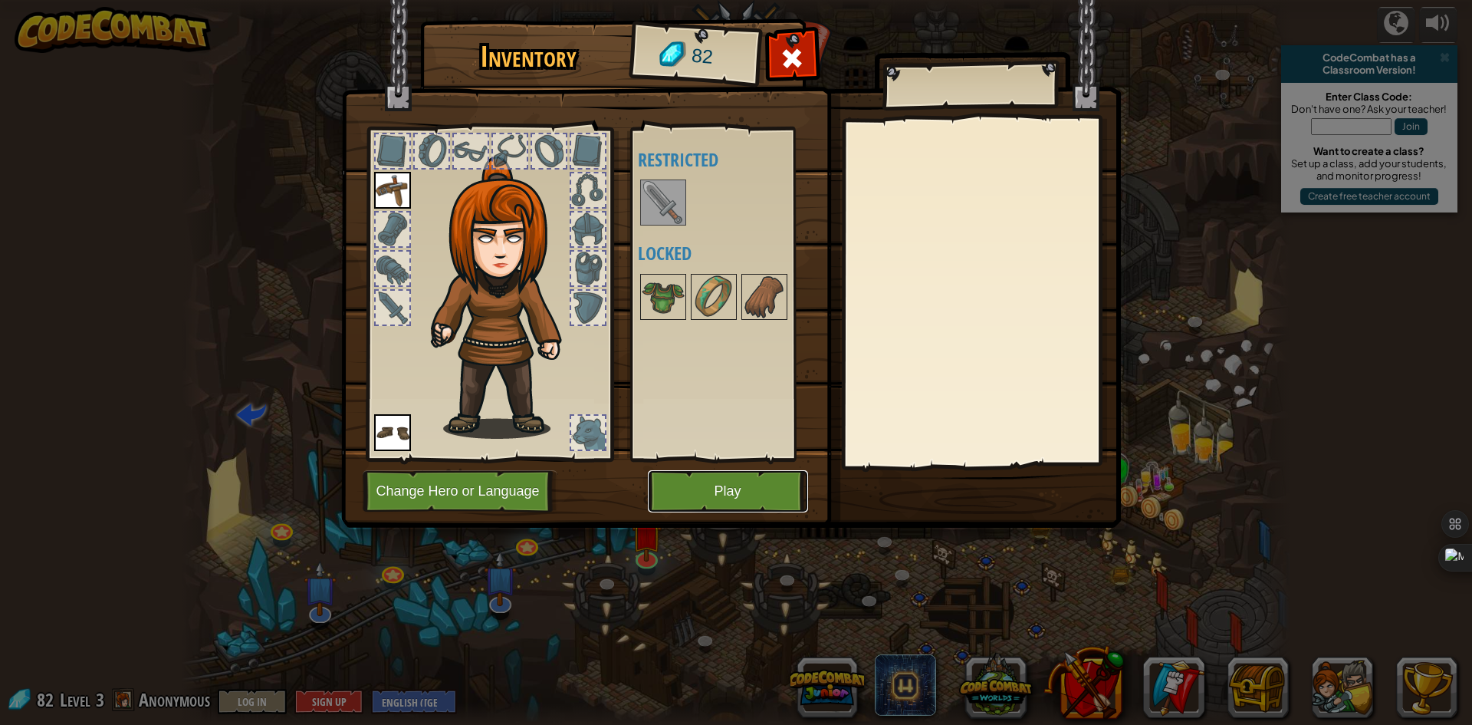
click at [724, 486] on button "Play" at bounding box center [728, 491] width 160 height 42
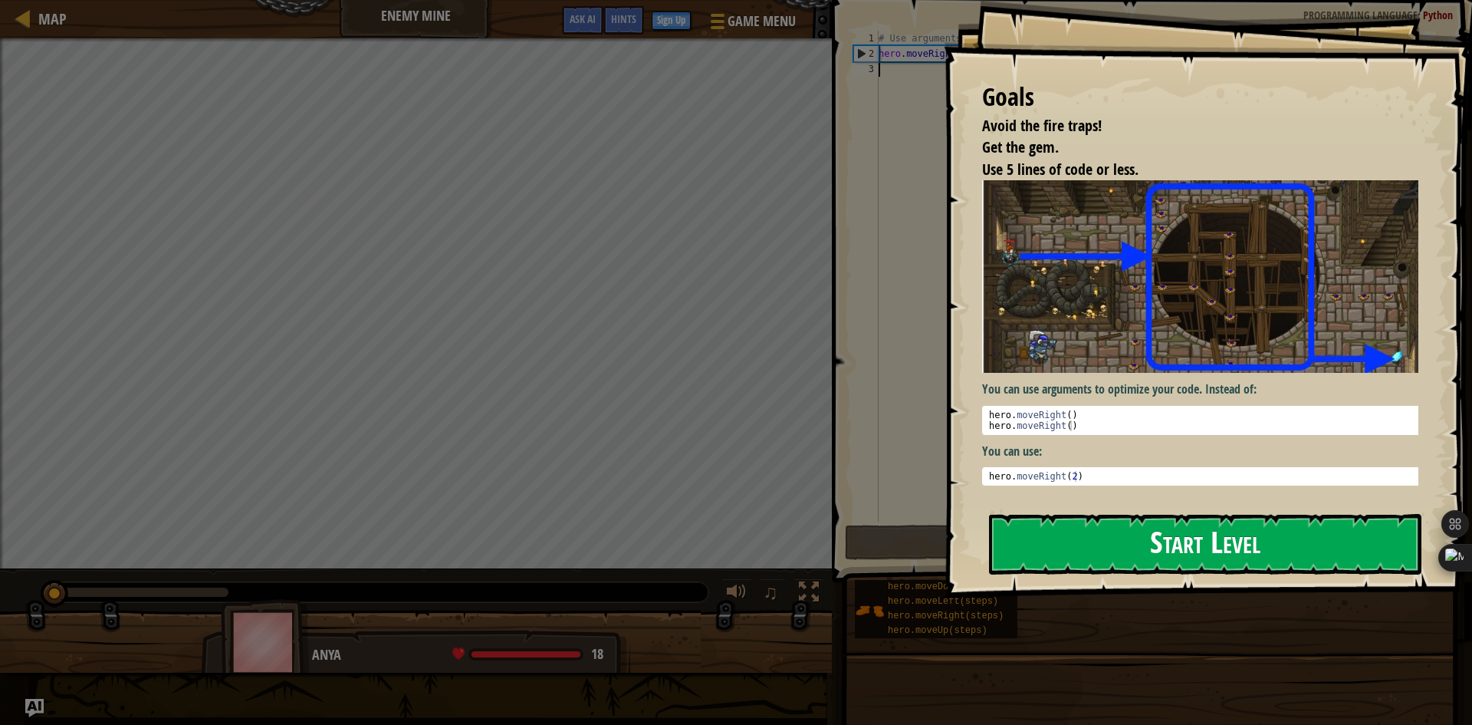
click at [1231, 549] on button "Start Level" at bounding box center [1205, 544] width 432 height 61
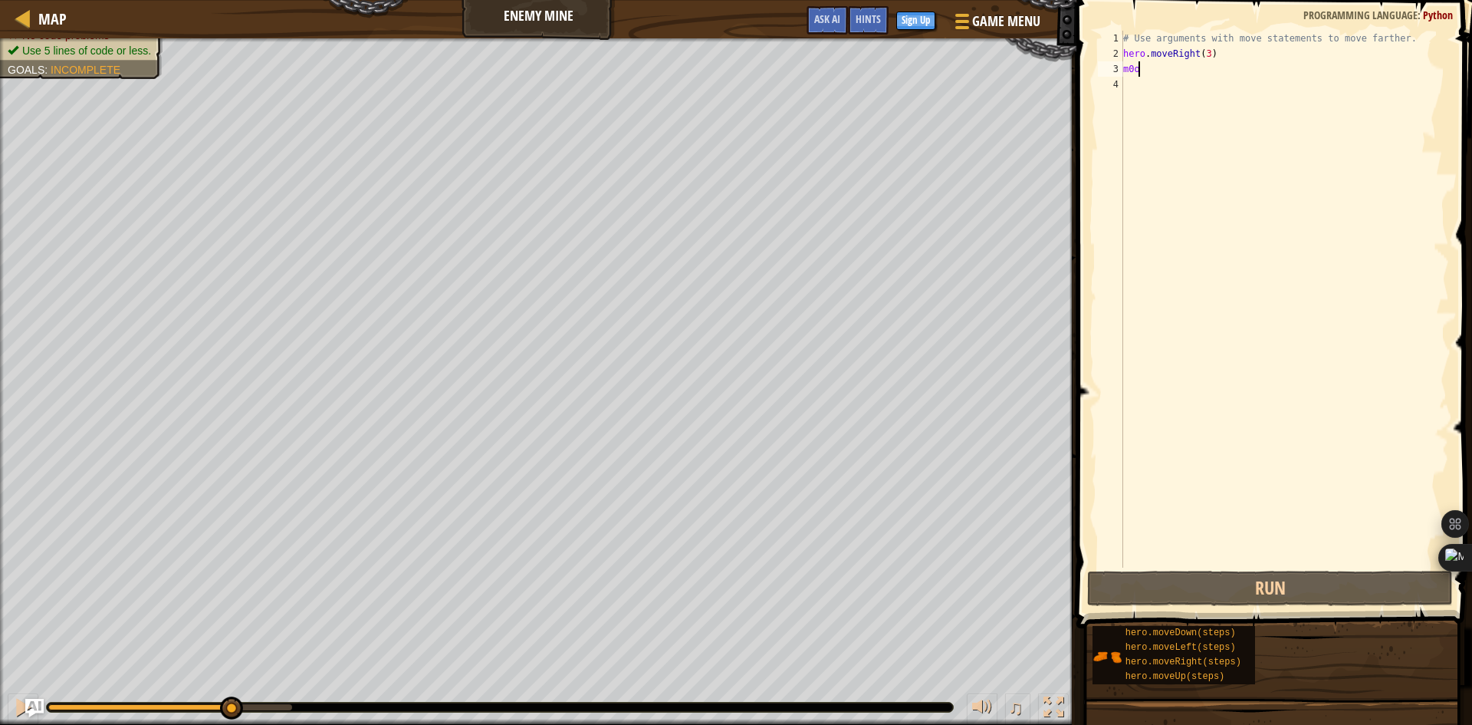
scroll to position [7, 0]
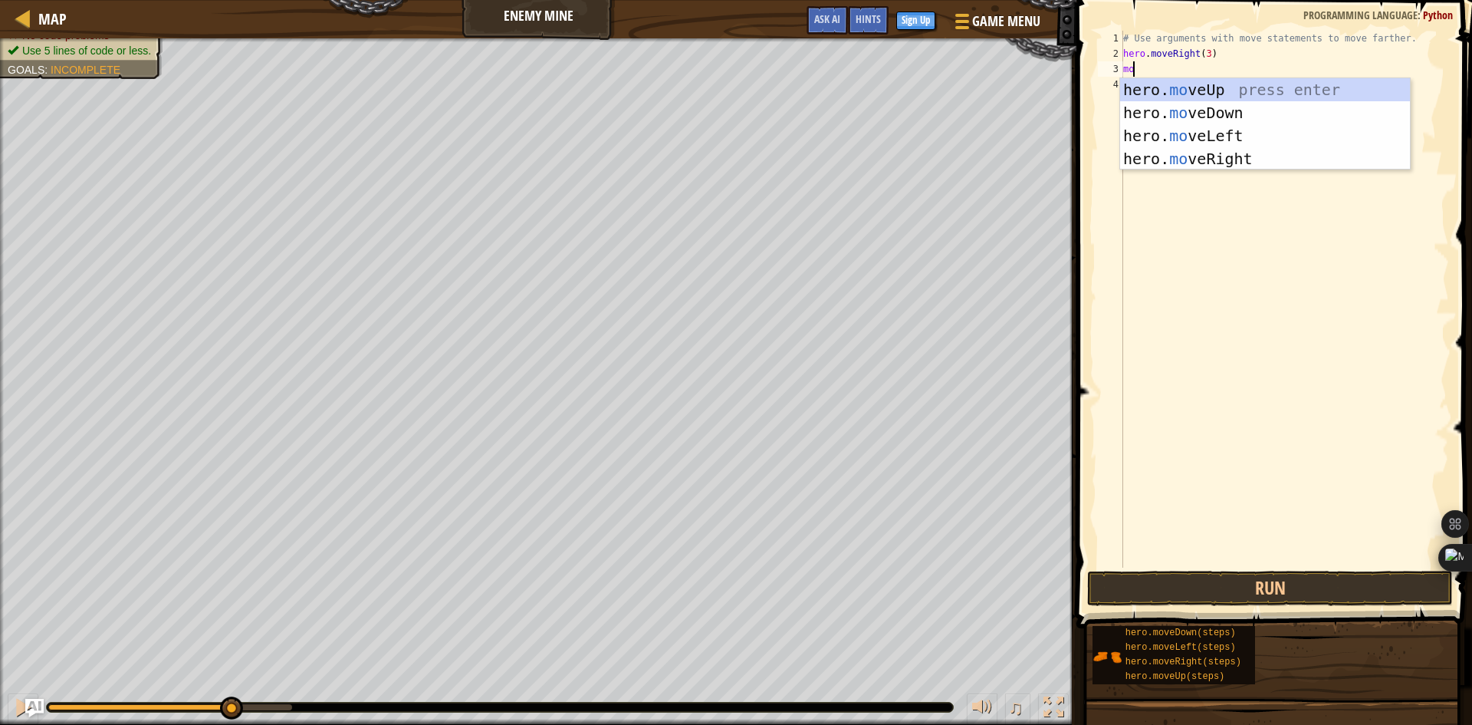
type textarea "mov"
click at [1242, 88] on div "hero. mov eUp press enter hero. mov eDown press enter hero. mov eLeft press ent…" at bounding box center [1265, 147] width 290 height 138
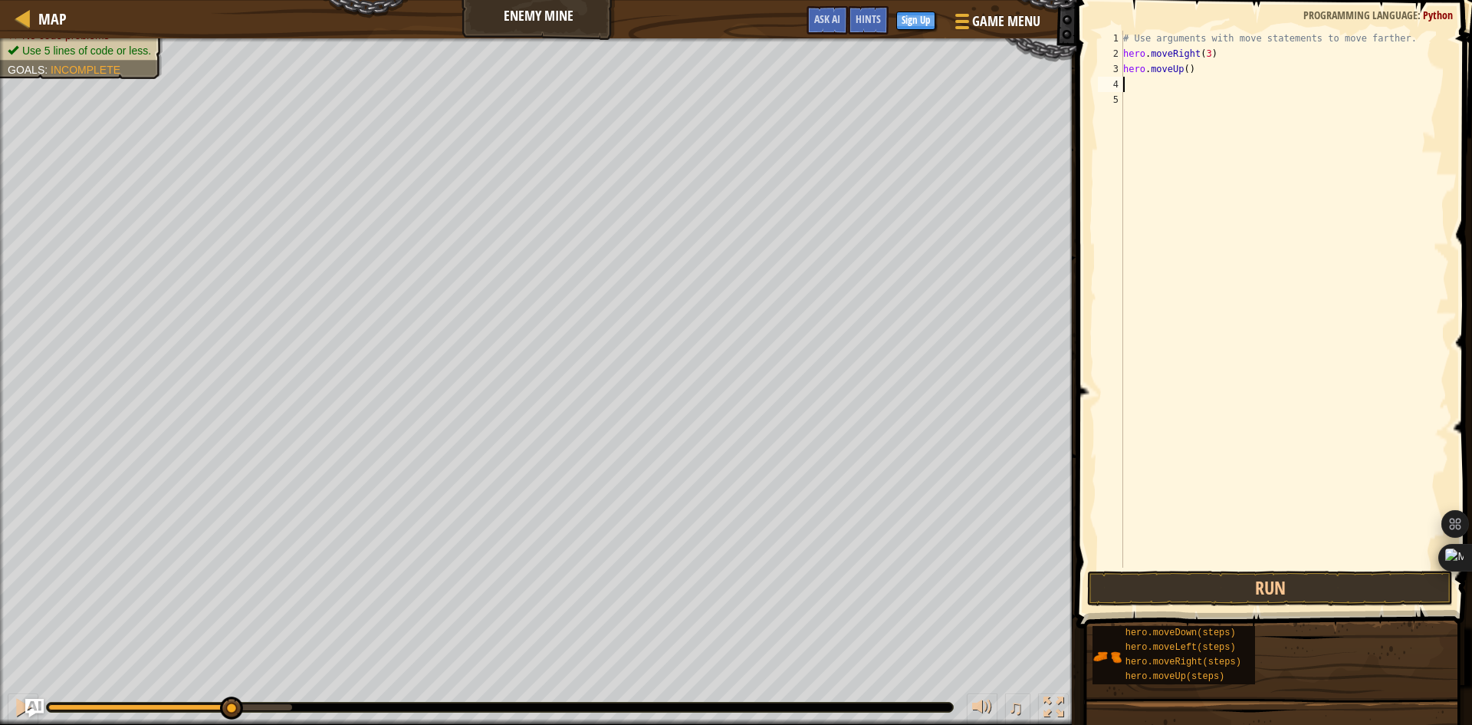
scroll to position [7, 0]
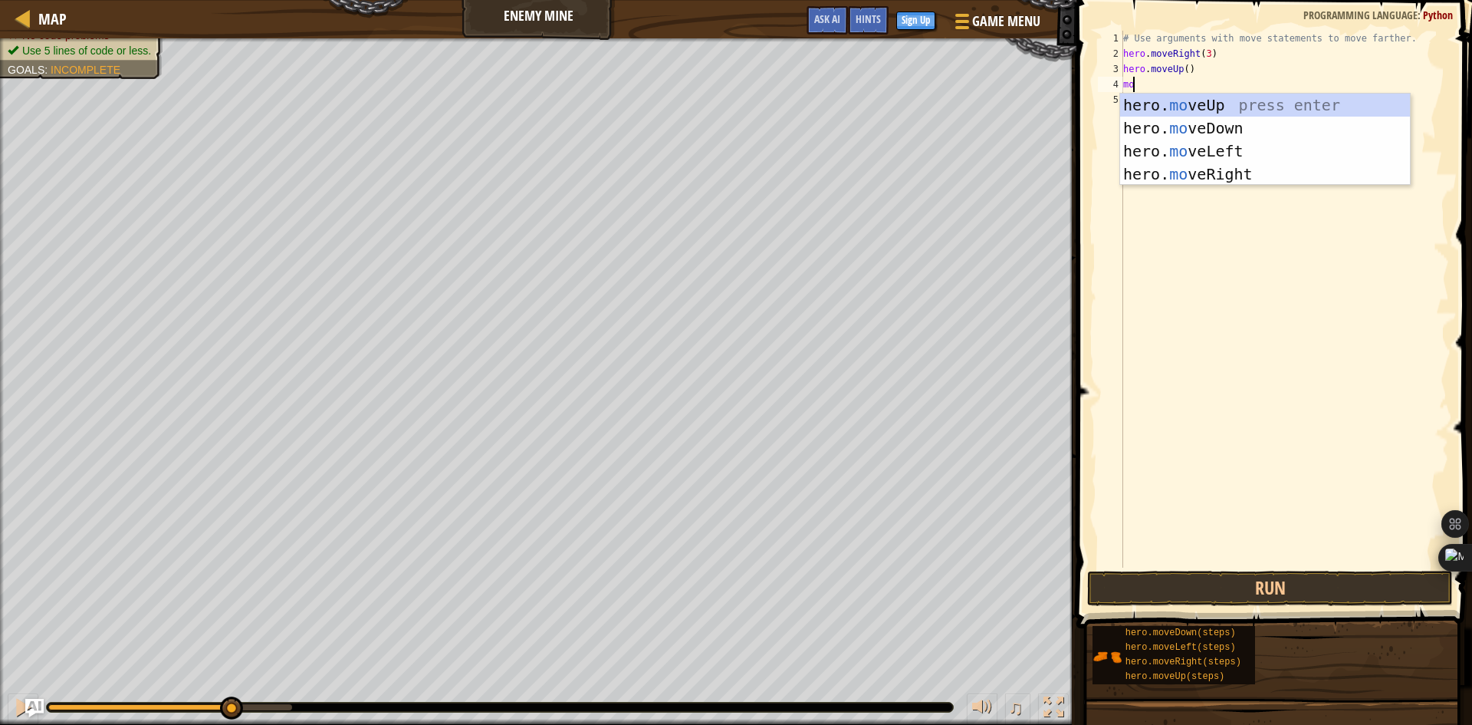
type textarea "mov"
click at [1223, 173] on div "hero. mov eUp press enter hero. mov eDown press enter hero. mov eLeft press ent…" at bounding box center [1265, 163] width 290 height 138
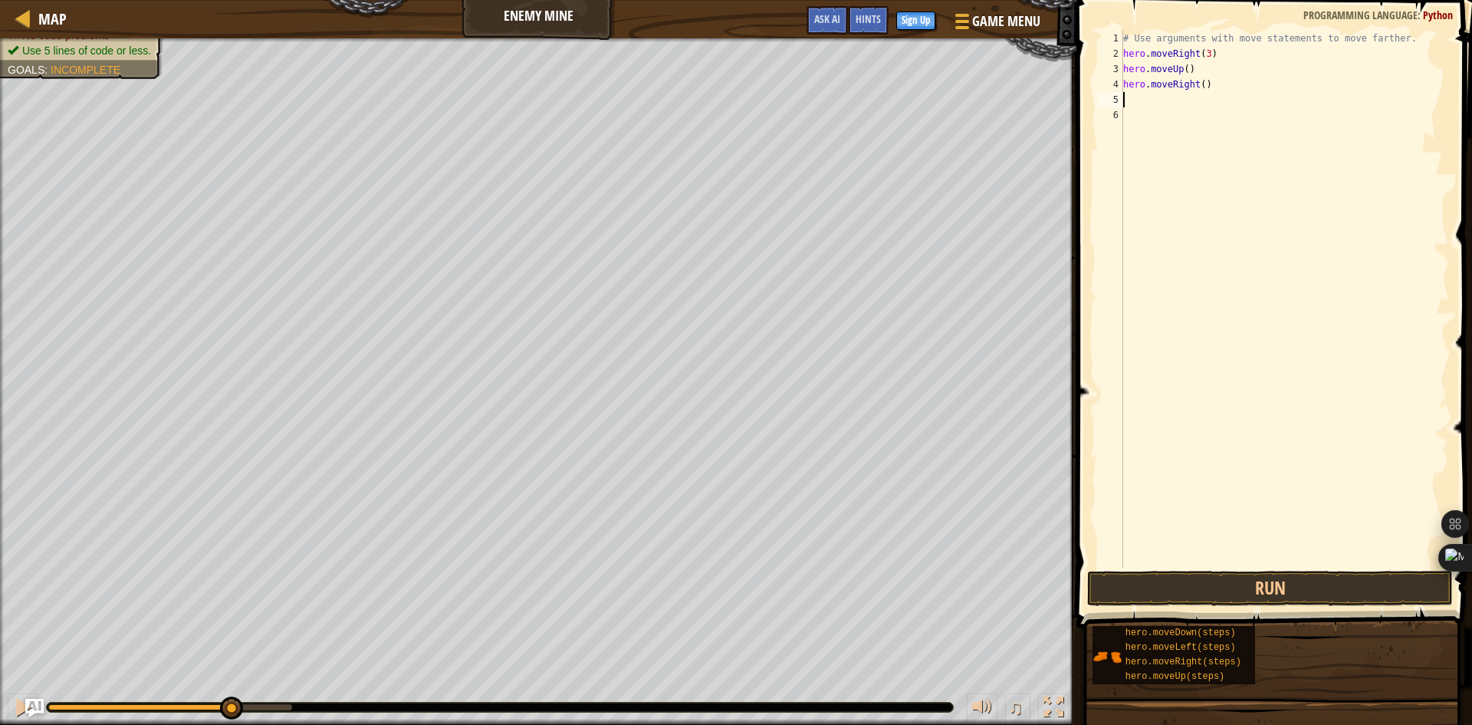
scroll to position [7, 0]
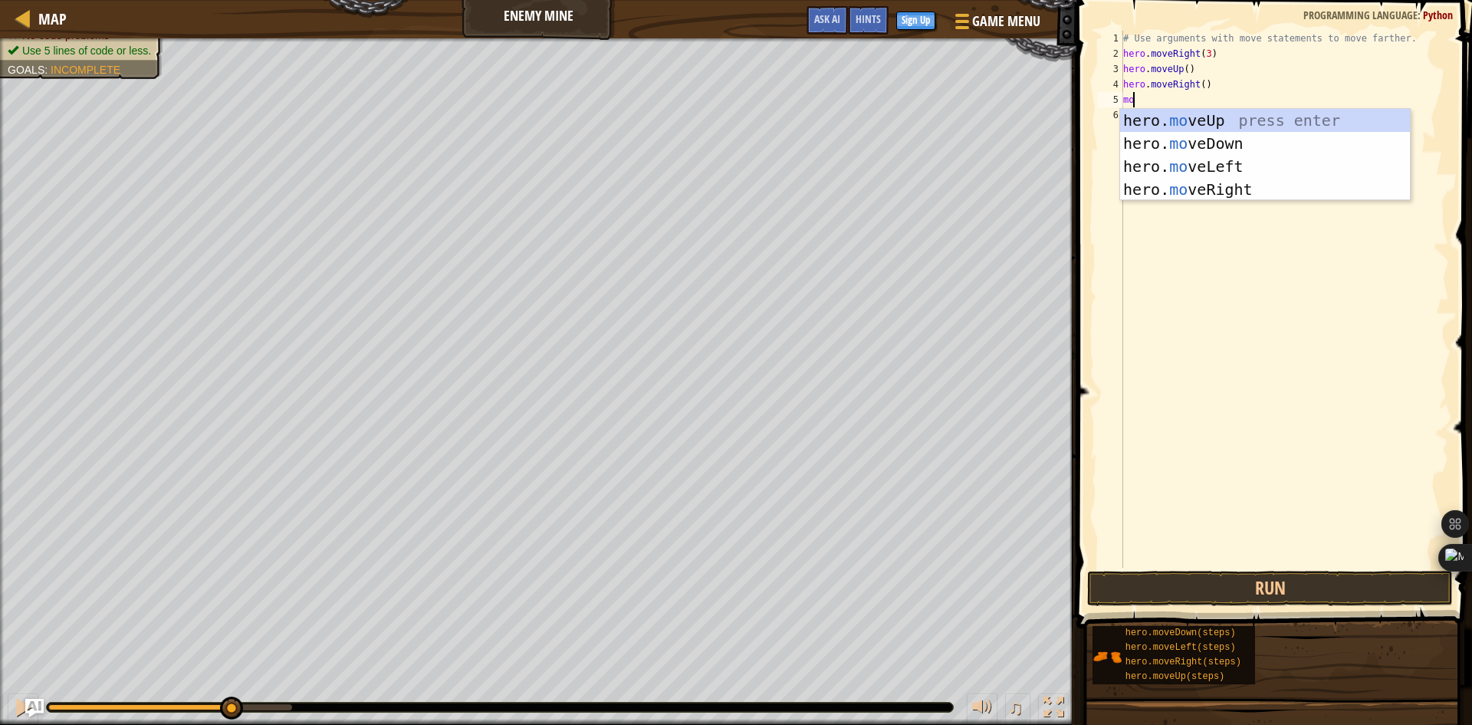
type textarea "mov"
click at [1213, 140] on div "hero. mov eUp press enter hero. mov eDown press enter hero. mov eLeft press ent…" at bounding box center [1265, 178] width 290 height 138
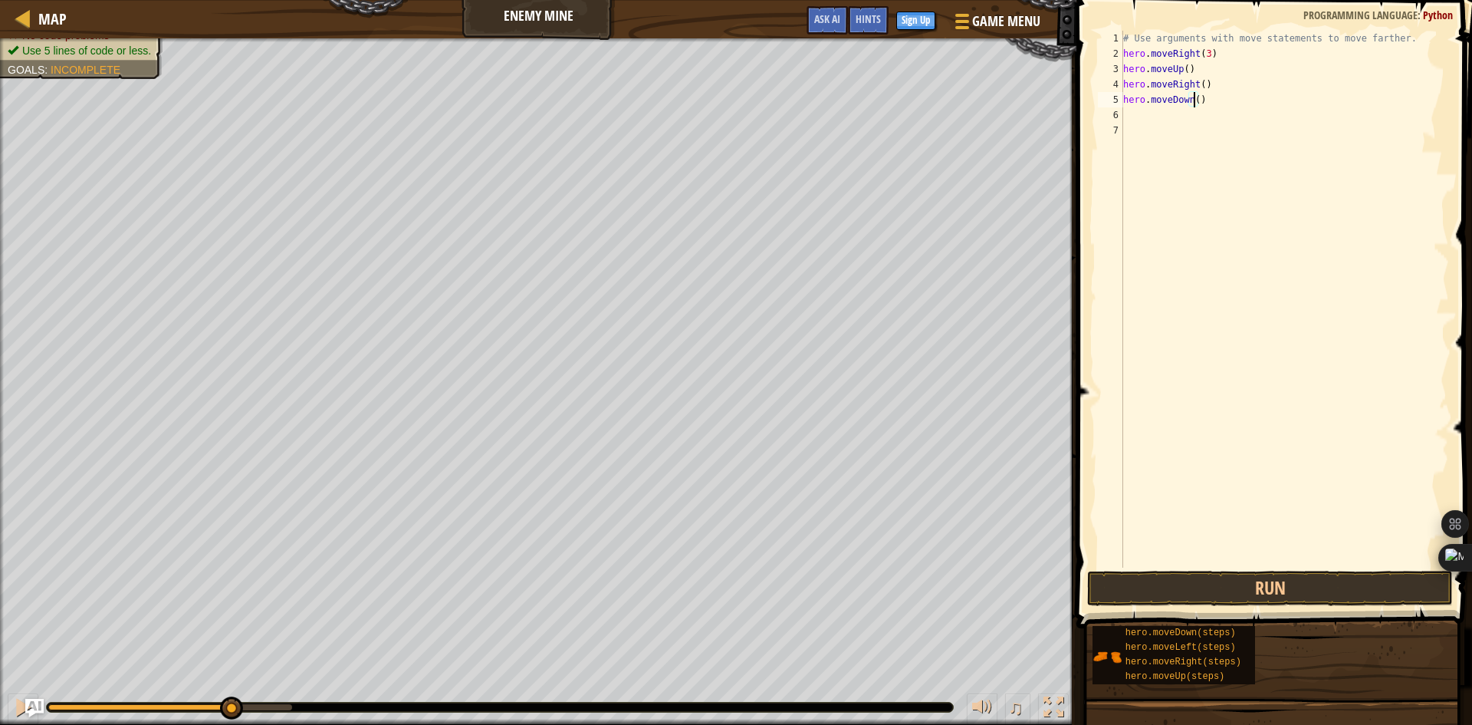
click at [1192, 100] on div "# Use arguments with move statements to move farther. hero . moveRight ( 3 ) he…" at bounding box center [1284, 314] width 329 height 567
type textarea "hero.moveDown(3)"
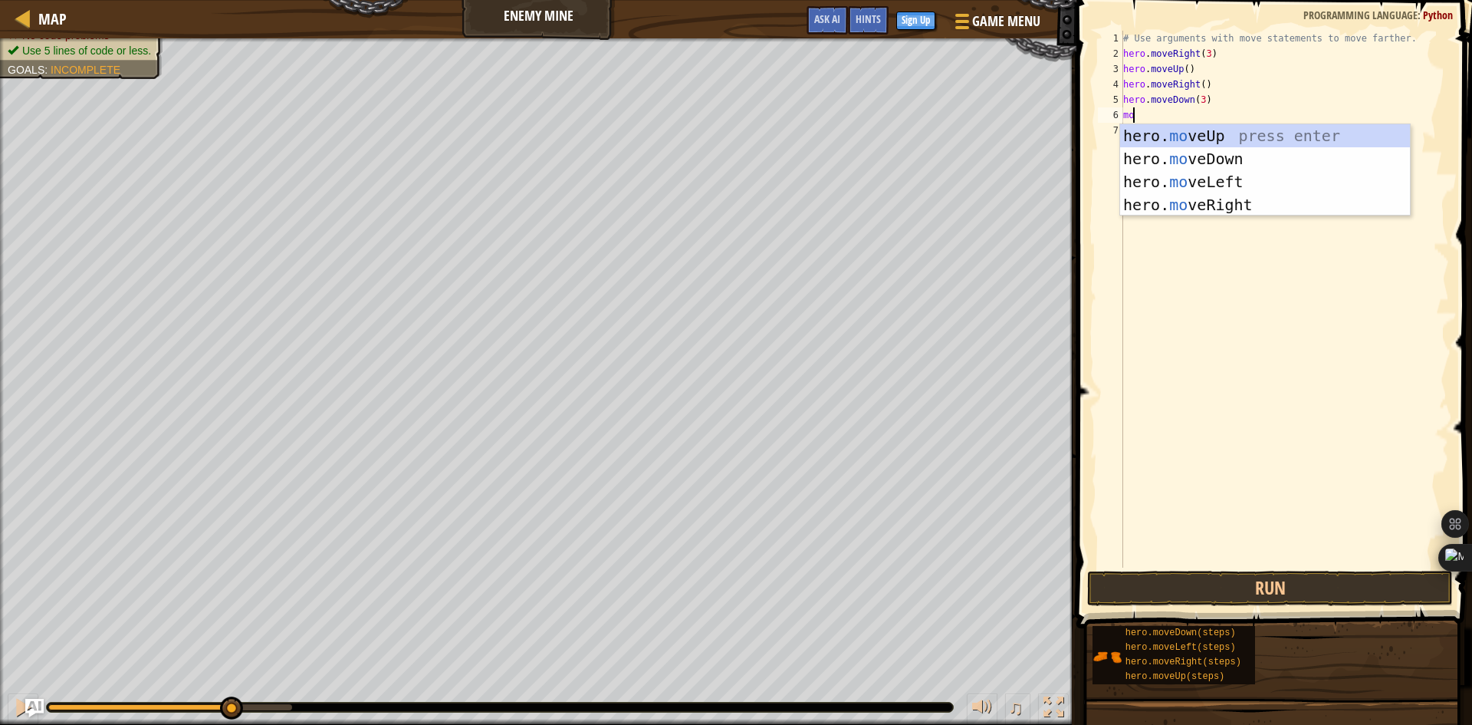
type textarea "mov"
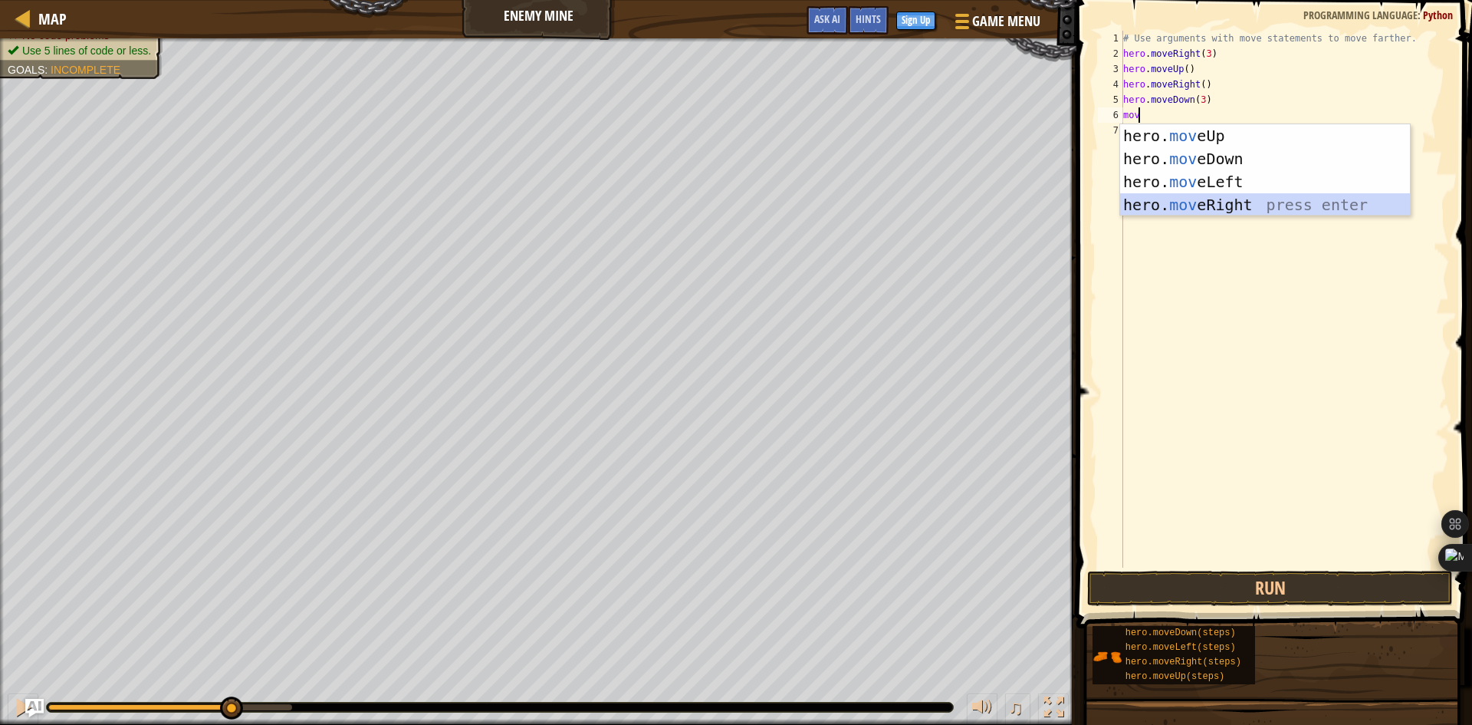
click at [1215, 201] on div "hero. mov eUp press enter hero. mov eDown press enter hero. mov eLeft press ent…" at bounding box center [1265, 193] width 290 height 138
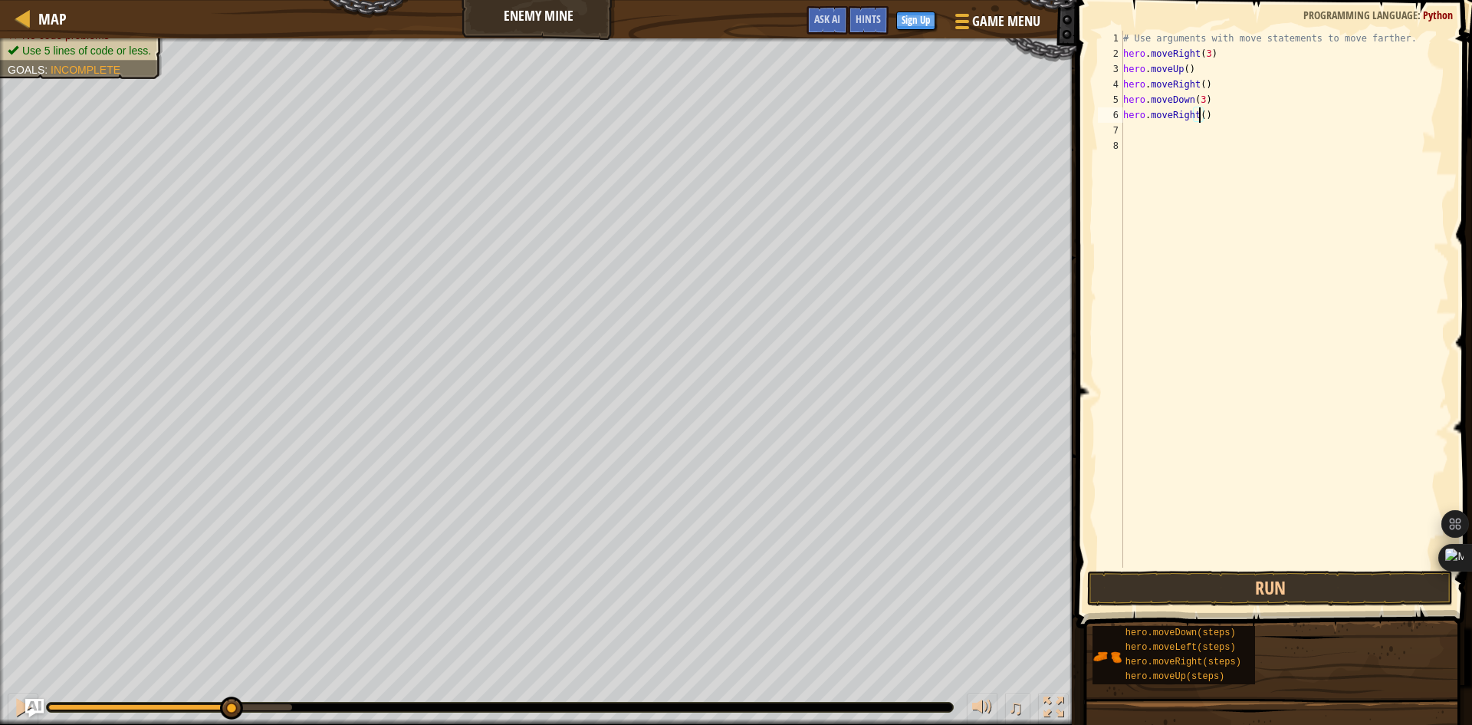
click at [1199, 113] on div "# Use arguments with move statements to move farther. hero . moveRight ( 3 ) he…" at bounding box center [1284, 314] width 329 height 567
type textarea "hero.moveRight(2)"
click at [1240, 584] on button "Run" at bounding box center [1270, 588] width 366 height 35
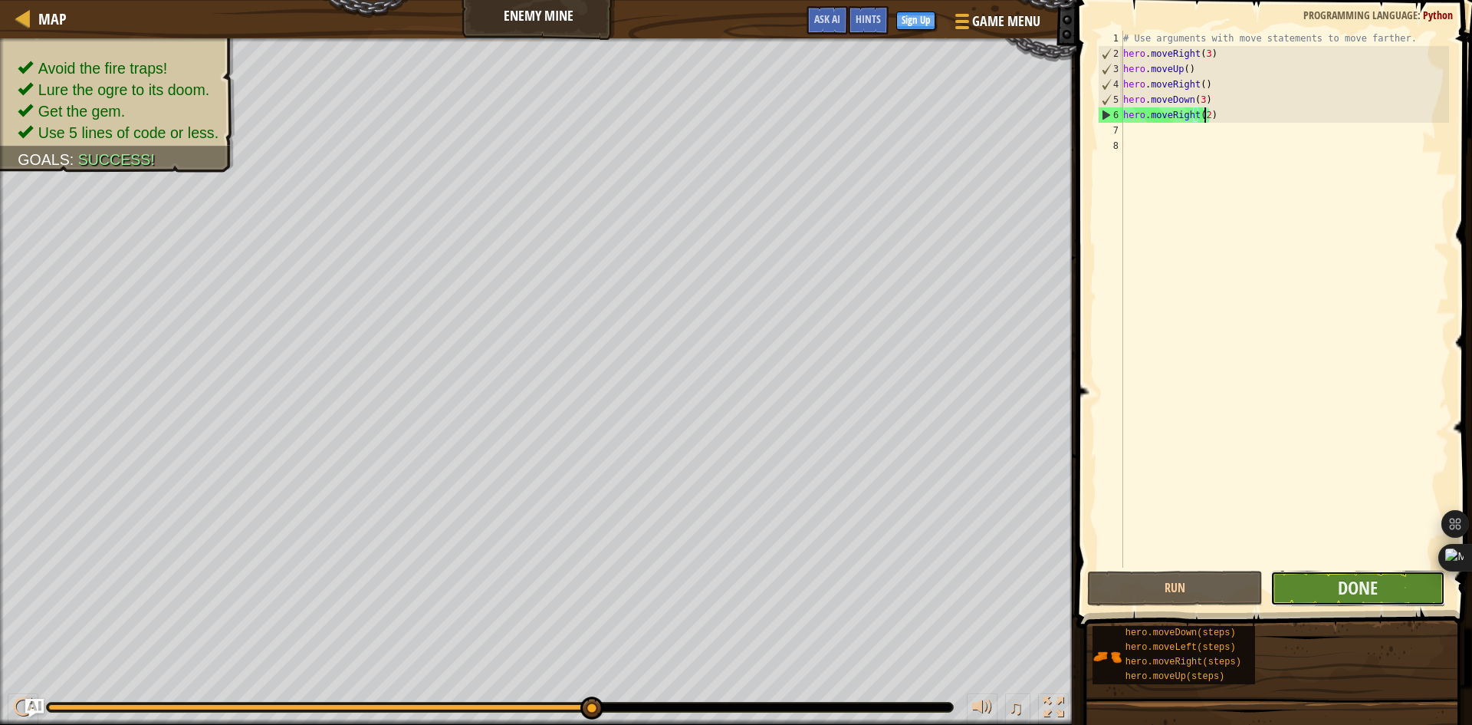
click at [1378, 587] on button "Done" at bounding box center [1359, 588] width 176 height 35
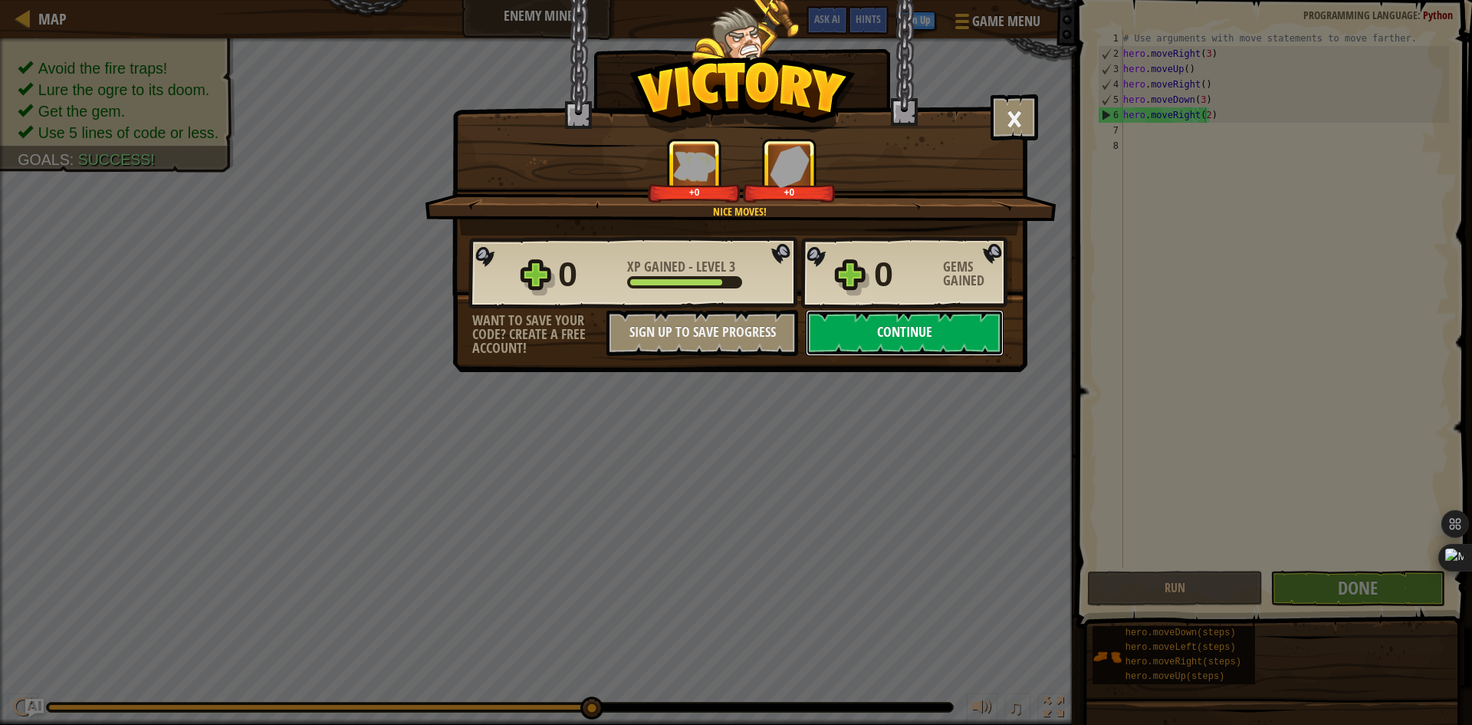
click at [881, 337] on button "Continue" at bounding box center [905, 333] width 198 height 46
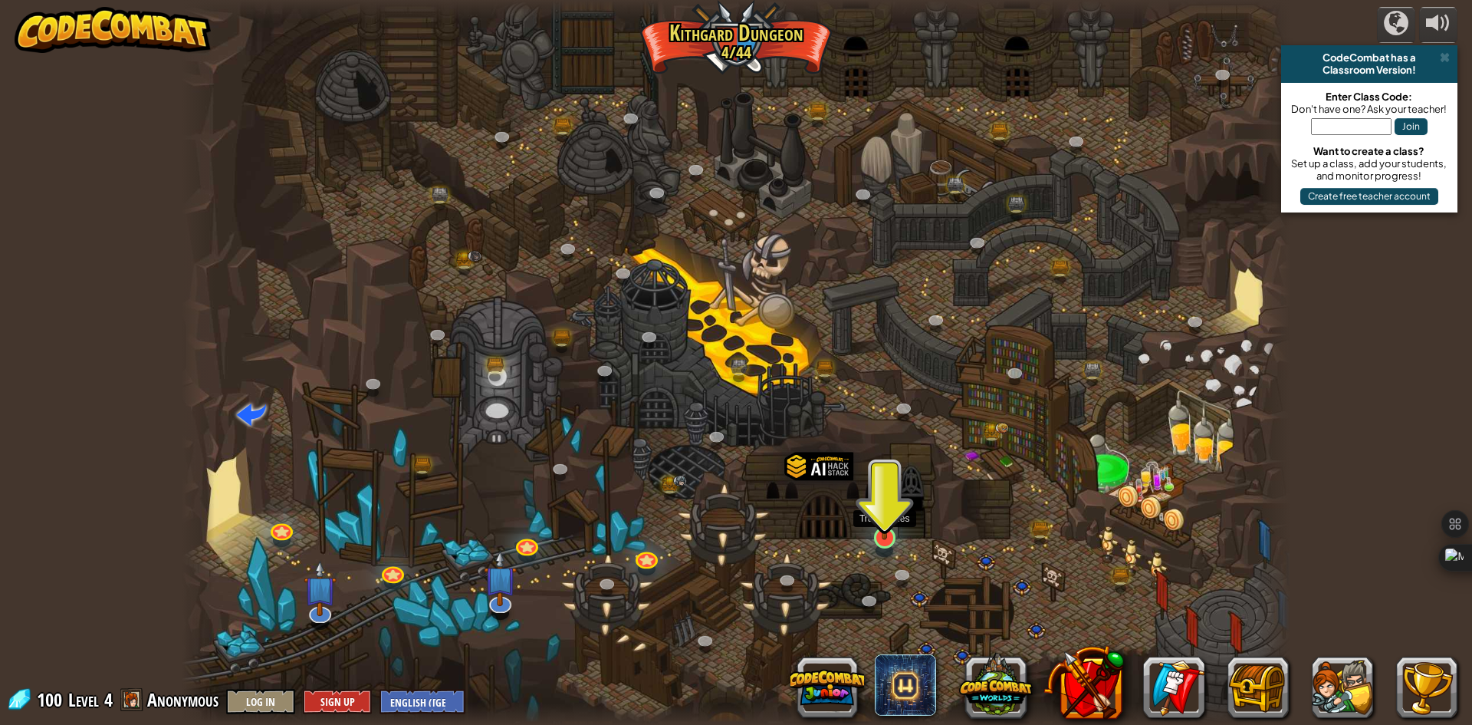
click at [880, 538] on img at bounding box center [885, 505] width 30 height 68
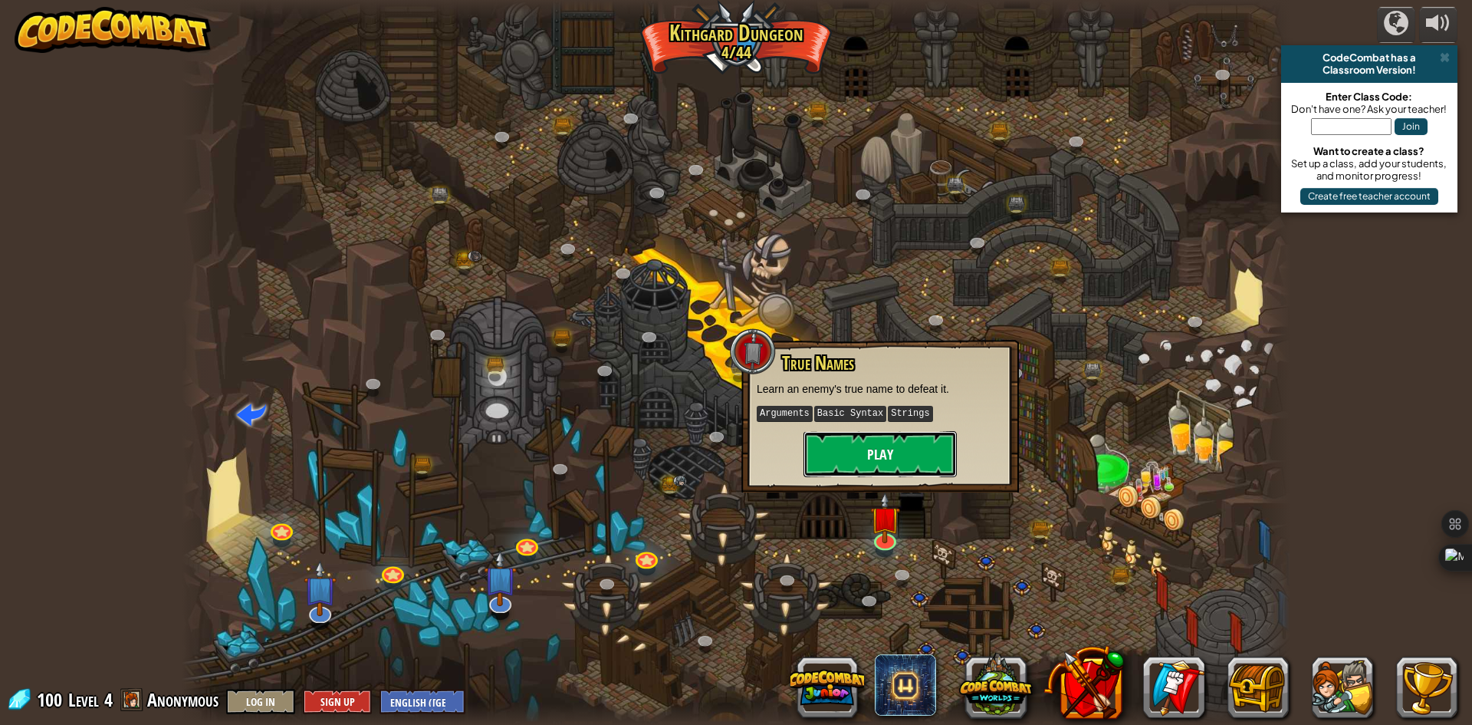
click at [889, 457] on button "Play" at bounding box center [880, 454] width 153 height 46
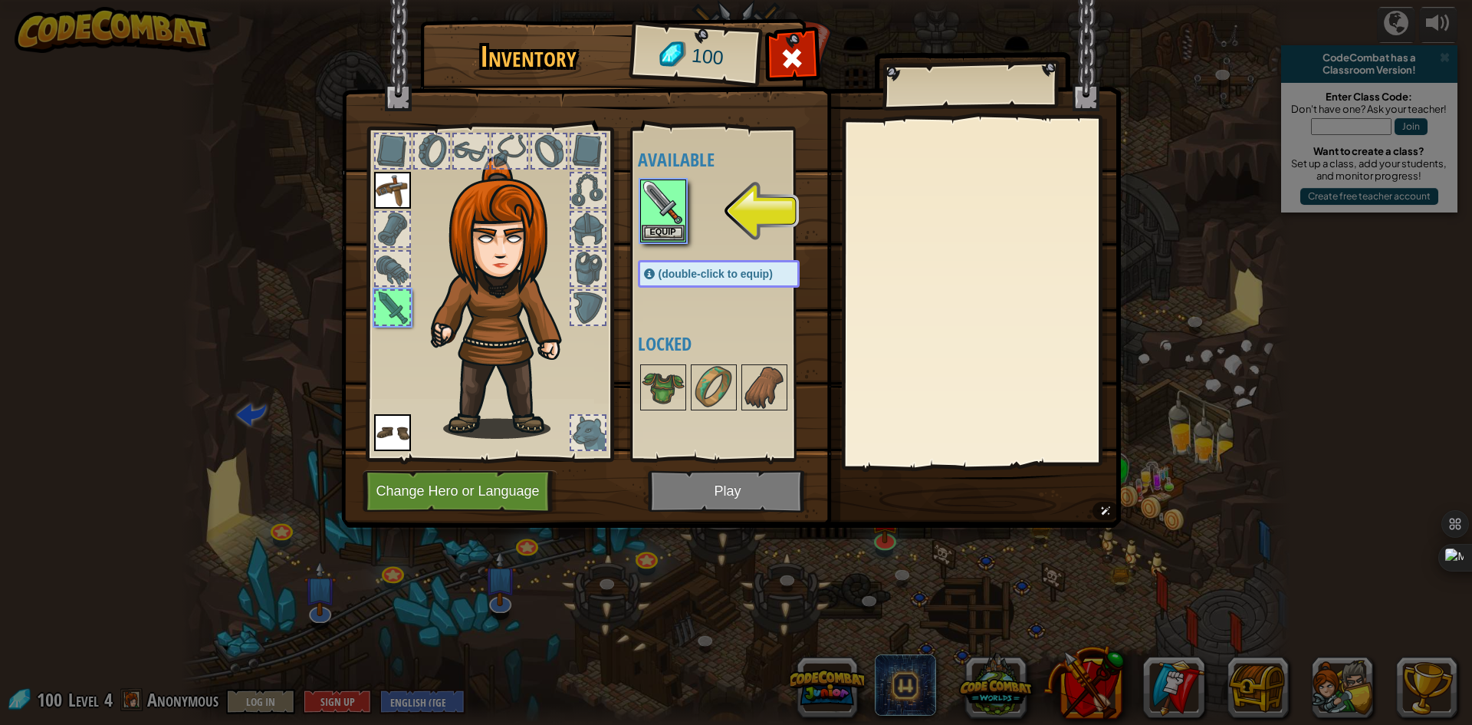
click at [716, 485] on img at bounding box center [731, 249] width 780 height 557
drag, startPoint x: 653, startPoint y: 232, endPoint x: 768, endPoint y: 287, distance: 128.3
click at [653, 232] on button "Equip" at bounding box center [663, 233] width 43 height 16
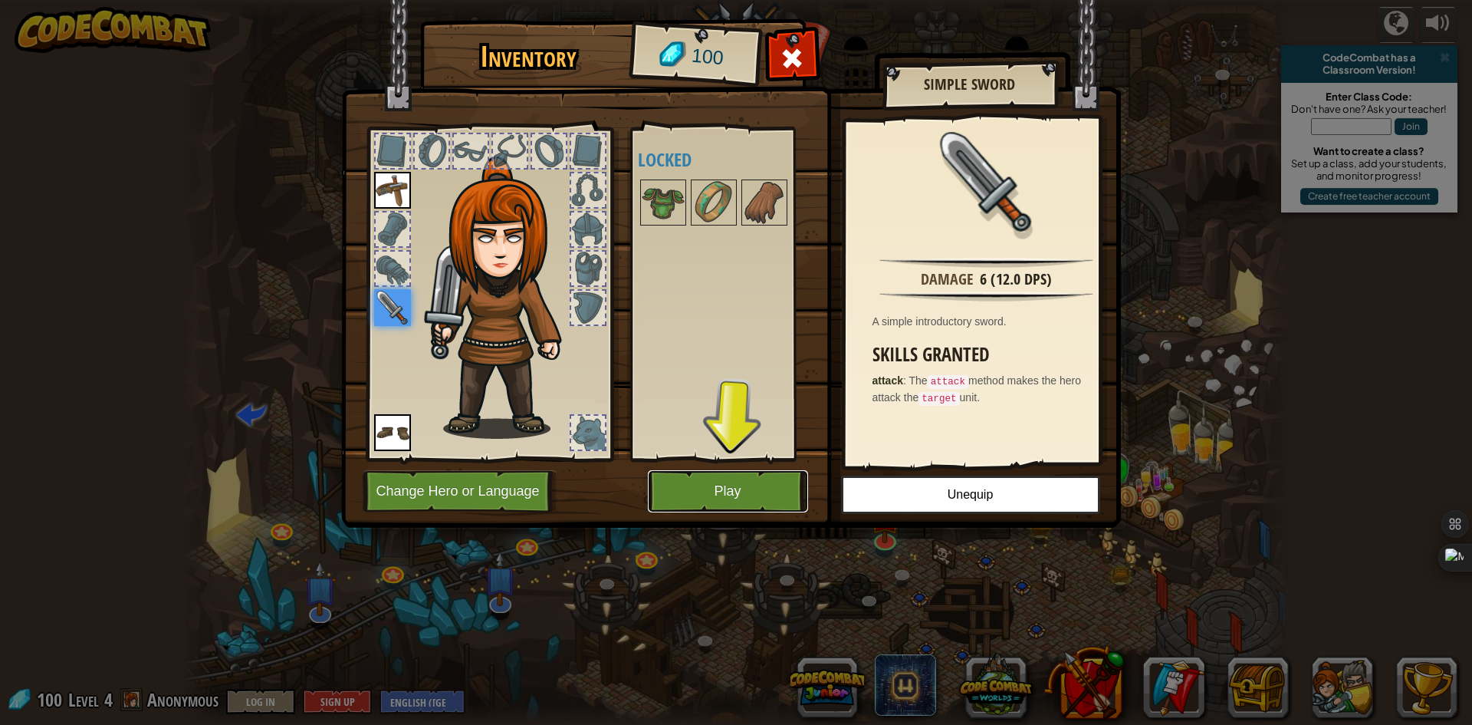
click at [765, 488] on button "Play" at bounding box center [728, 491] width 160 height 42
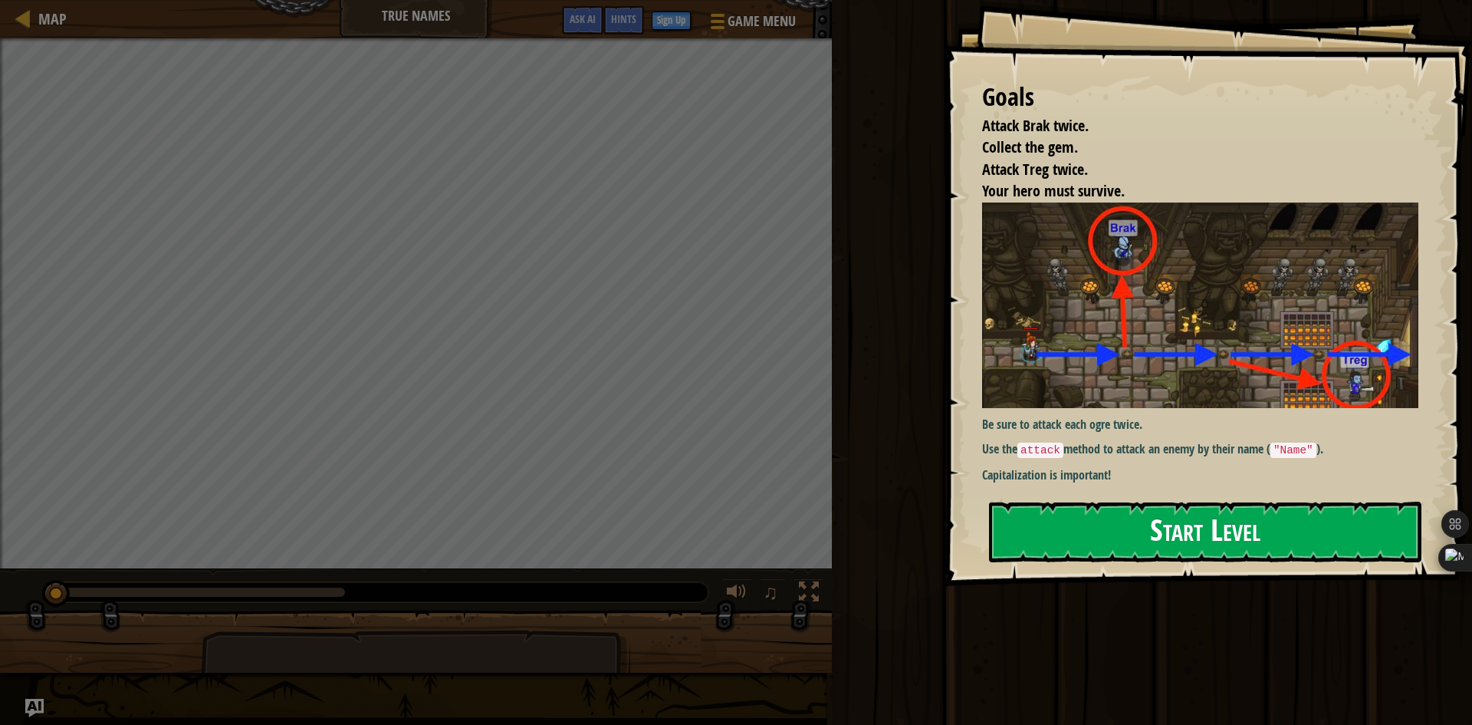
click at [1150, 501] on button "Start Level" at bounding box center [1205, 531] width 432 height 61
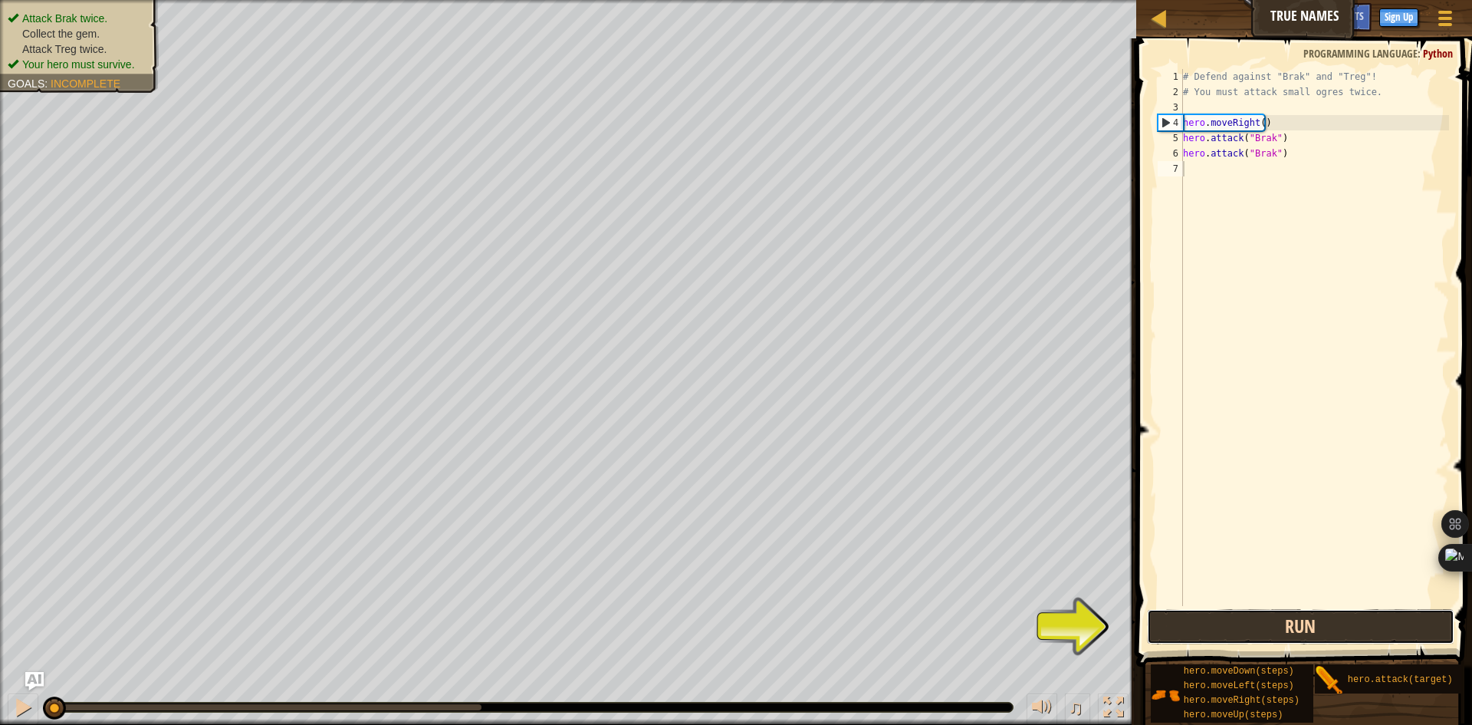
click at [1287, 620] on button "Run" at bounding box center [1300, 626] width 307 height 35
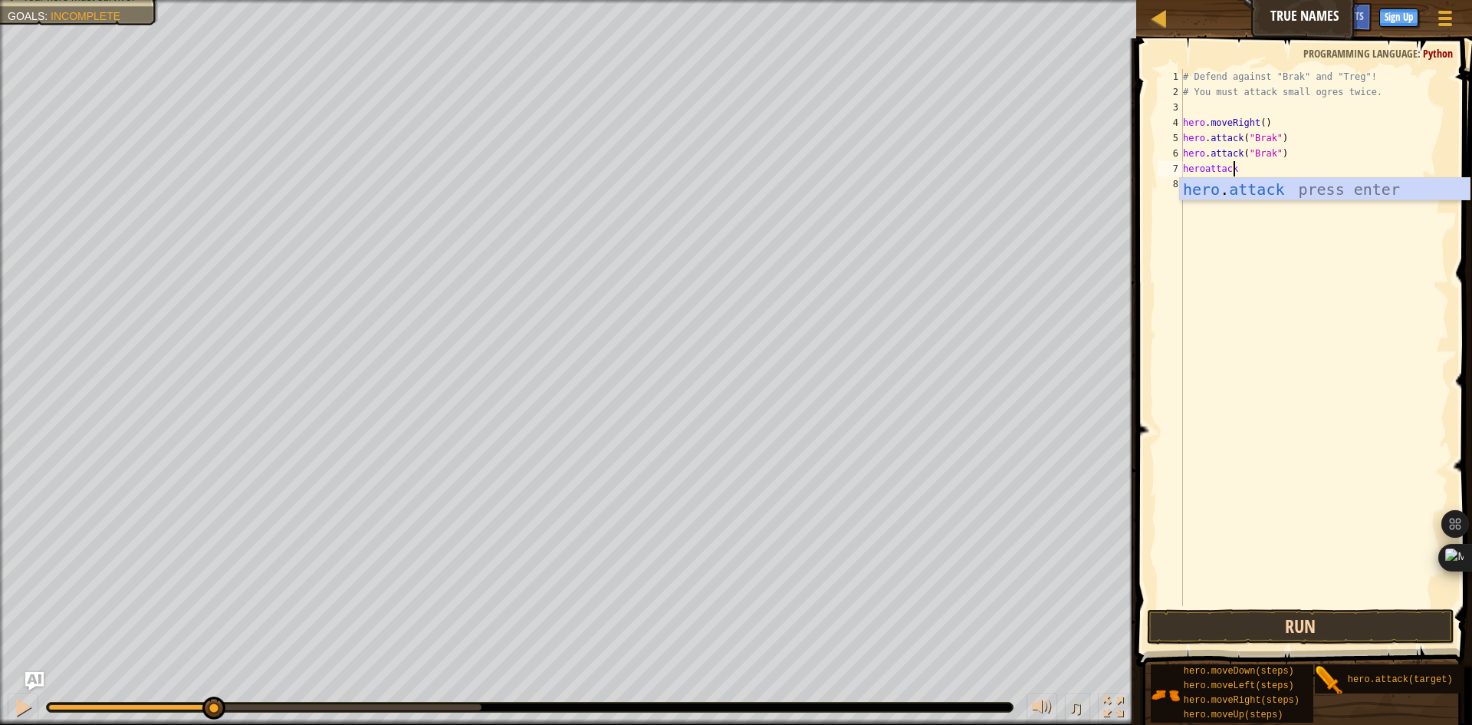
scroll to position [7, 4]
click at [1297, 194] on div "hero . attack press enter" at bounding box center [1325, 212] width 290 height 69
type textarea "hero.attack("treg")"
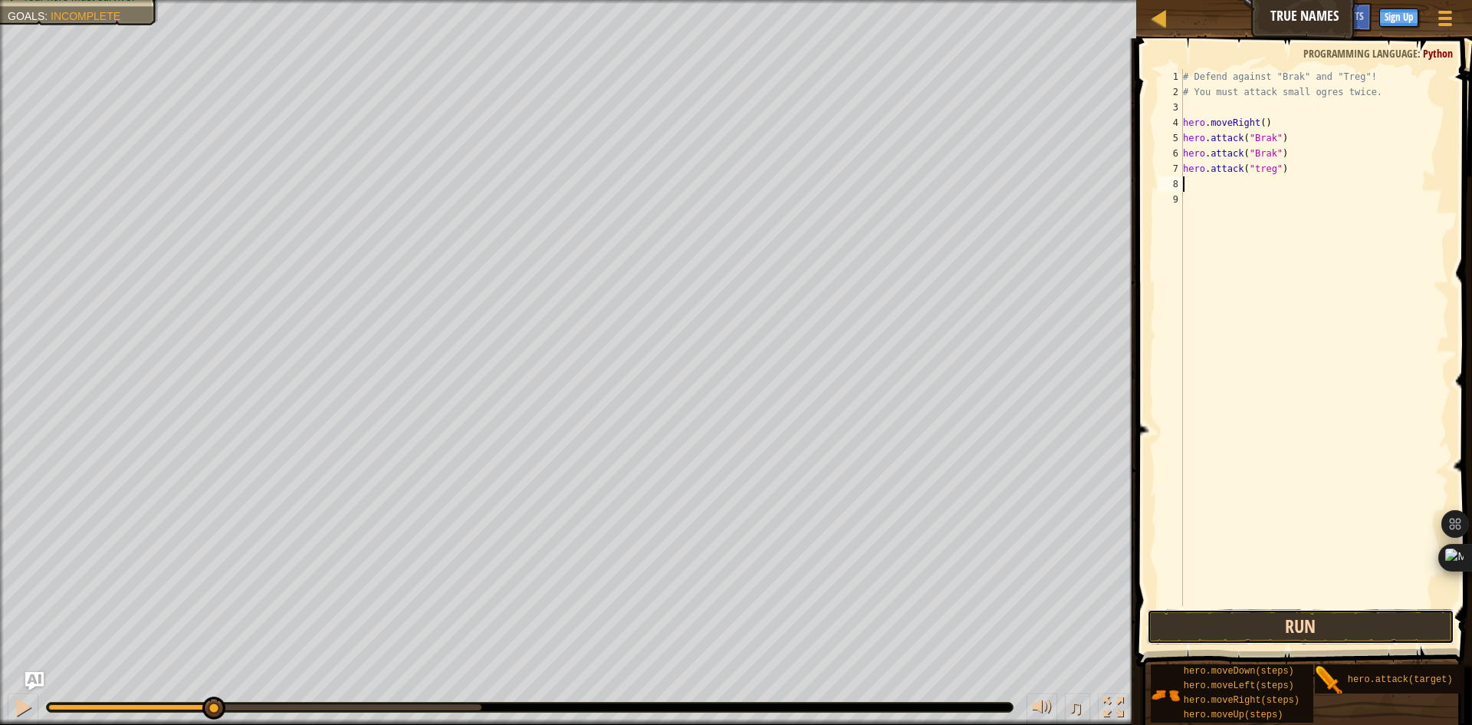
click at [1366, 621] on button "Run" at bounding box center [1300, 626] width 307 height 35
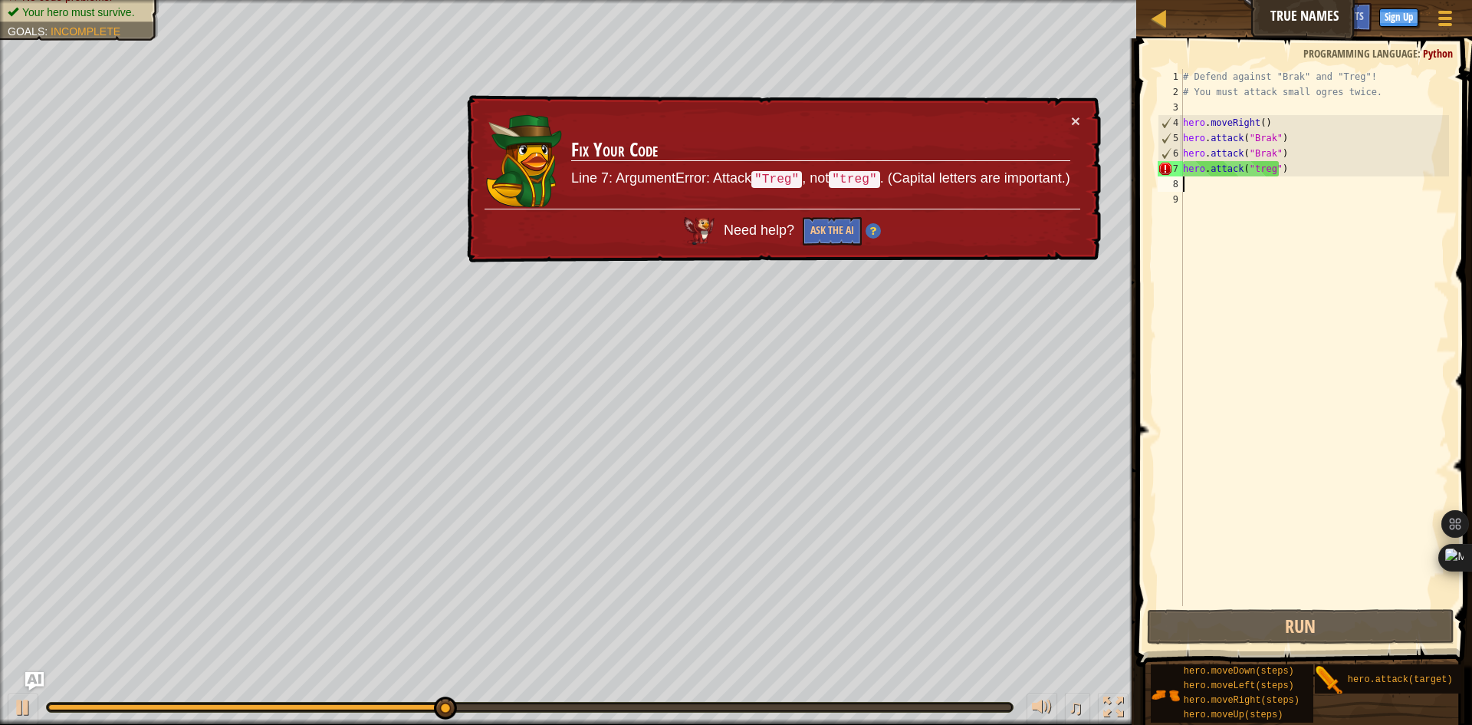
click at [1193, 160] on div "# Defend against "Brak" and "Treg"! # You must attack small ogres twice. hero .…" at bounding box center [1314, 352] width 269 height 567
click at [1183, 166] on div "# Defend against "Brak" and "Treg"! # You must attack small ogres twice. hero .…" at bounding box center [1314, 352] width 269 height 567
type textarea "hero.attack("treg")"
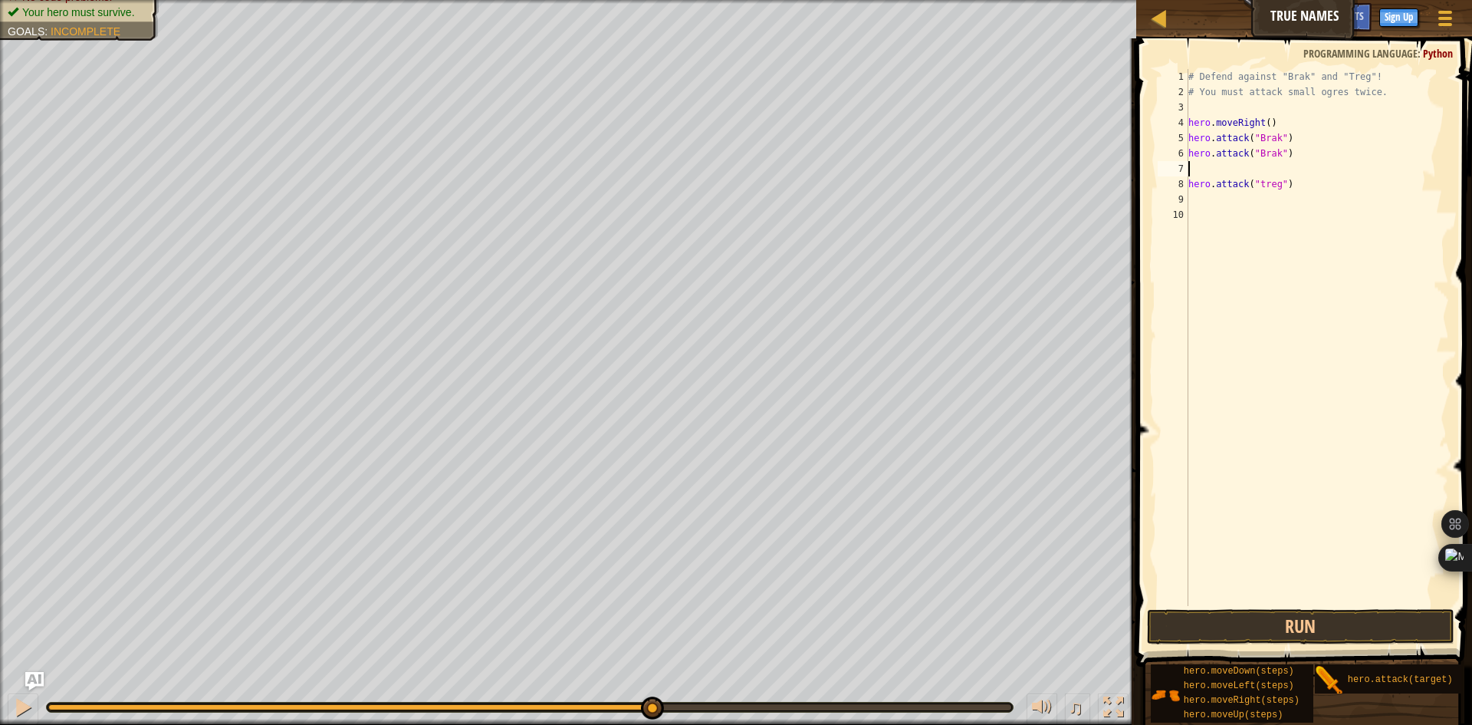
click at [1193, 162] on div "# Defend against "Brak" and "Treg"! # You must attack small ogres twice. hero .…" at bounding box center [1317, 352] width 265 height 567
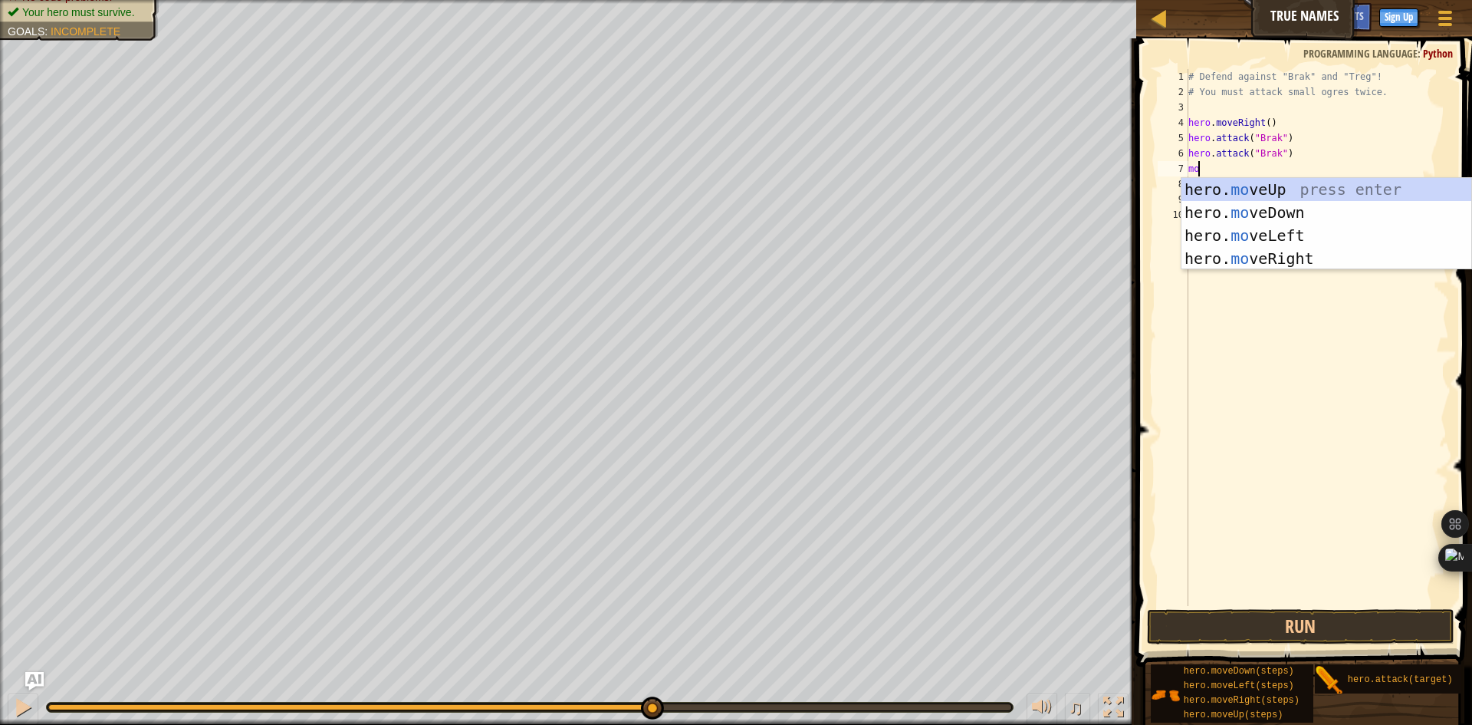
type textarea "mov"
click at [1304, 261] on div "hero. mov eUp press enter hero. mov eDown press enter hero. mov eLeft press ent…" at bounding box center [1327, 247] width 290 height 138
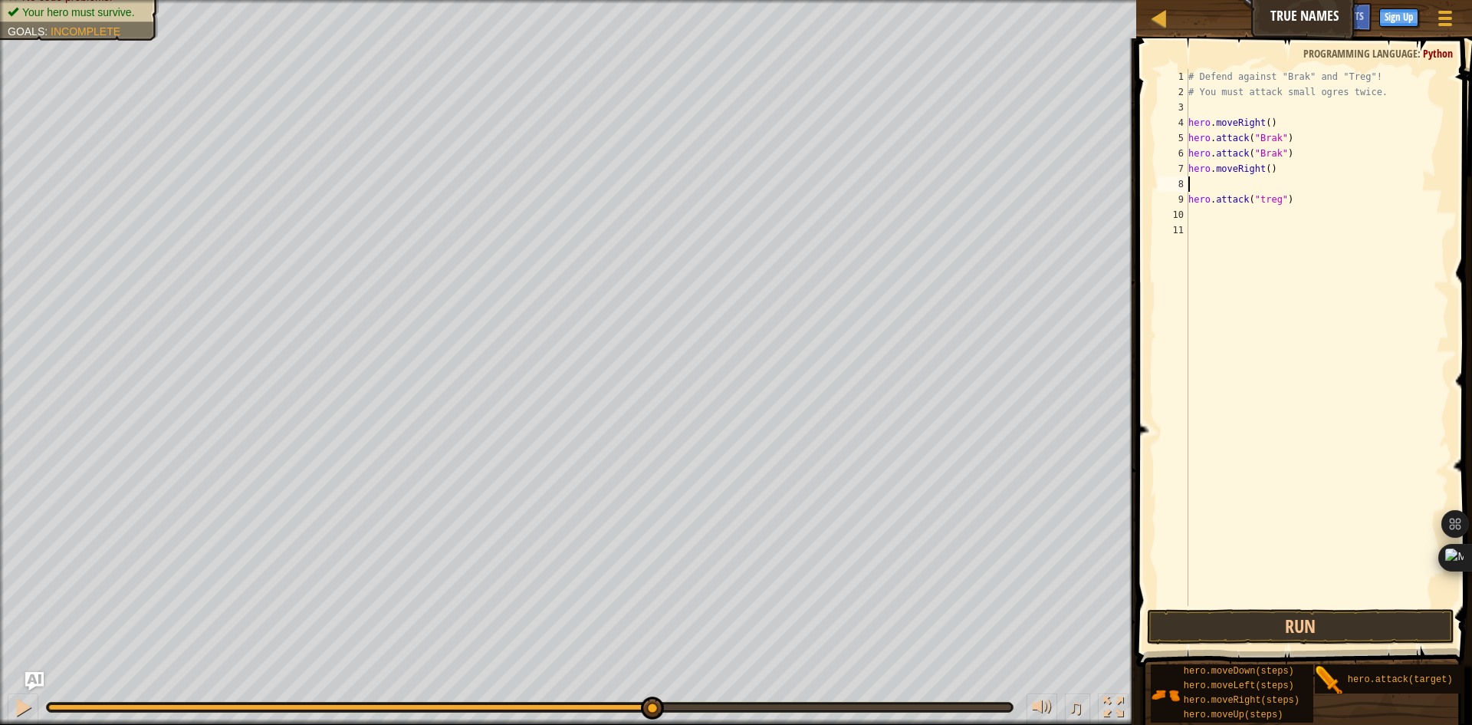
click at [1185, 192] on div "9" at bounding box center [1173, 199] width 31 height 15
click at [1307, 620] on button "Run" at bounding box center [1300, 626] width 307 height 35
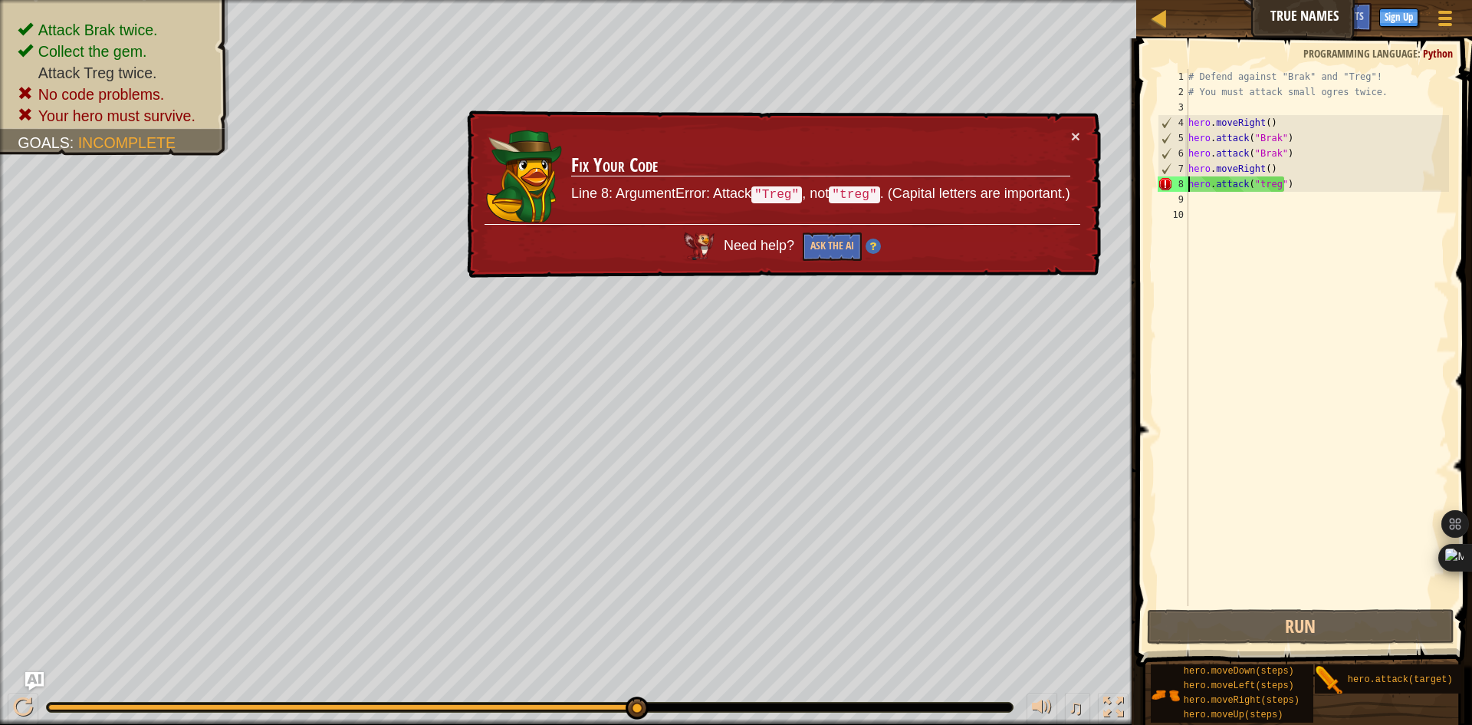
click at [1258, 183] on div "# Defend against "Brak" and "Treg"! # You must attack small ogres twice. hero .…" at bounding box center [1317, 352] width 265 height 567
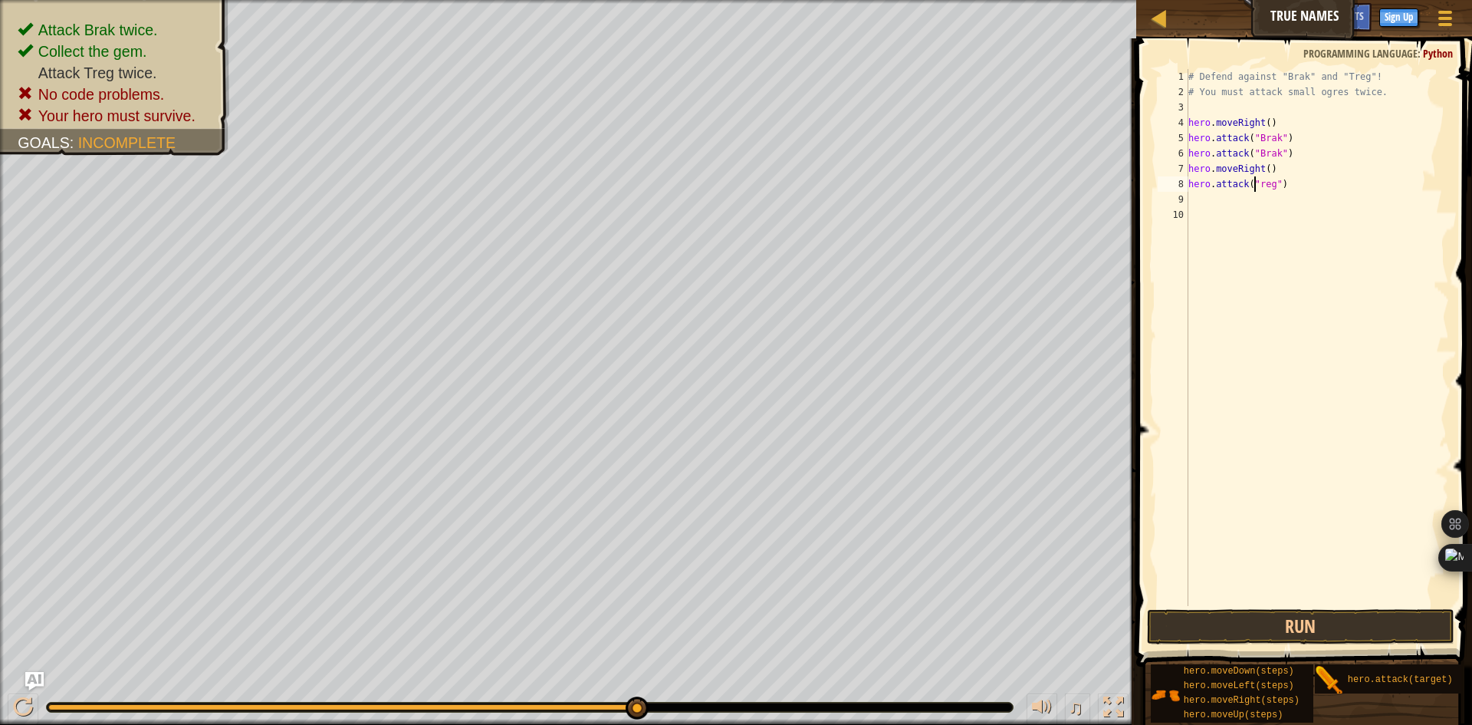
scroll to position [7, 6]
type textarea "hero.attack("Treg")"
click at [1249, 630] on button "Run" at bounding box center [1300, 626] width 307 height 35
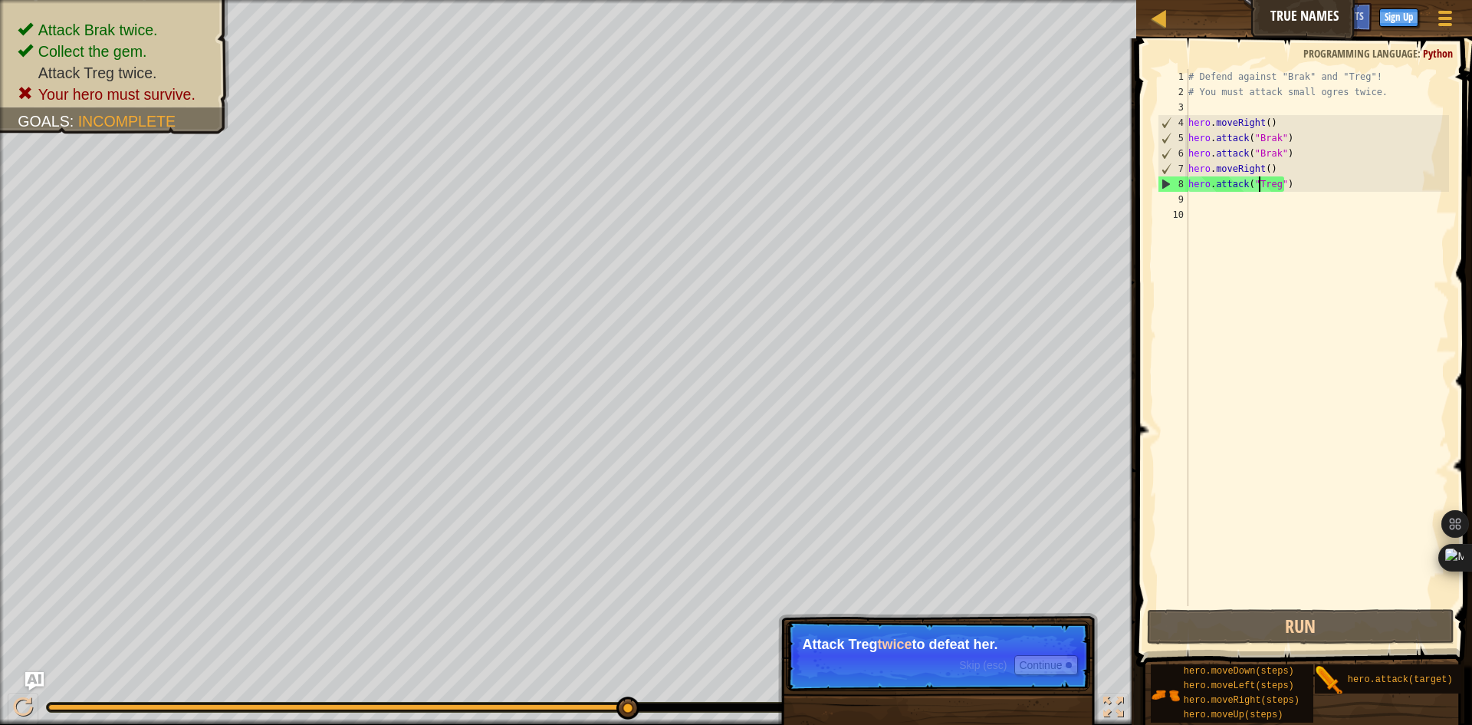
click at [1193, 198] on div "# Defend against "Brak" and "Treg"! # You must attack small ogres twice. hero .…" at bounding box center [1317, 352] width 265 height 567
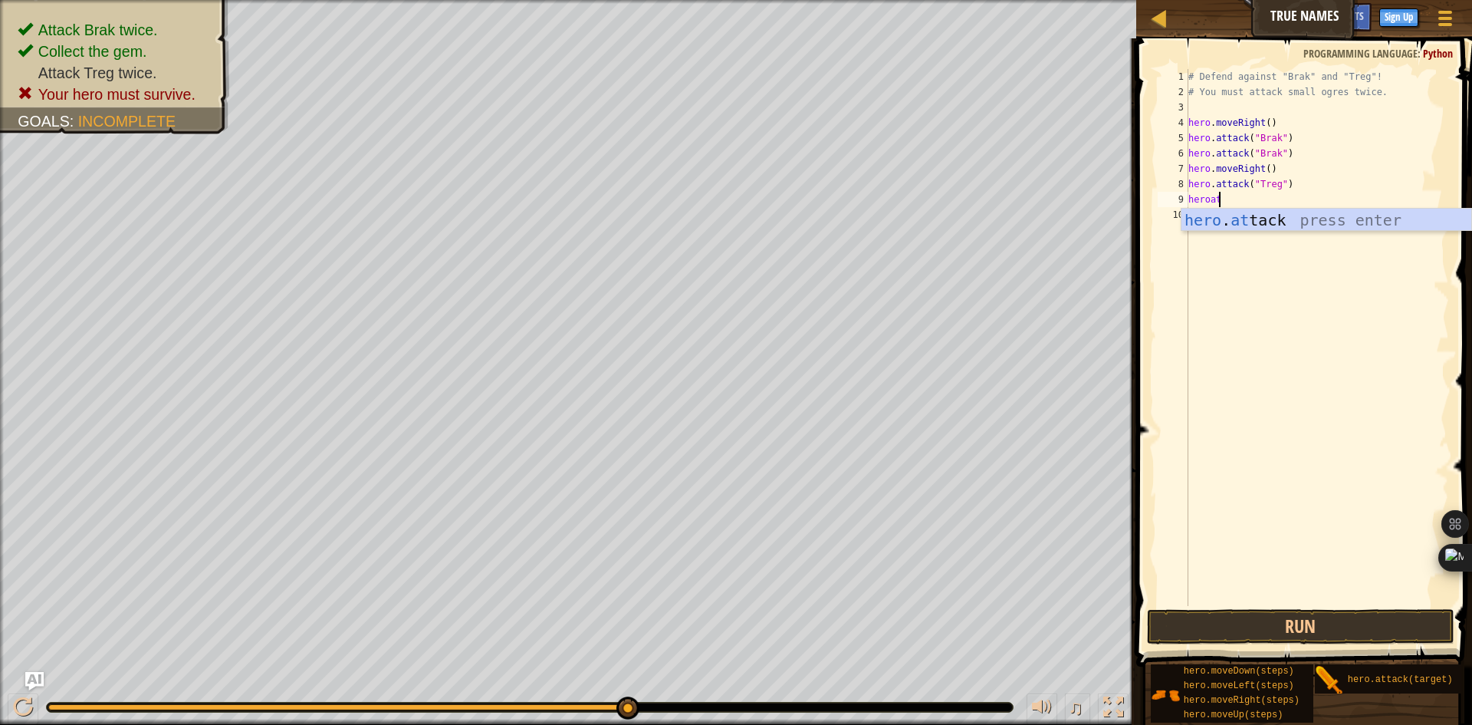
scroll to position [7, 2]
click at [1260, 218] on div "hero . att ack press enter" at bounding box center [1327, 243] width 290 height 69
type textarea "hero.attack("Treg")"
click at [1257, 220] on div "# Defend against "Brak" and "Treg"! # You must attack small ogres twice. hero .…" at bounding box center [1317, 352] width 265 height 567
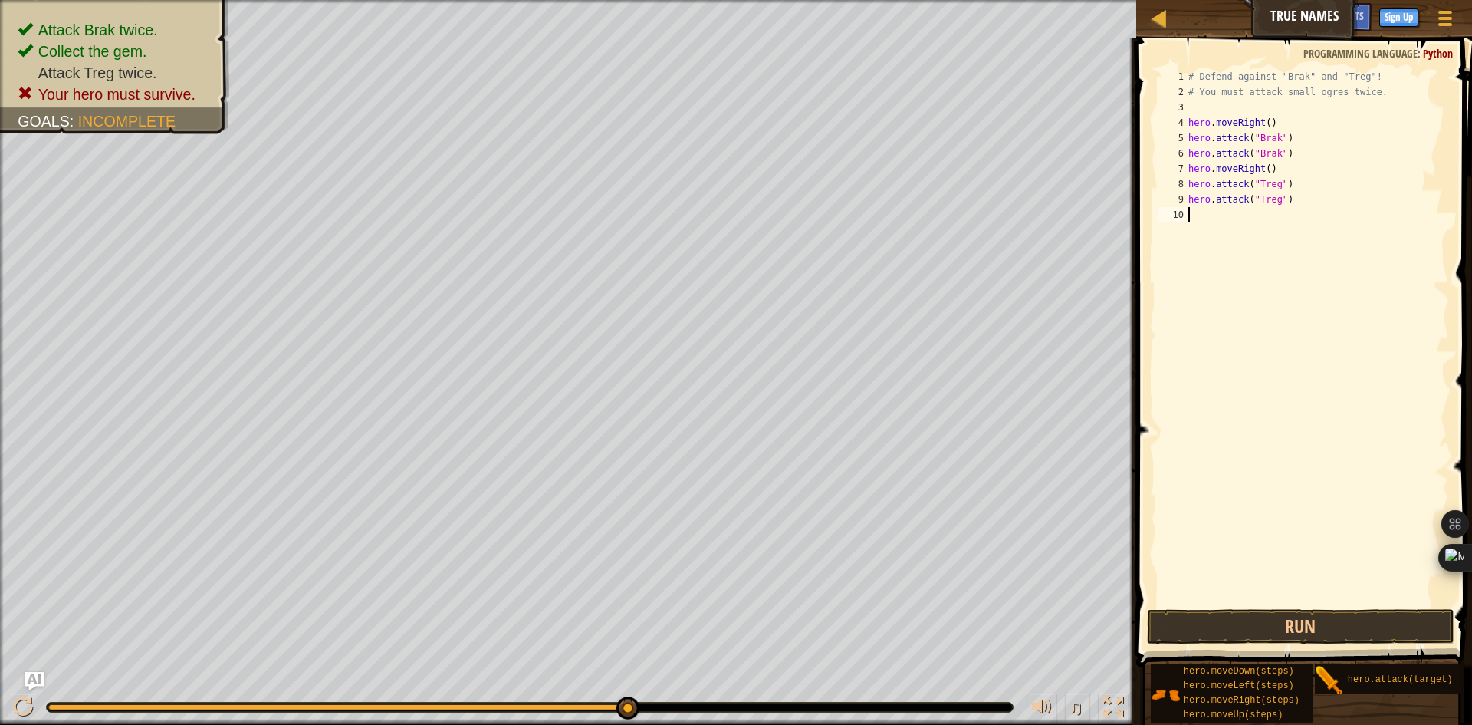
scroll to position [7, 0]
click at [1233, 612] on button "Run" at bounding box center [1300, 626] width 307 height 35
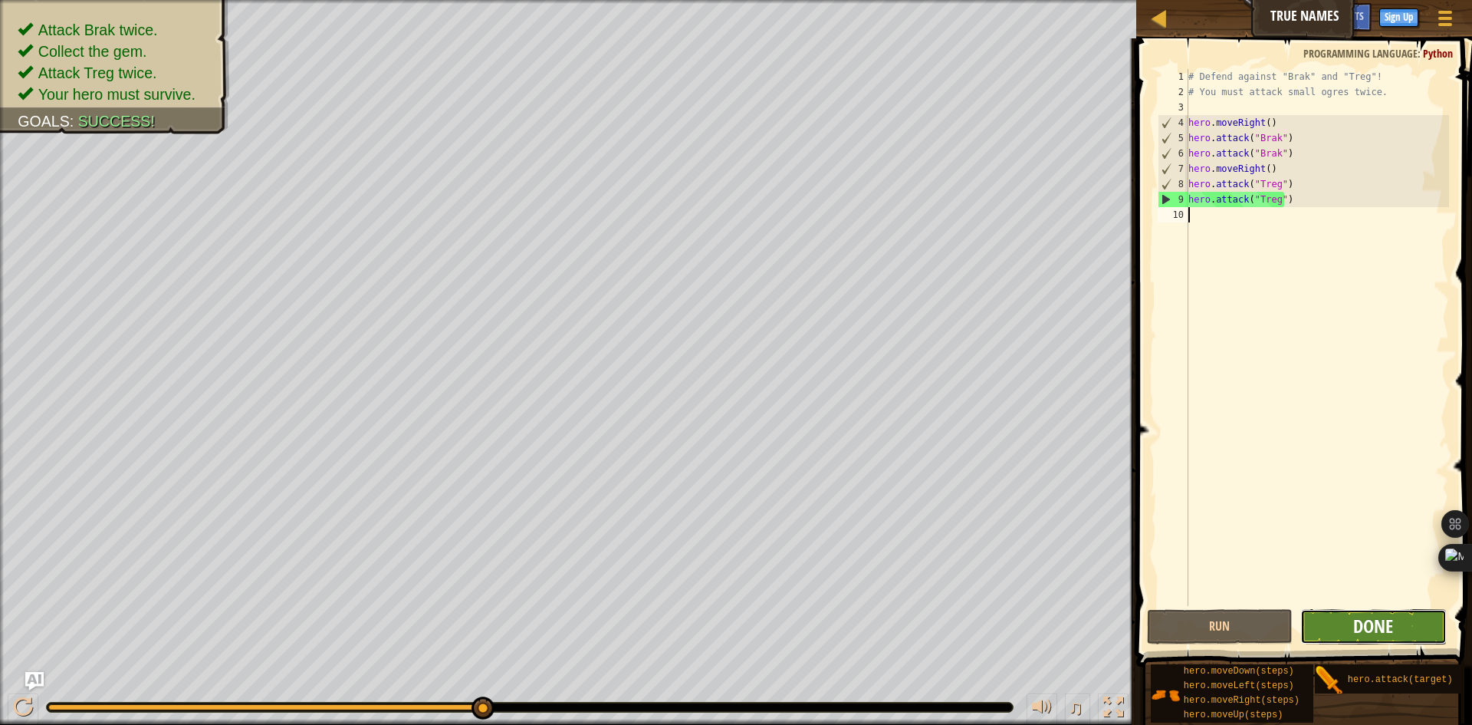
click at [1389, 624] on span "Done" at bounding box center [1373, 625] width 40 height 25
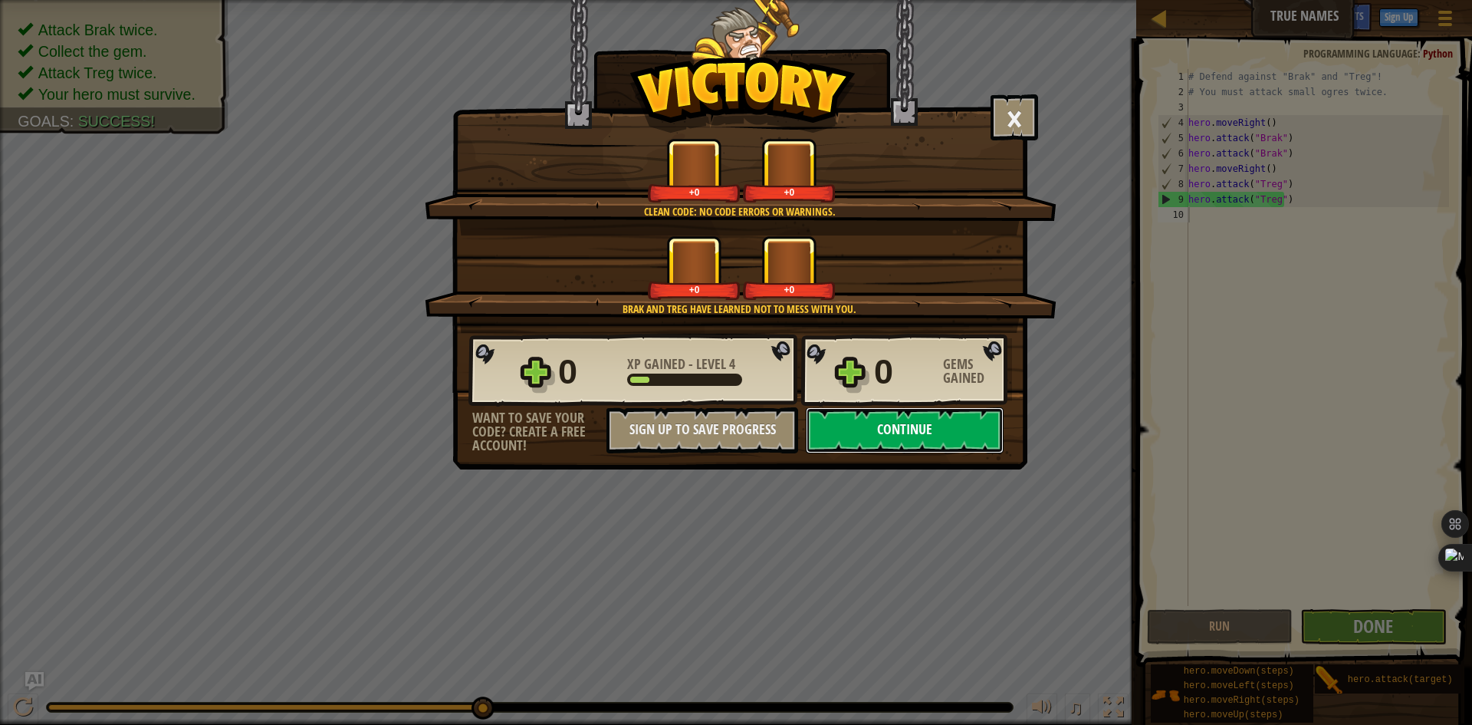
click at [830, 426] on button "Continue" at bounding box center [905, 430] width 198 height 46
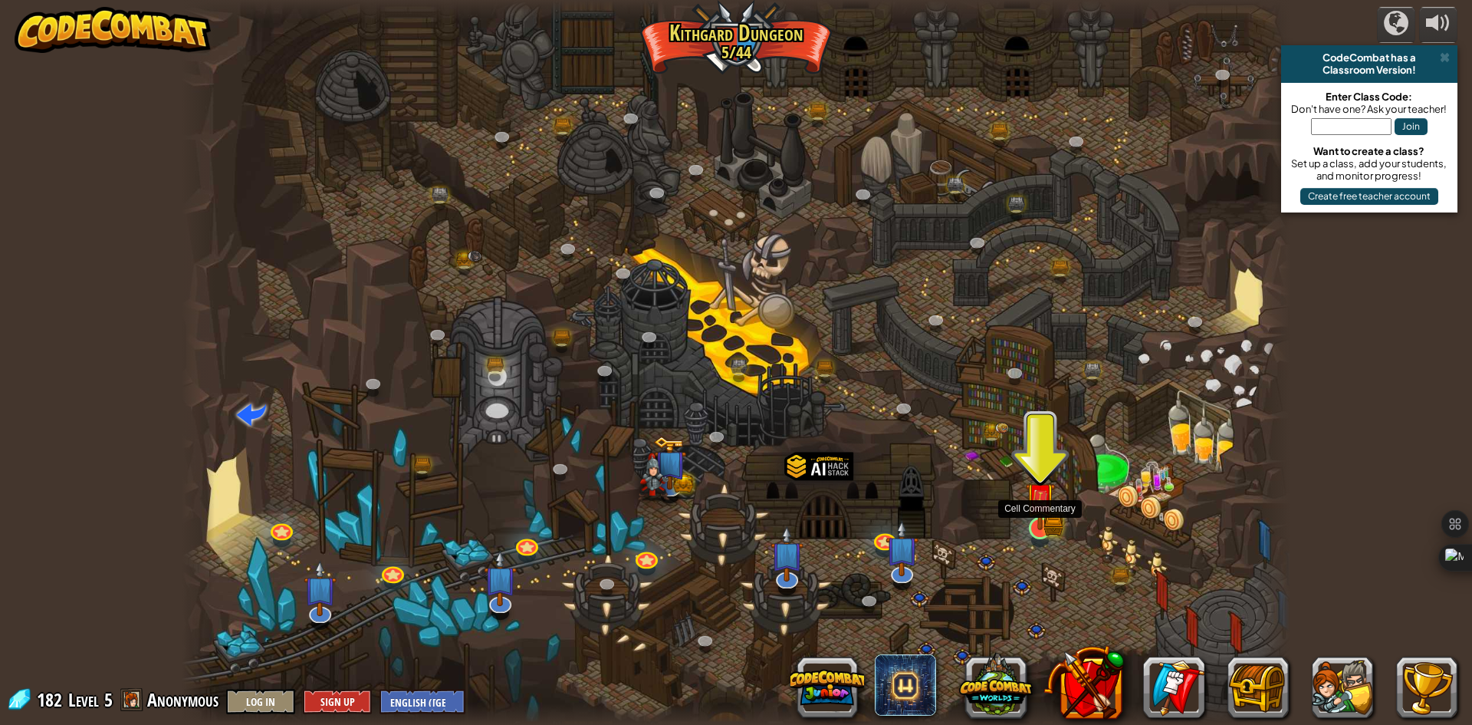
click at [1026, 508] on img at bounding box center [1040, 498] width 30 height 66
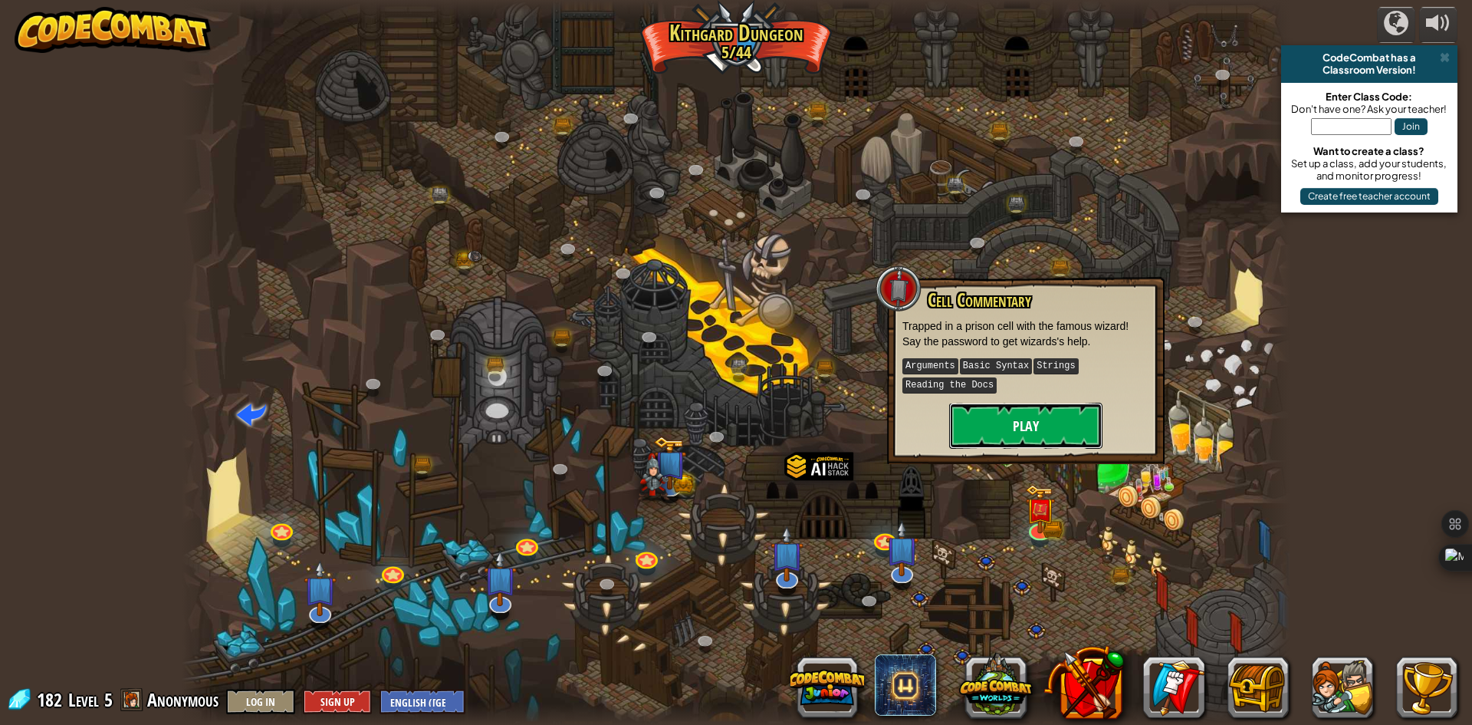
click at [1024, 427] on button "Play" at bounding box center [1025, 426] width 153 height 46
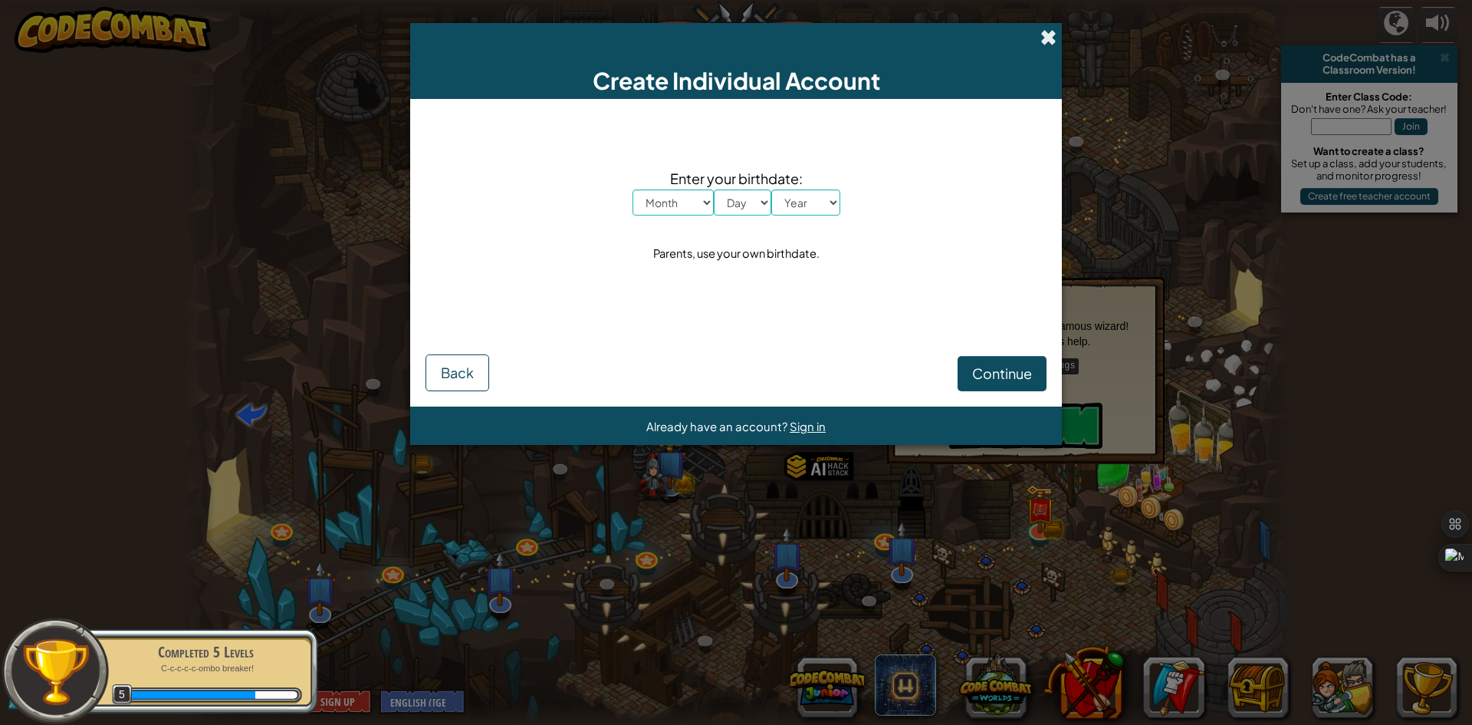
click at [1050, 31] on span at bounding box center [1049, 37] width 16 height 16
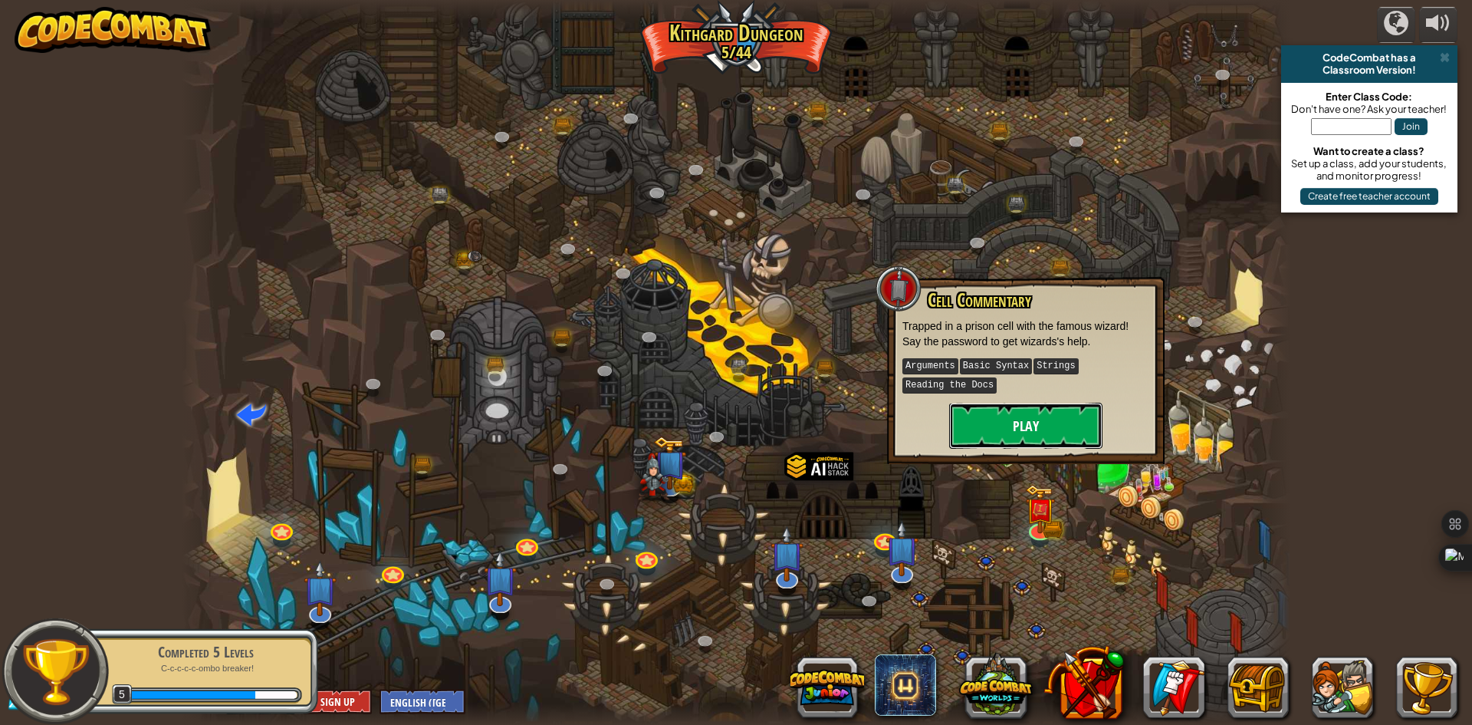
click at [1044, 413] on button "Play" at bounding box center [1025, 426] width 153 height 46
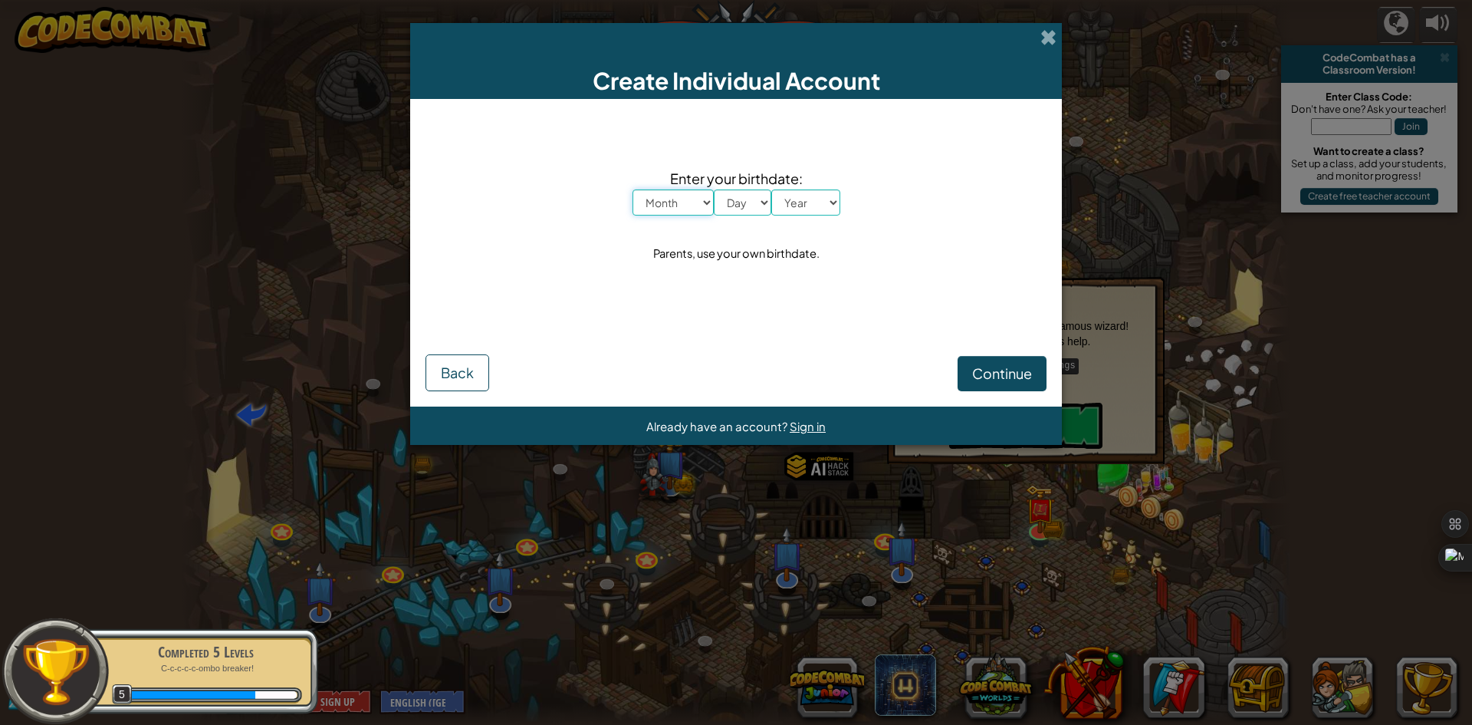
click at [697, 192] on select "Month January February March April May June July August September October Novem…" at bounding box center [673, 202] width 81 height 26
select select "7"
click at [633, 189] on select "Month January February March April May June July August September October Novem…" at bounding box center [673, 202] width 81 height 26
click at [745, 213] on select "Day 1 2 3 4 5 6 7 8 9 10 11 12 13 14 15 16 17 18 19 20 21 22 23 24 25 26 27 28 …" at bounding box center [743, 202] width 58 height 26
select select "24"
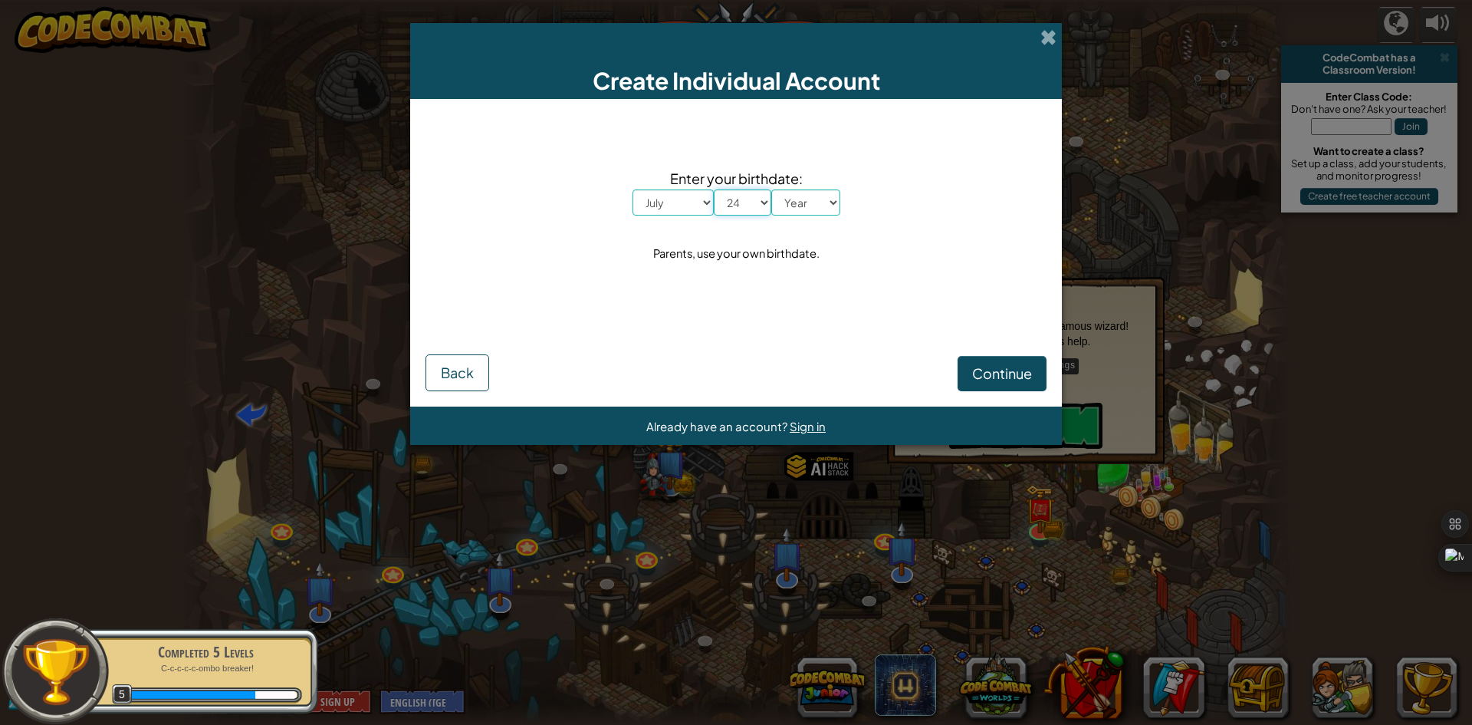
click at [714, 189] on select "Day 1 2 3 4 5 6 7 8 9 10 11 12 13 14 15 16 17 18 19 20 21 22 23 24 25 26 27 28 …" at bounding box center [743, 202] width 58 height 26
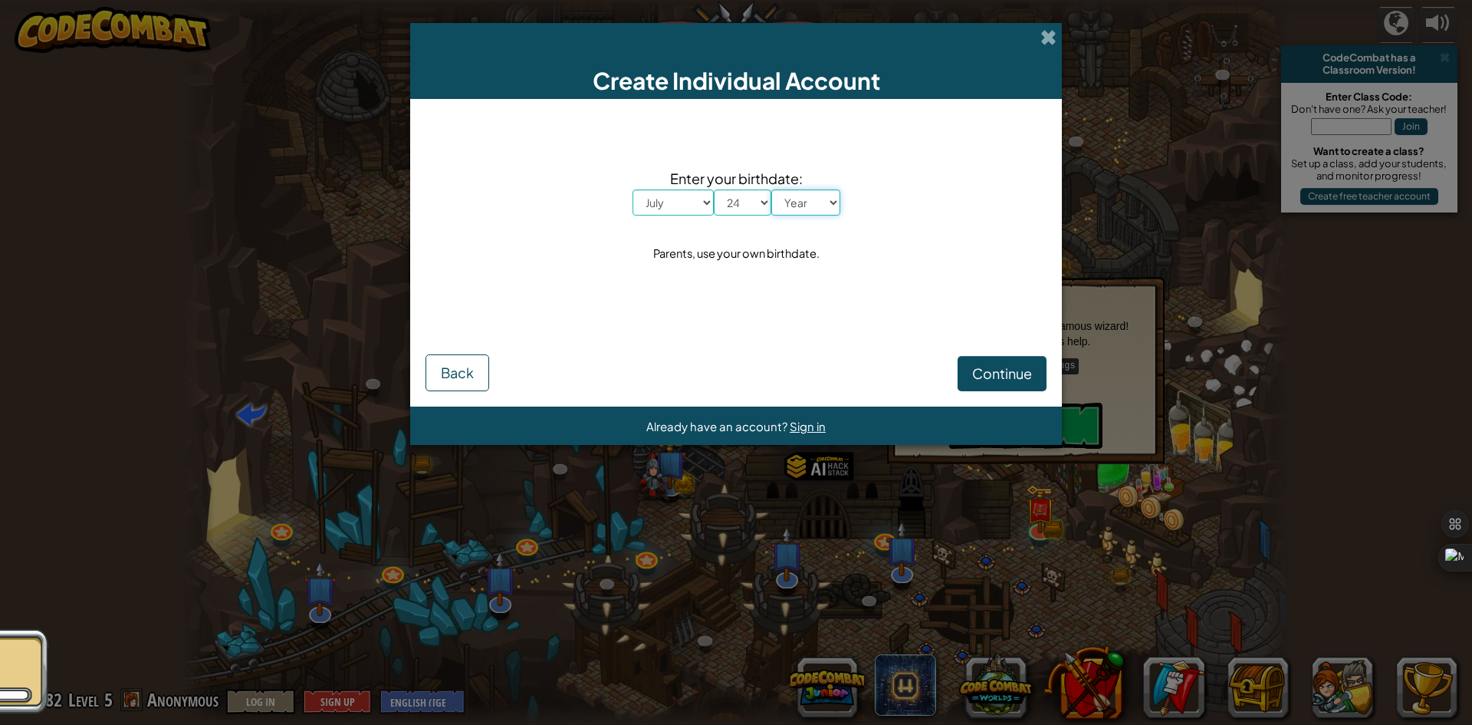
click at [820, 207] on select "Year [DATE] 2024 2023 2022 2021 2020 2019 2018 2017 2016 2015 2014 2013 2012 20…" at bounding box center [805, 202] width 69 height 26
click at [771, 189] on select "Year [DATE] 2024 2023 2022 2021 2020 2019 2018 2017 2016 2015 2014 2013 2012 20…" at bounding box center [805, 202] width 69 height 26
click at [811, 194] on select "Year [DATE] 2024 2023 2022 2021 2020 2019 2018 2017 2016 2015 2014 2013 2012 20…" at bounding box center [805, 202] width 69 height 26
select select "2000"
click at [771, 189] on select "Year [DATE] 2024 2023 2022 2021 2020 2019 2018 2017 2016 2015 2014 2013 2012 20…" at bounding box center [805, 202] width 69 height 26
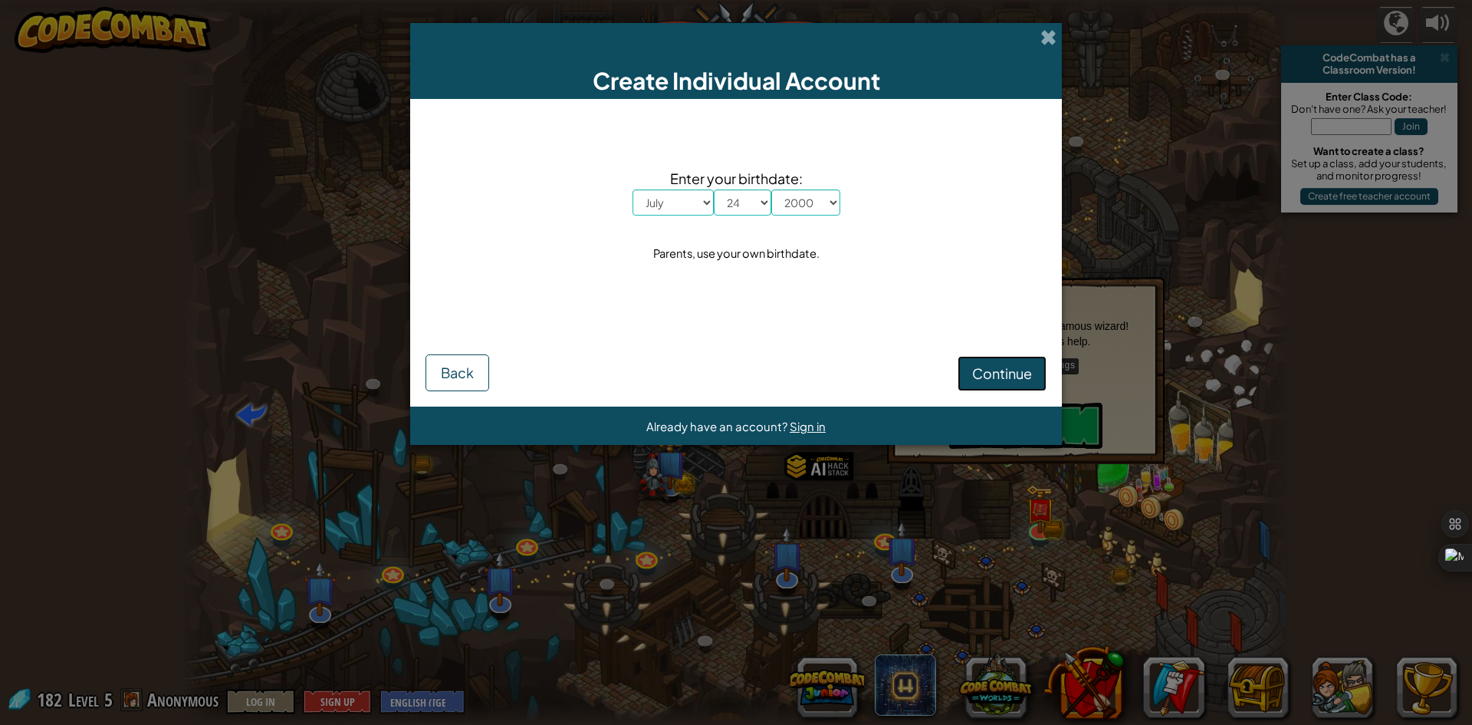
click at [992, 373] on span "Continue" at bounding box center [1002, 373] width 60 height 18
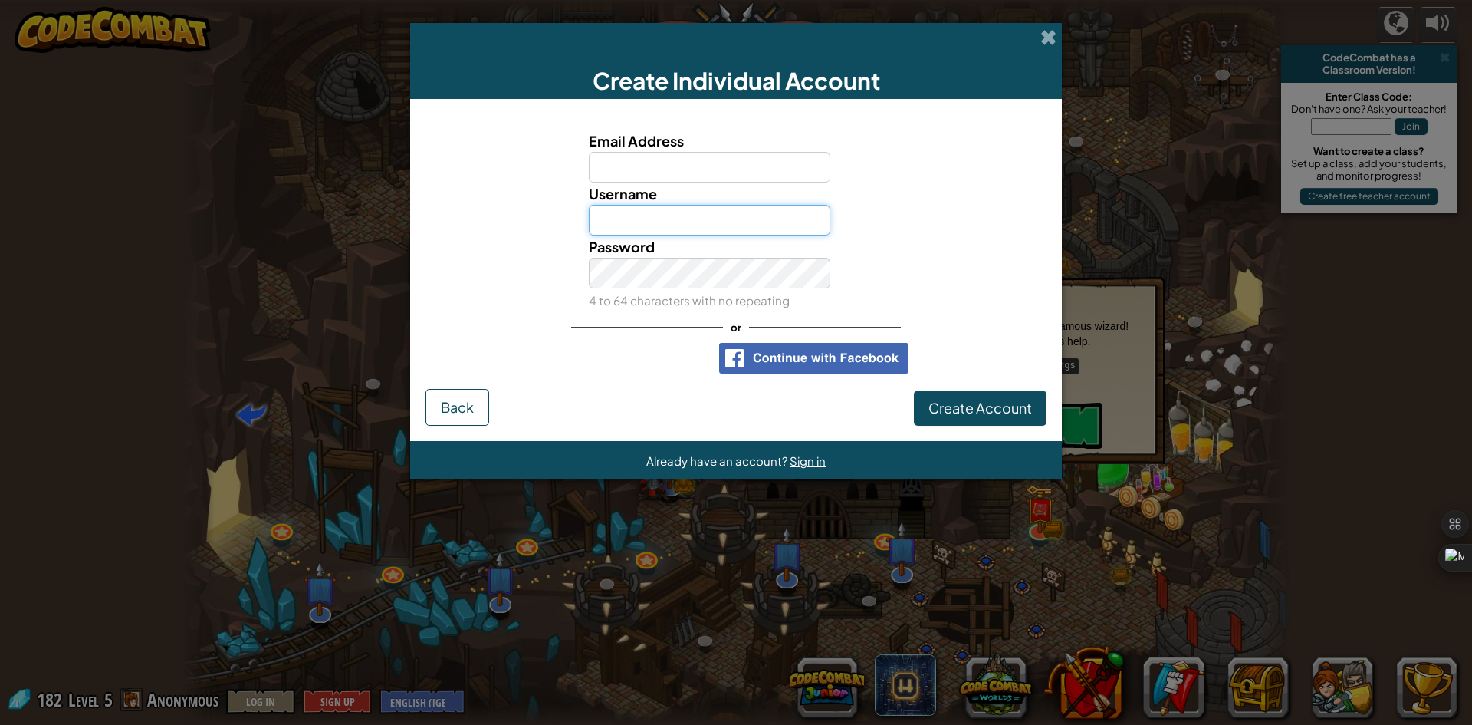
click at [699, 225] on input "Username" at bounding box center [710, 220] width 242 height 31
click at [914, 390] on button "Create Account" at bounding box center [980, 407] width 133 height 35
type input "zx aman x0785"
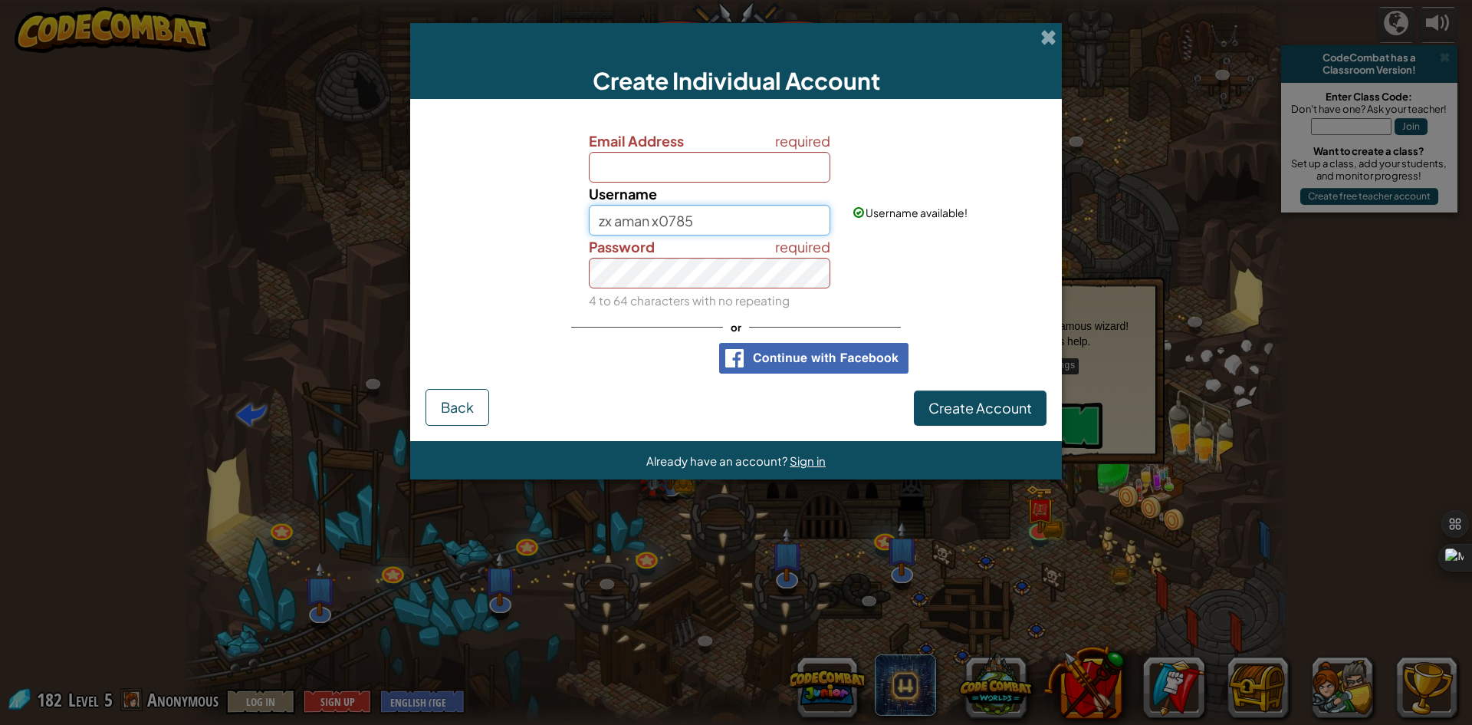
click at [914, 390] on button "Create Account" at bounding box center [980, 407] width 133 height 35
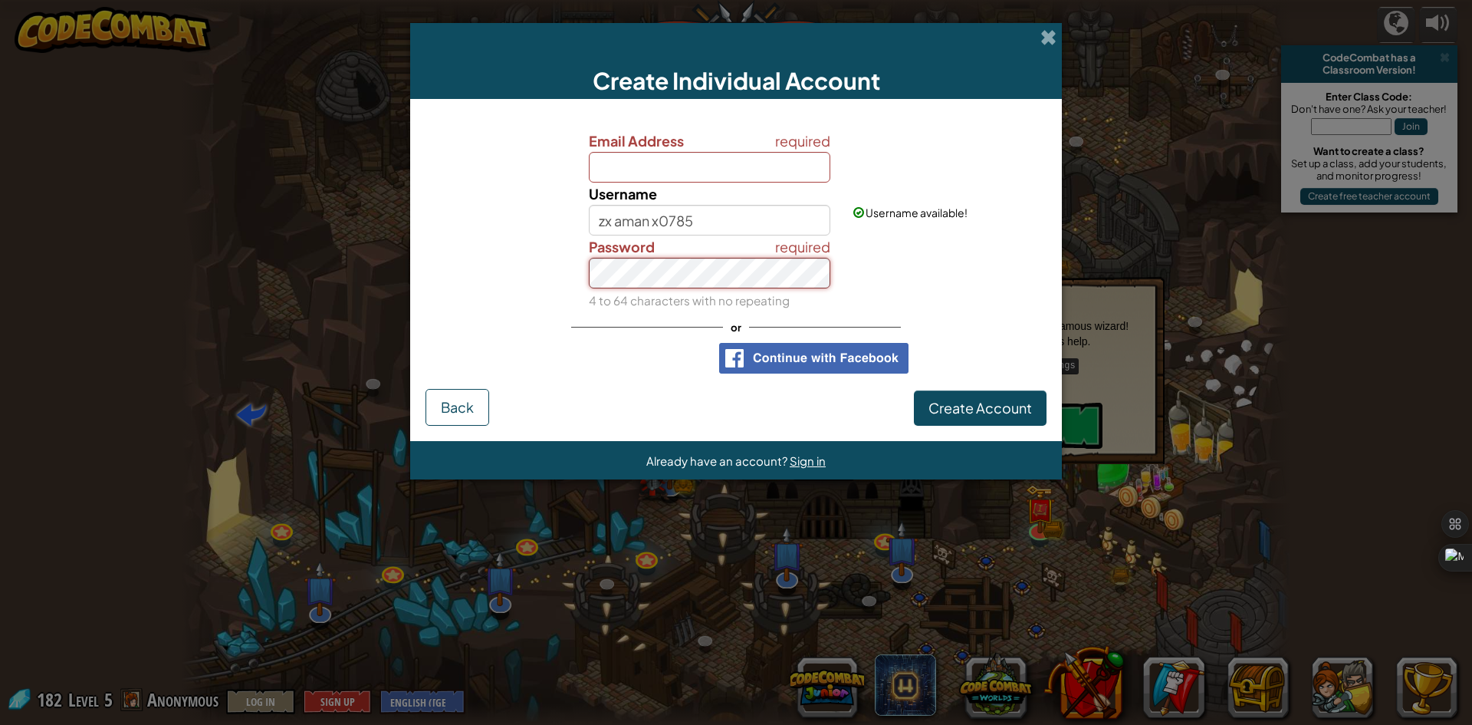
click at [914, 390] on button "Create Account" at bounding box center [980, 407] width 133 height 35
click at [955, 412] on span "Create Account" at bounding box center [981, 408] width 104 height 18
click at [724, 164] on input "Email Address" at bounding box center [710, 167] width 242 height 31
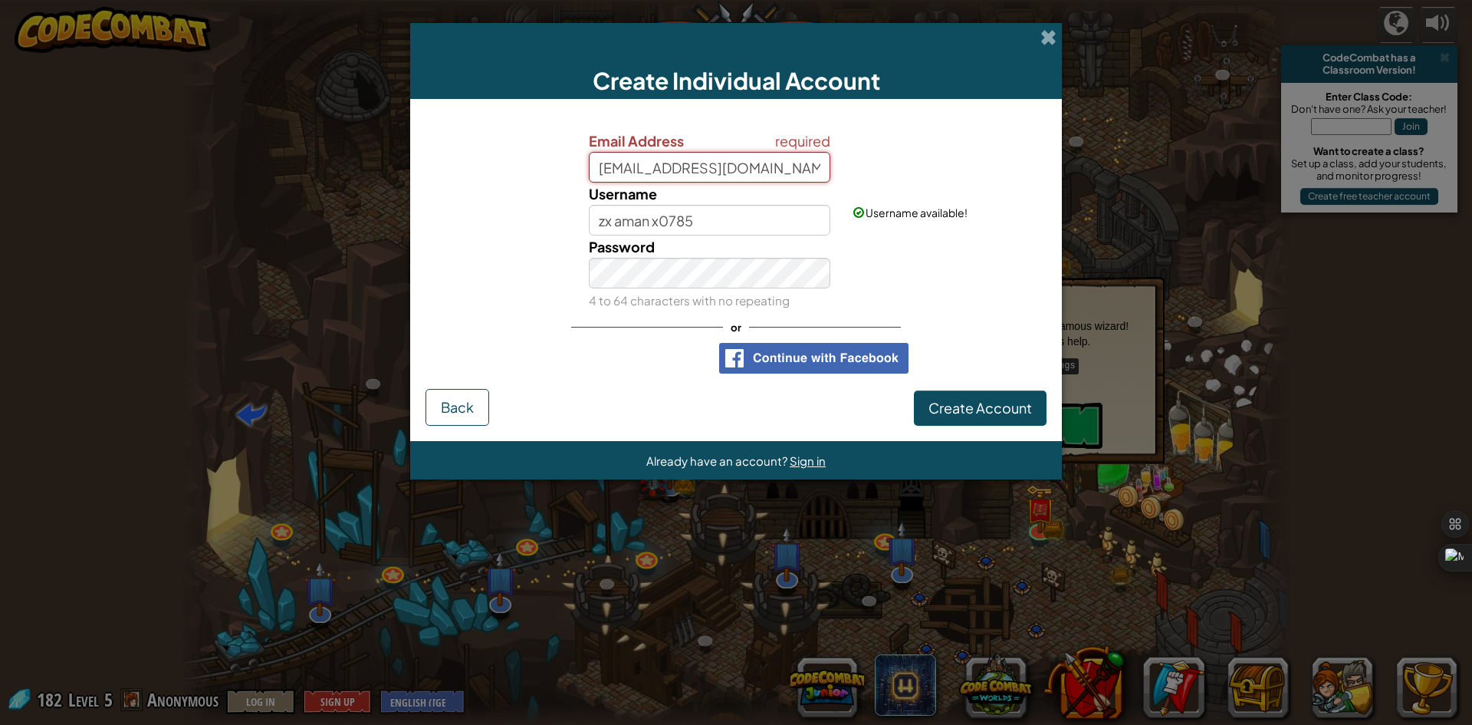
type input "[EMAIL_ADDRESS][DOMAIN_NAME]"
click at [914, 390] on button "Create Account" at bounding box center [980, 407] width 133 height 35
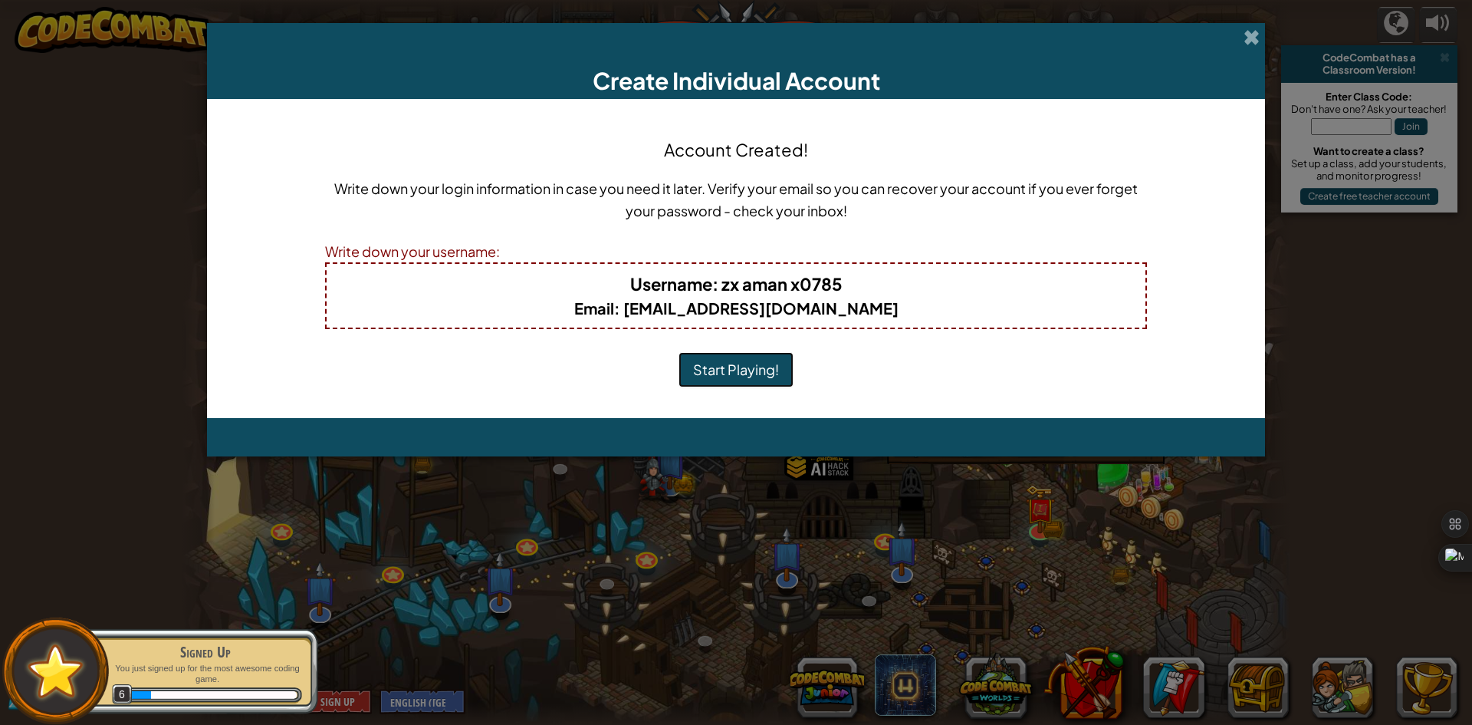
click at [768, 365] on button "Start Playing!" at bounding box center [736, 369] width 115 height 35
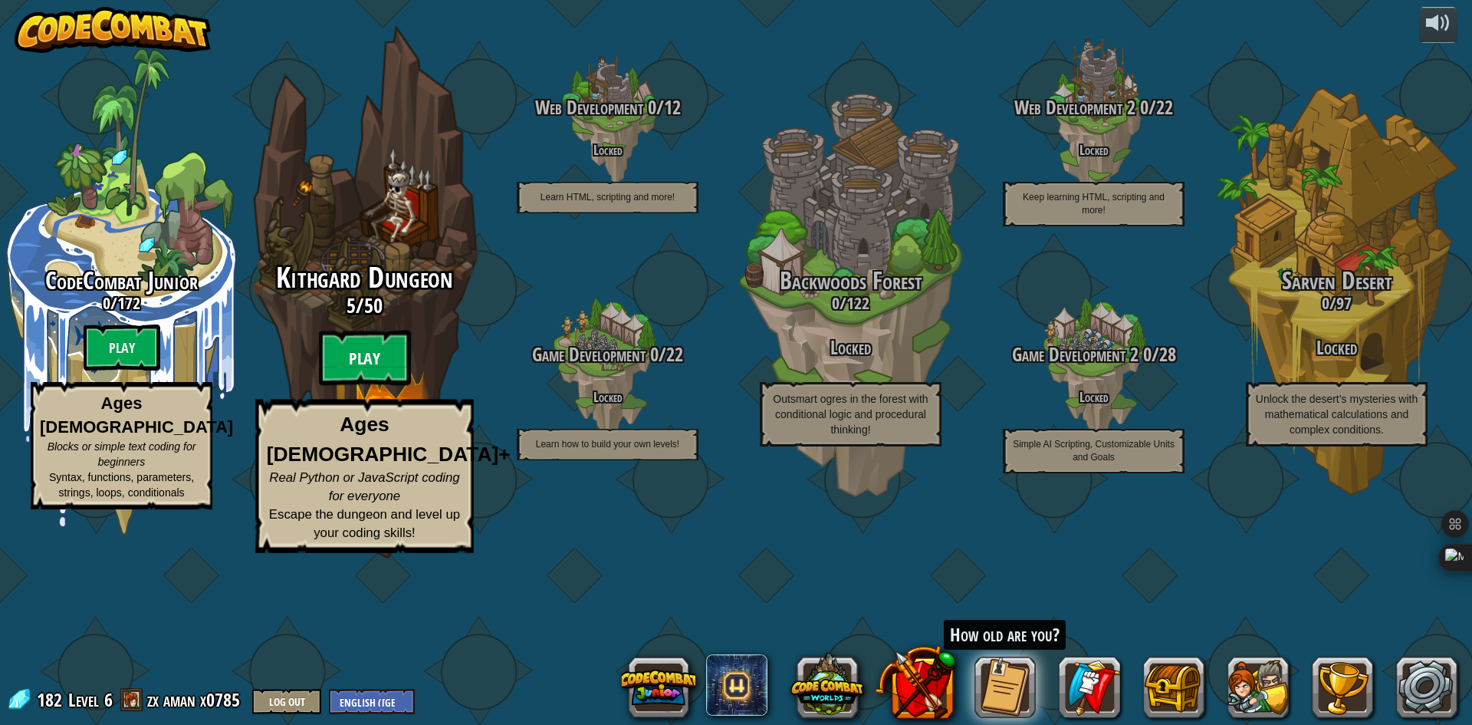
click at [361, 386] on btn "Play" at bounding box center [365, 357] width 92 height 55
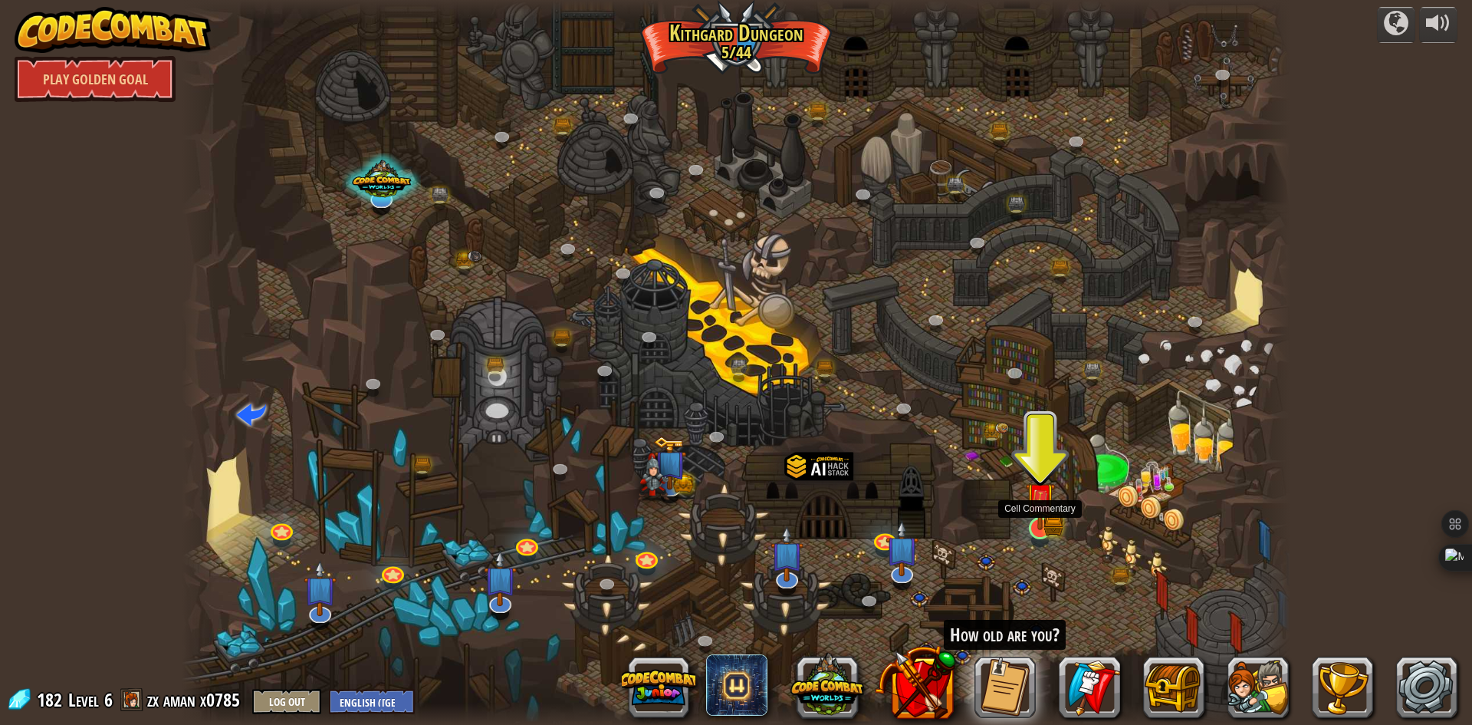
click at [1051, 508] on img at bounding box center [1040, 498] width 30 height 66
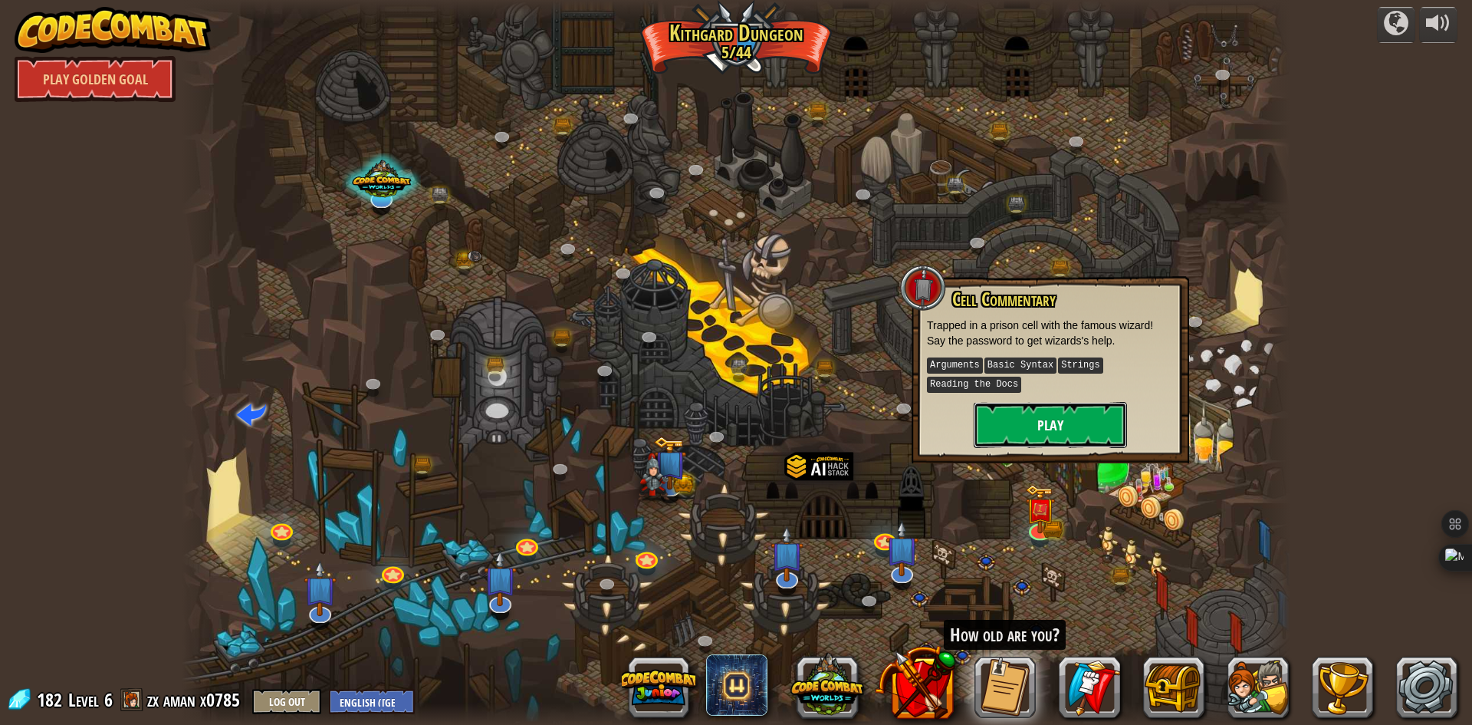
click at [1051, 413] on button "Play" at bounding box center [1050, 425] width 153 height 46
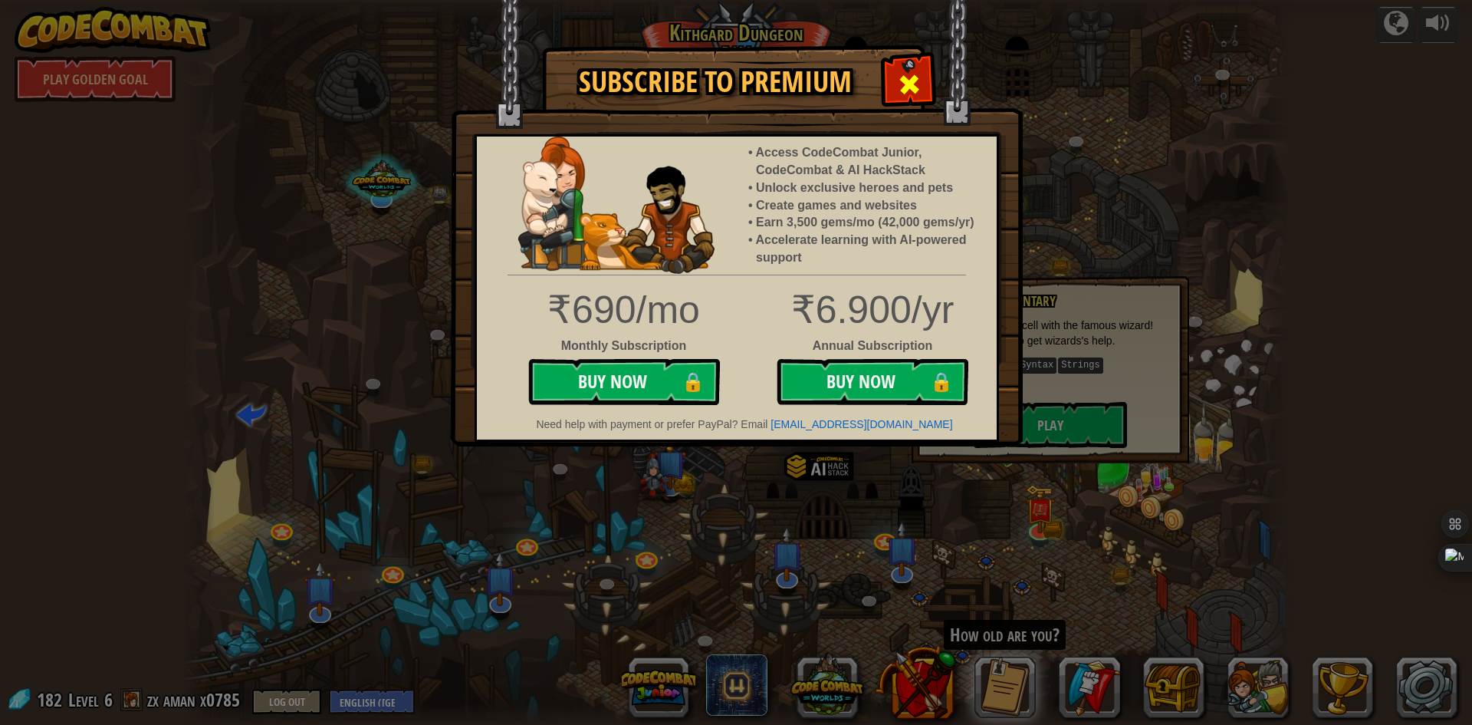
click at [902, 81] on span at bounding box center [909, 84] width 25 height 25
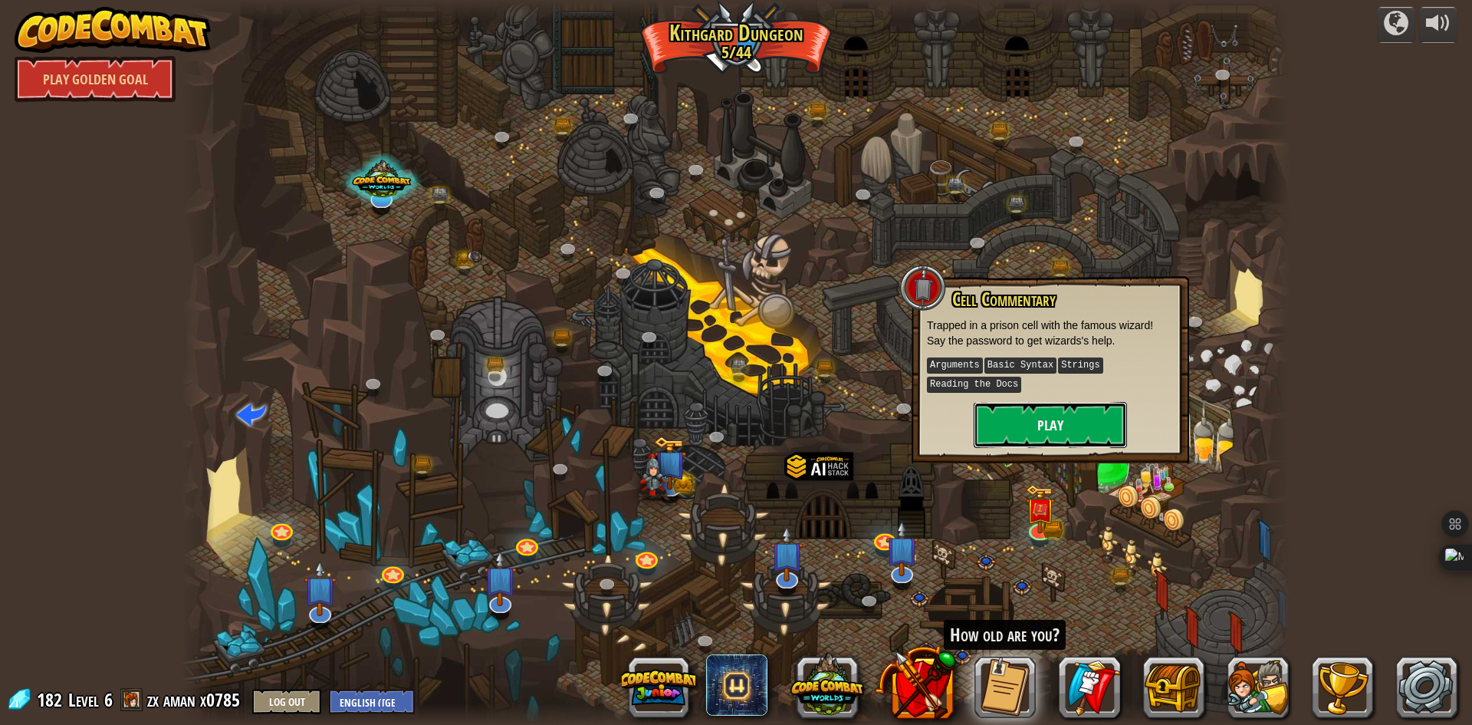
click at [1029, 421] on button "Play" at bounding box center [1050, 425] width 153 height 46
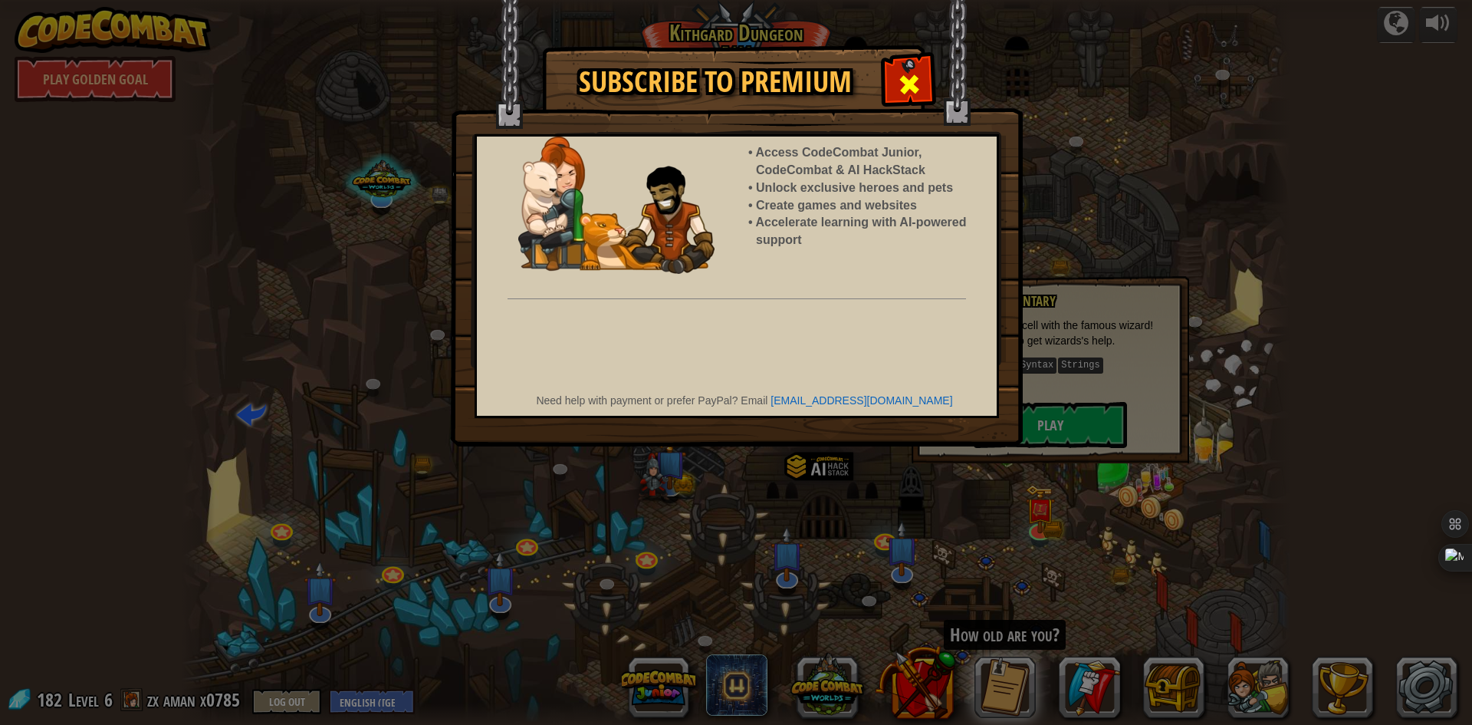
click at [900, 81] on span at bounding box center [909, 84] width 25 height 25
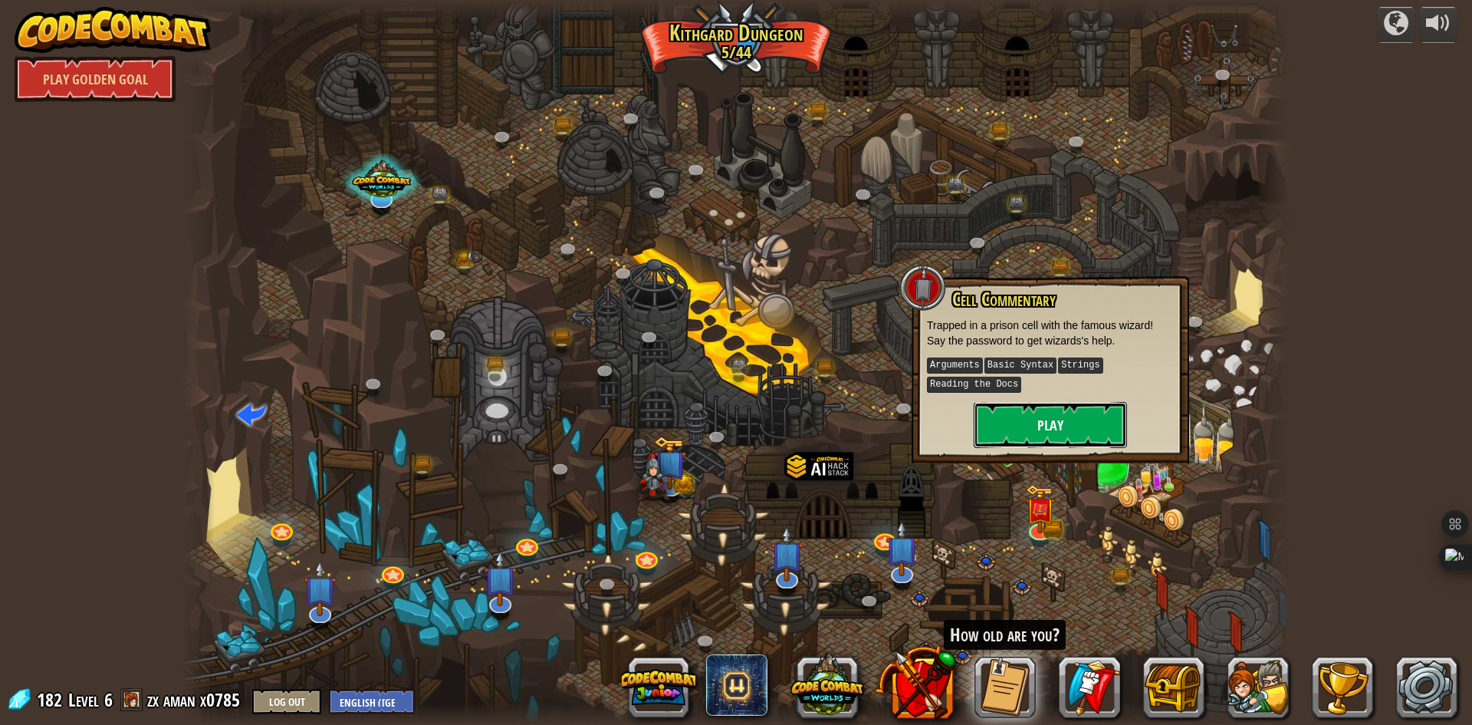
click at [1002, 430] on button "Play" at bounding box center [1050, 425] width 153 height 46
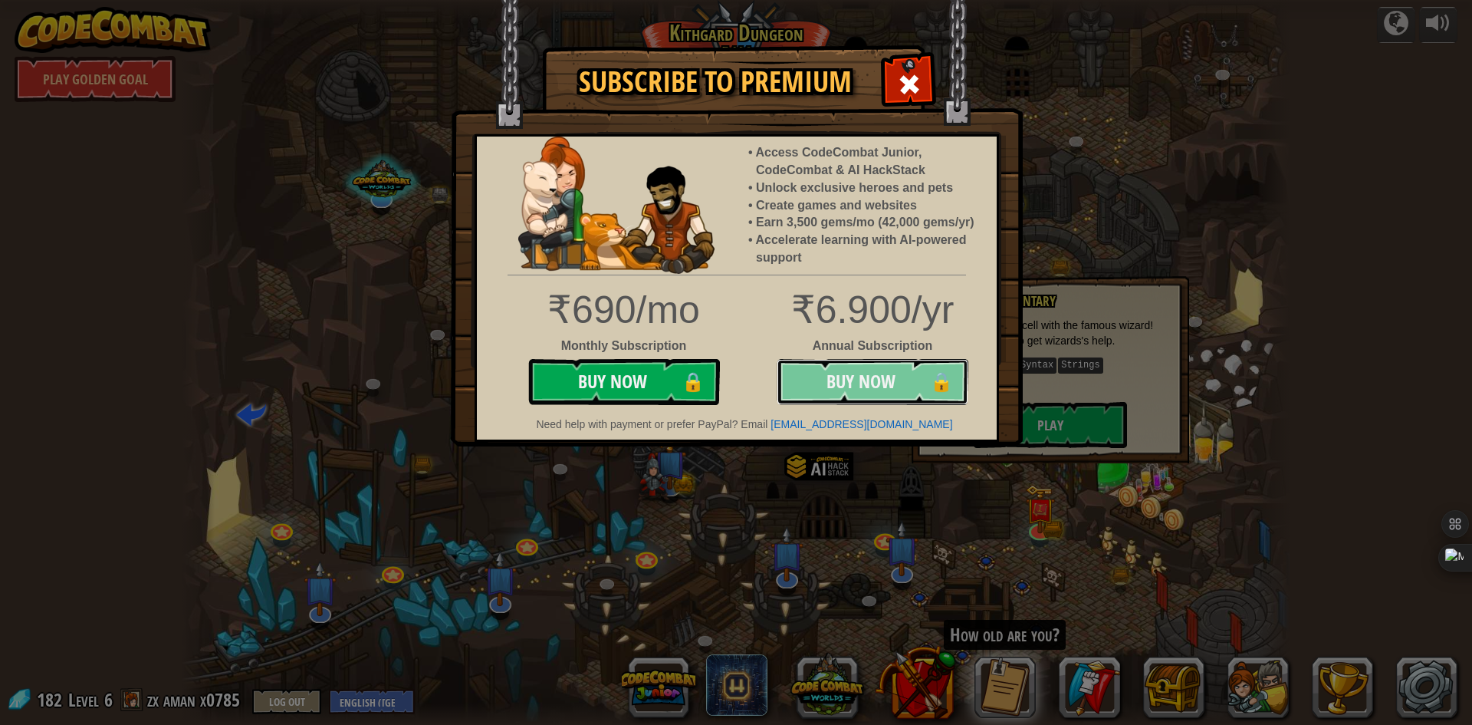
drag, startPoint x: 857, startPoint y: 415, endPoint x: 853, endPoint y: 383, distance: 32.4
click at [852, 393] on button "Buy Now 🔒" at bounding box center [873, 382] width 192 height 46
click at [995, 28] on div at bounding box center [1001, 29] width 26 height 18
click at [1005, 21] on div at bounding box center [1001, 29] width 26 height 18
